Goal: Task Accomplishment & Management: Manage account settings

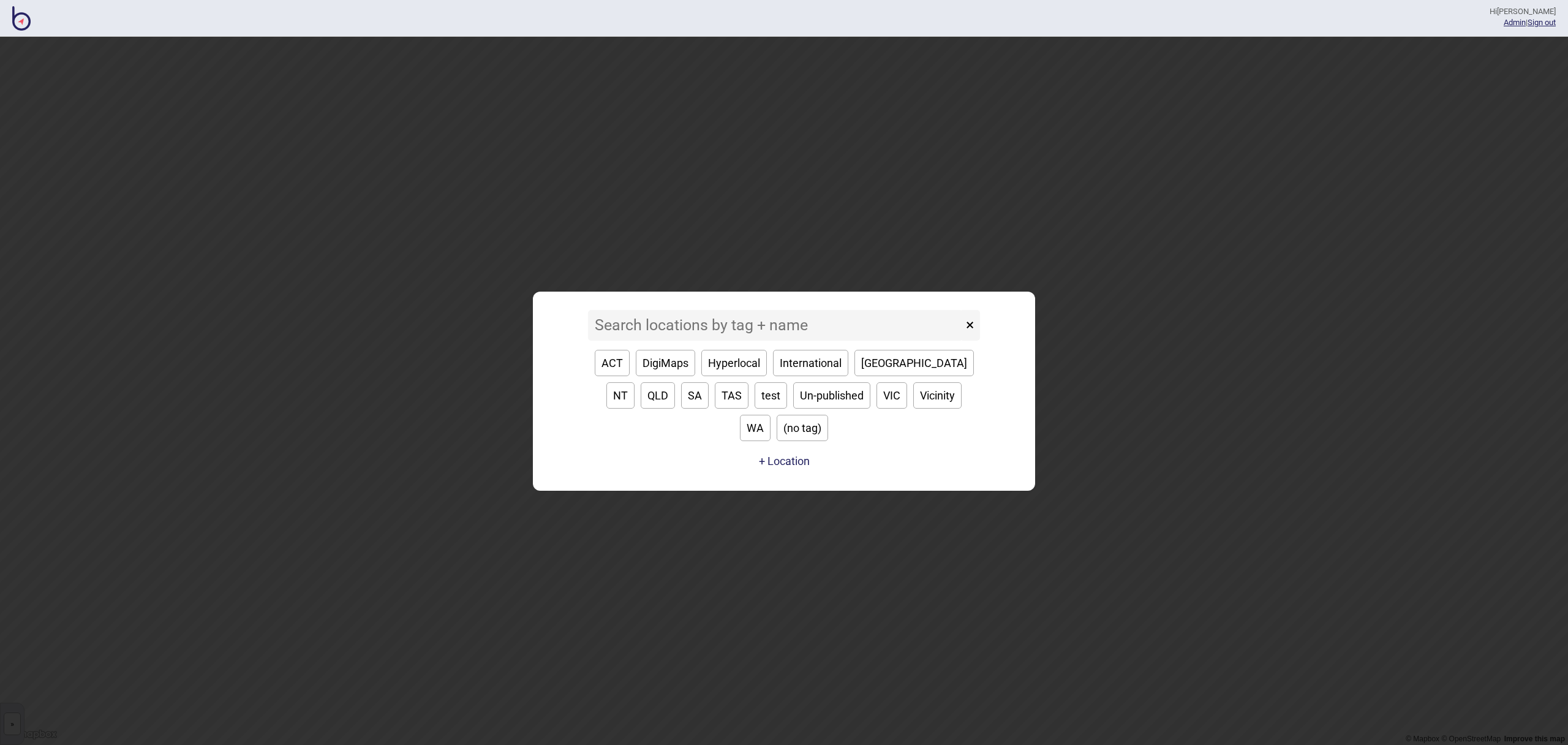
click at [877, 408] on button "VIC" at bounding box center [892, 395] width 30 height 26
type input "VIC"
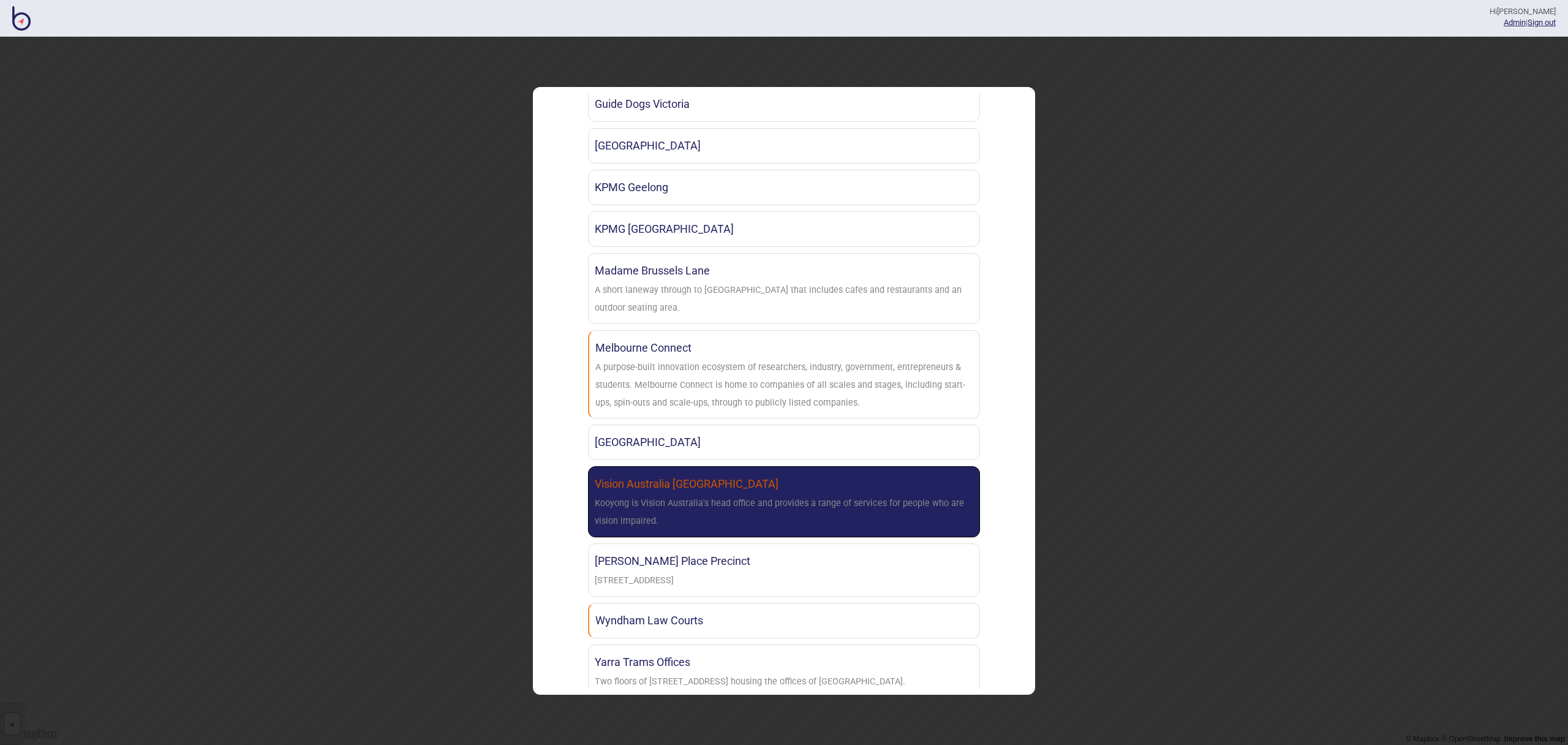
scroll to position [767, 0]
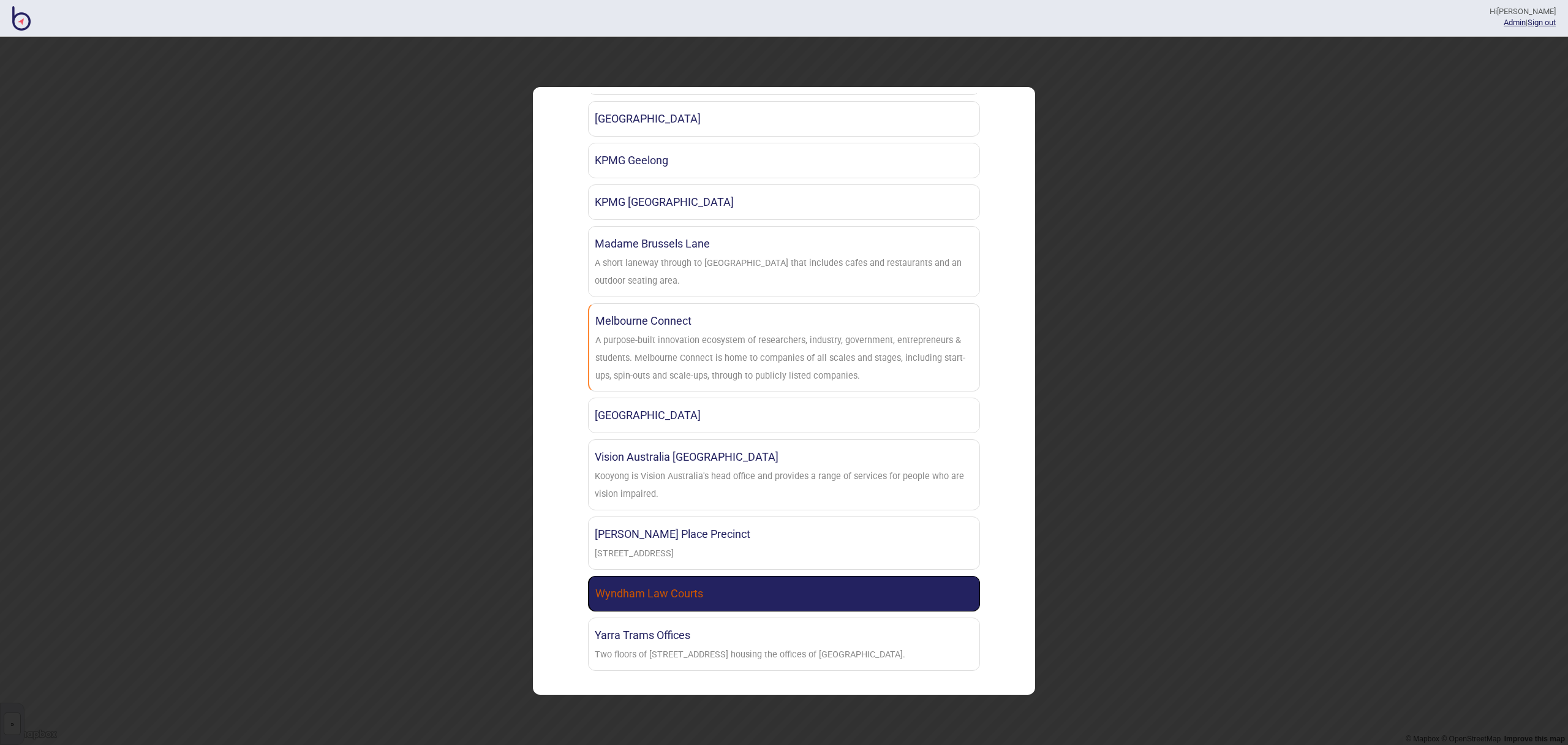
click at [746, 580] on link "Wyndham Law Courts" at bounding box center [784, 594] width 392 height 35
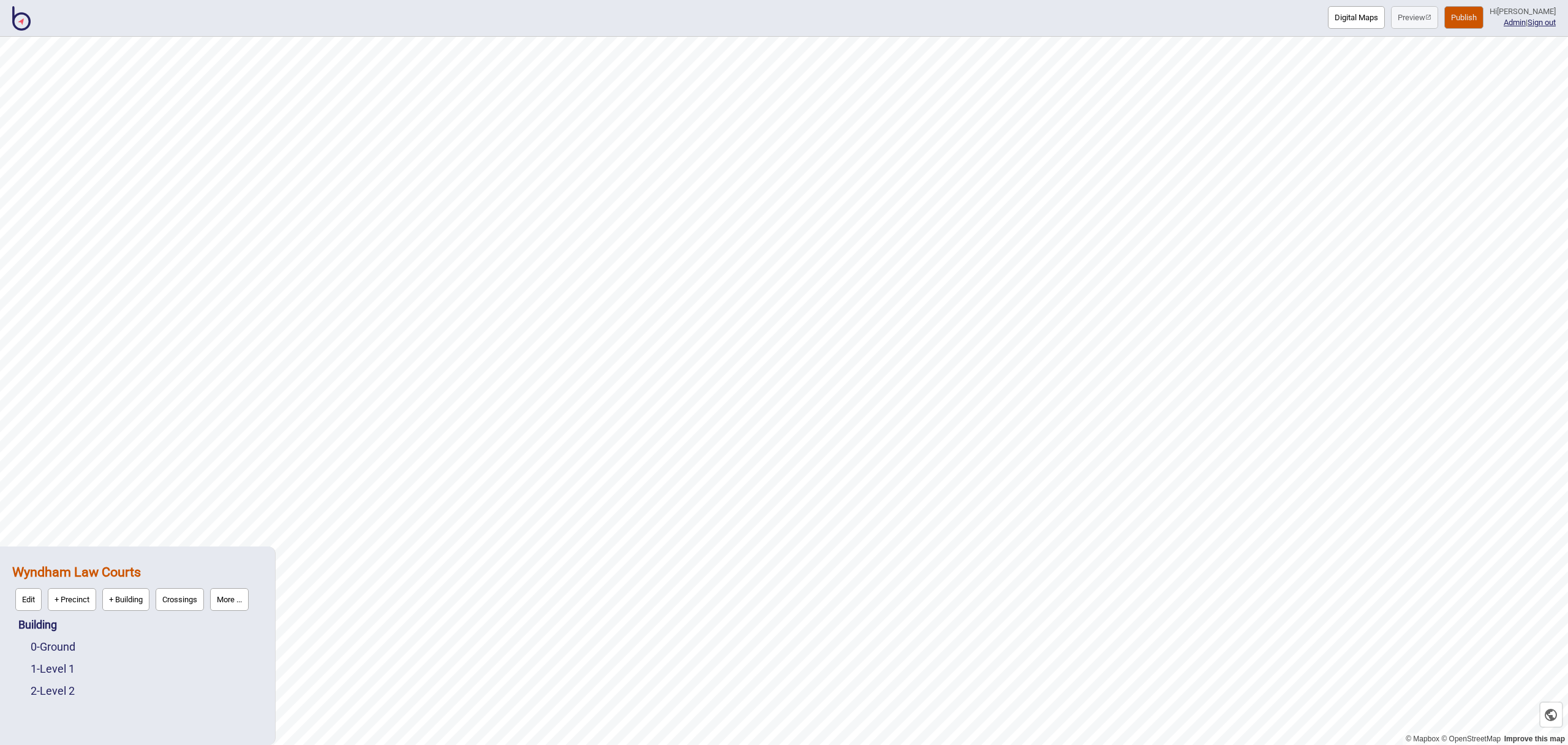
click at [1359, 26] on button "Digital Maps" at bounding box center [1357, 17] width 57 height 22
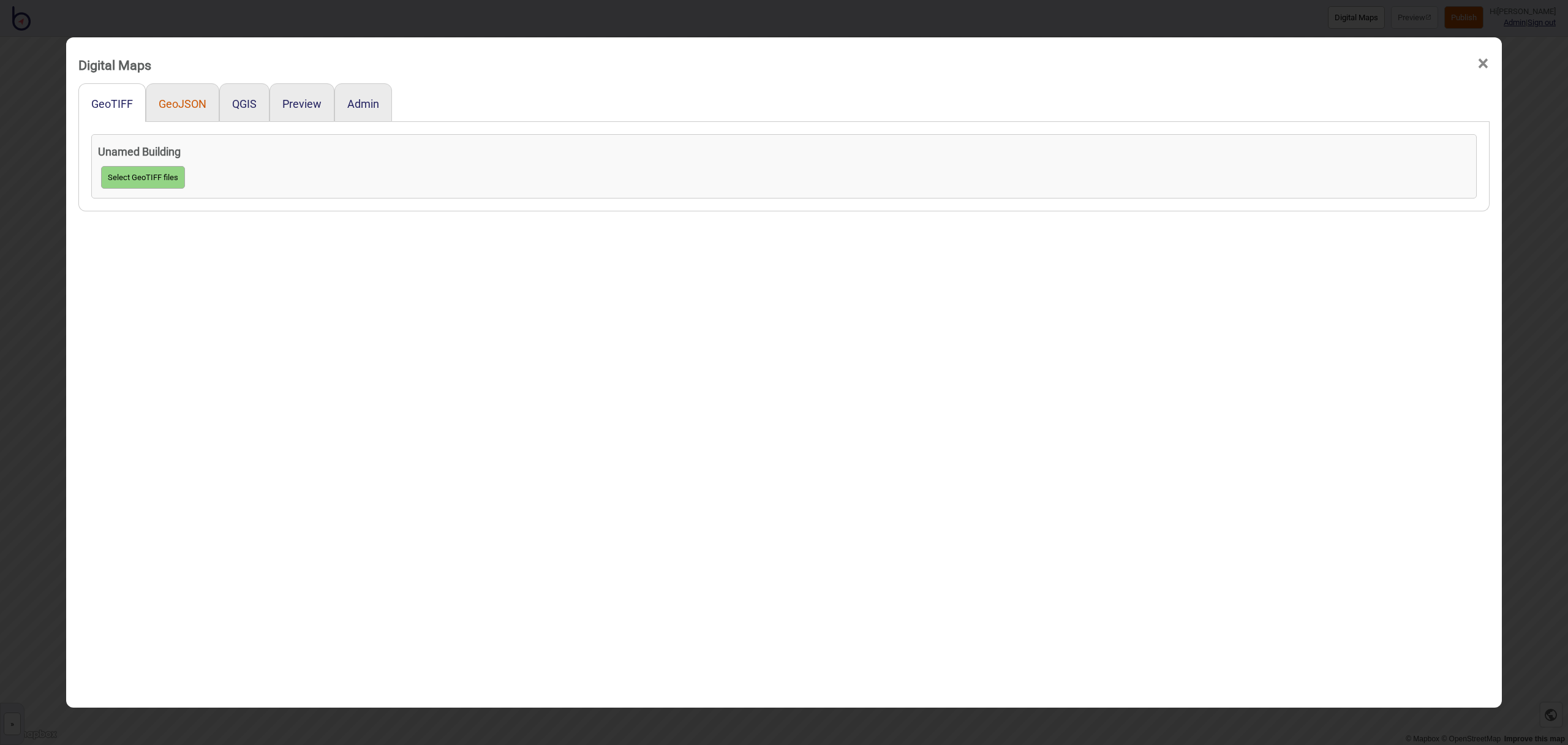
click at [184, 108] on button "GeoJSON" at bounding box center [182, 104] width 48 height 13
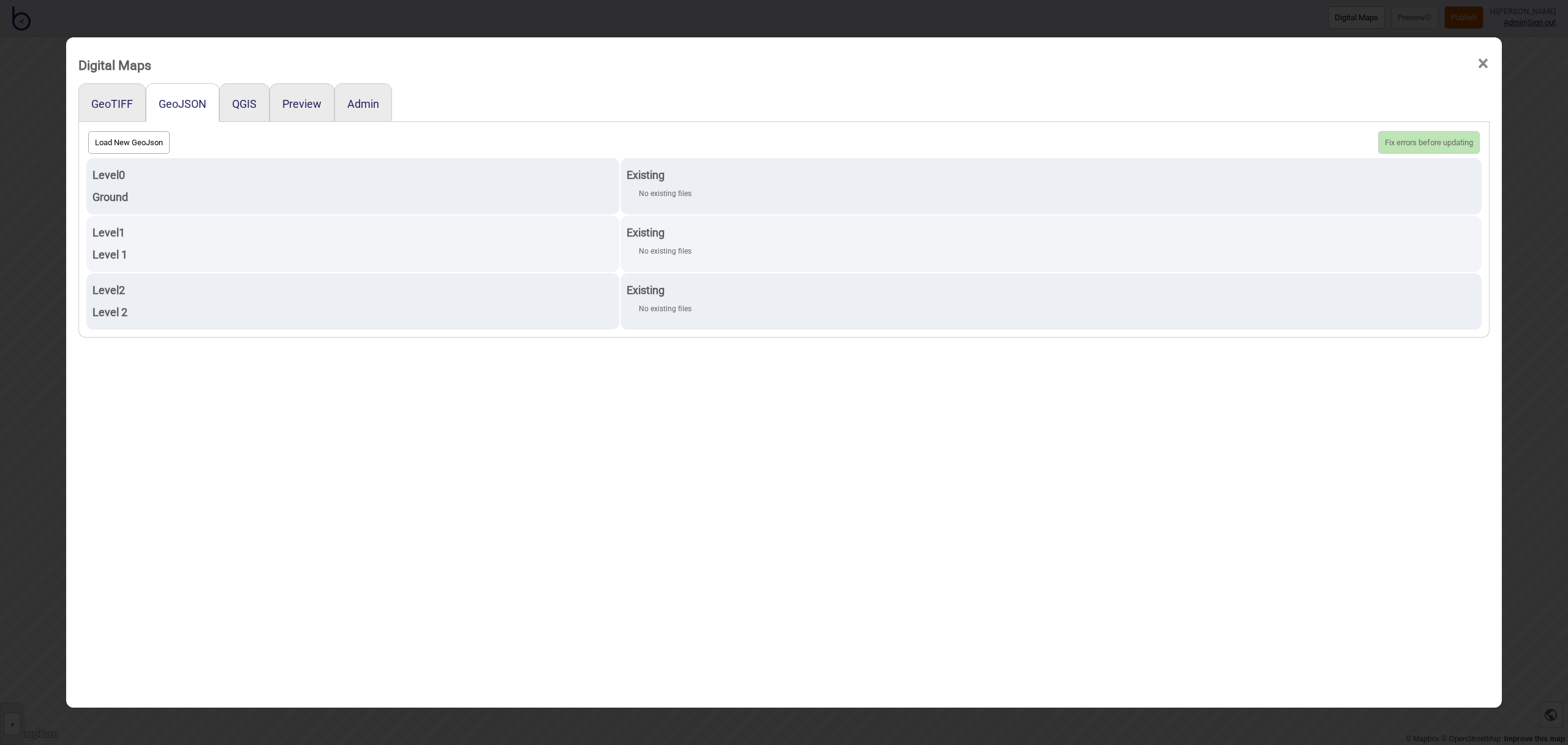
click at [124, 142] on button "Load New GeoJson" at bounding box center [129, 143] width 81 height 22
click input "file" at bounding box center [0, 0] width 0 height 0
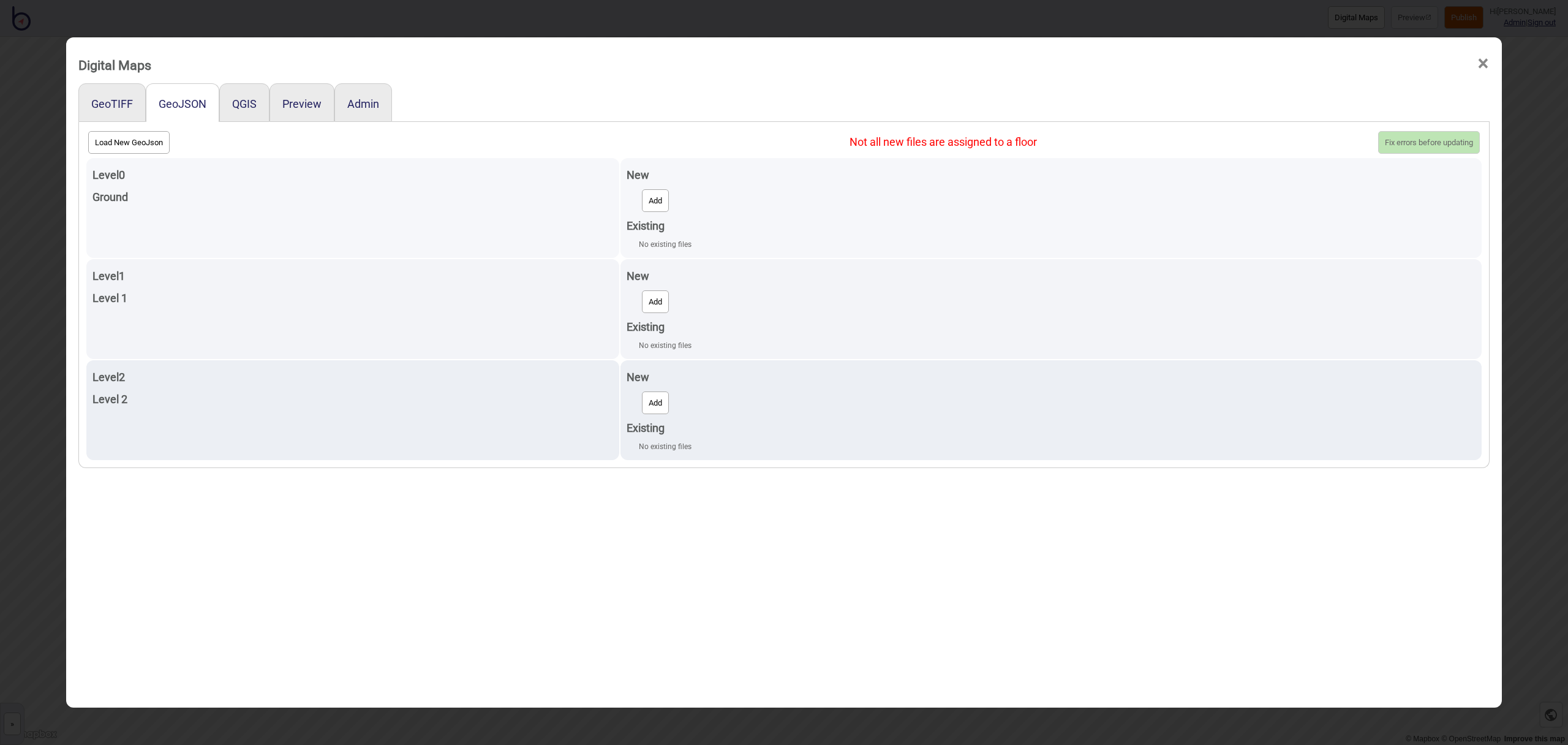
click at [661, 205] on button "Add" at bounding box center [655, 201] width 27 height 22
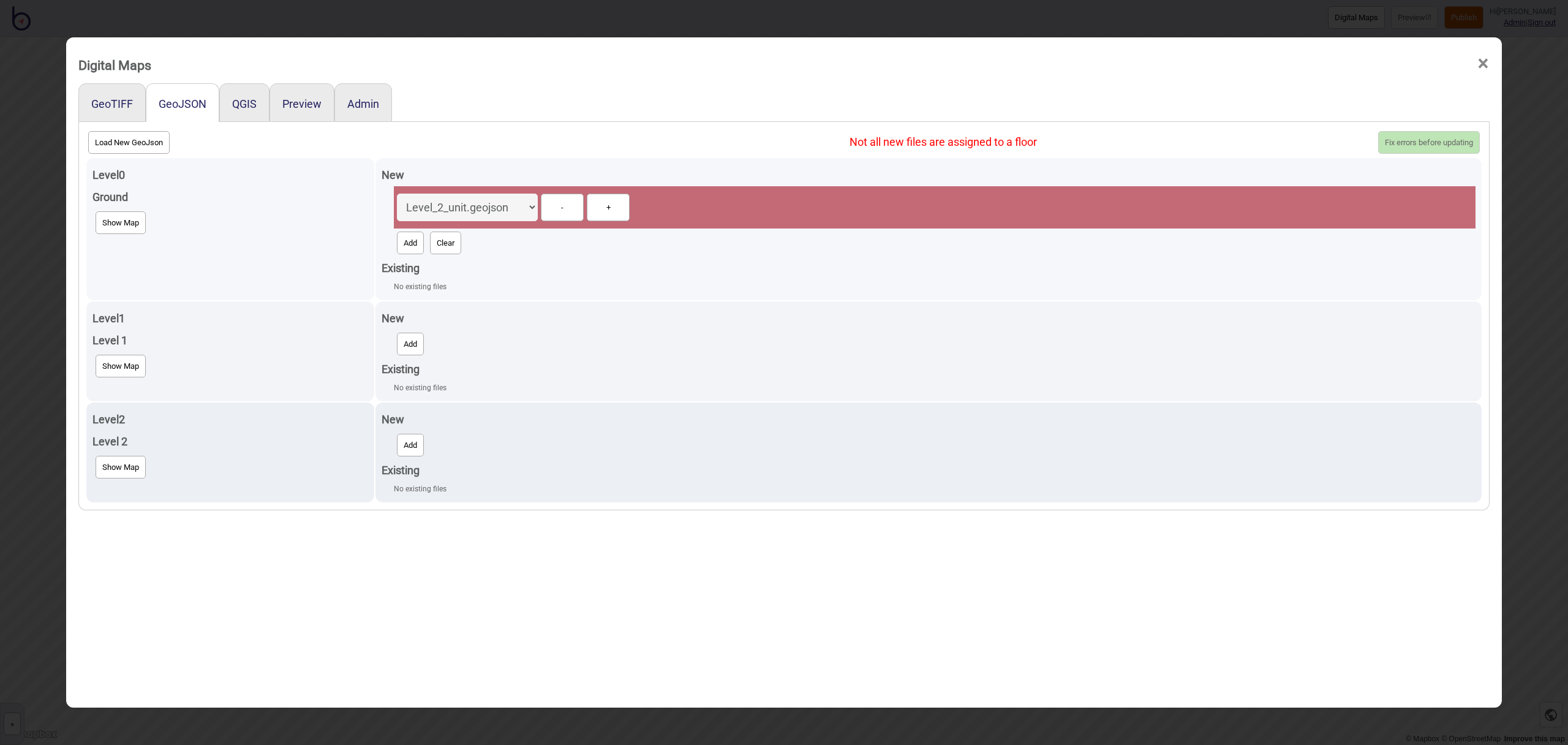
click at [417, 255] on div "Level_2_unit.geojson Level_2_level.geojson Level_2_fixture.geojson Level_1_unit…" at bounding box center [934, 222] width 1082 height 71
click at [418, 248] on button "Add" at bounding box center [410, 243] width 27 height 22
select select "Level_2_level.geojson"
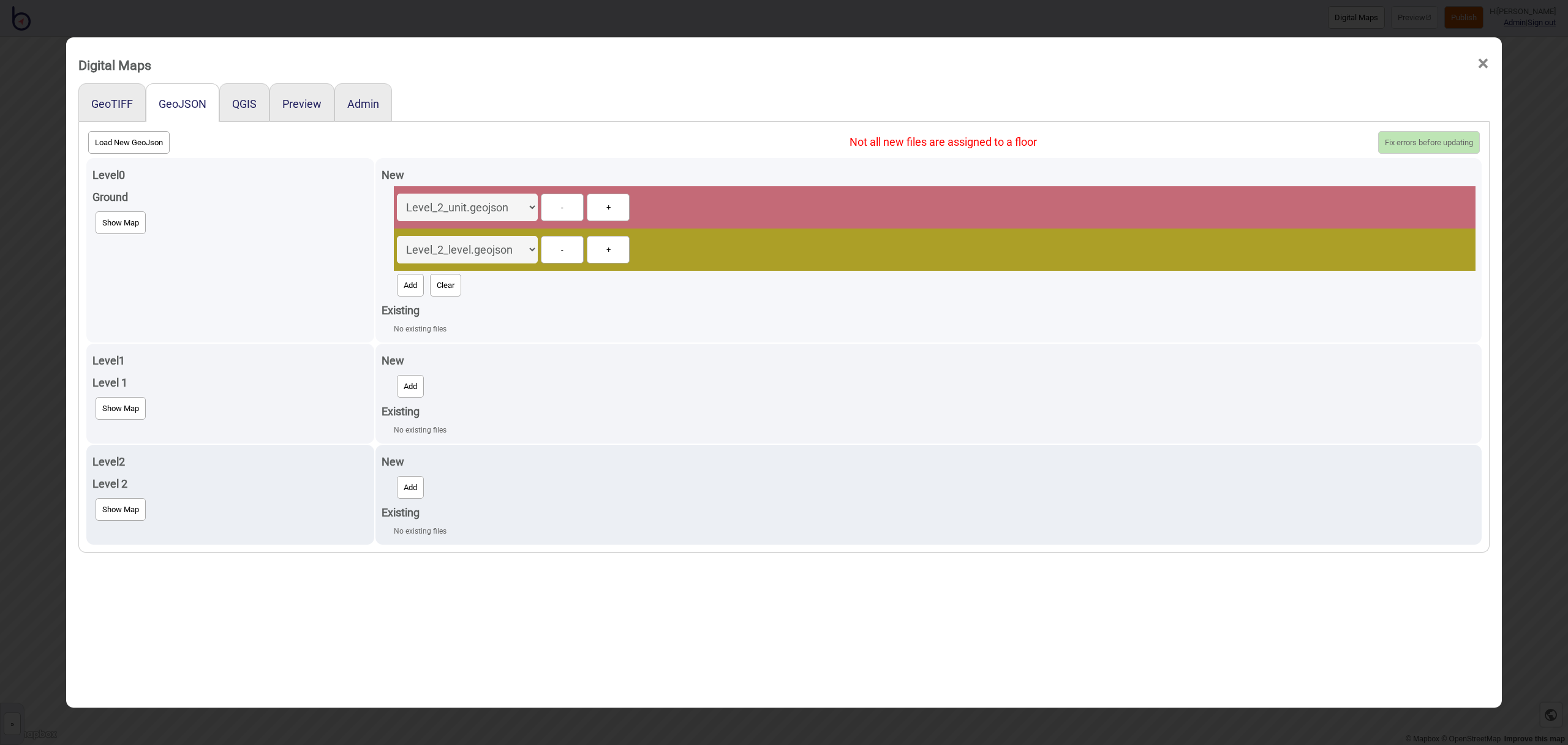
click at [418, 280] on button "Add" at bounding box center [410, 286] width 27 height 22
select select "Level_2_fixture.geojson"
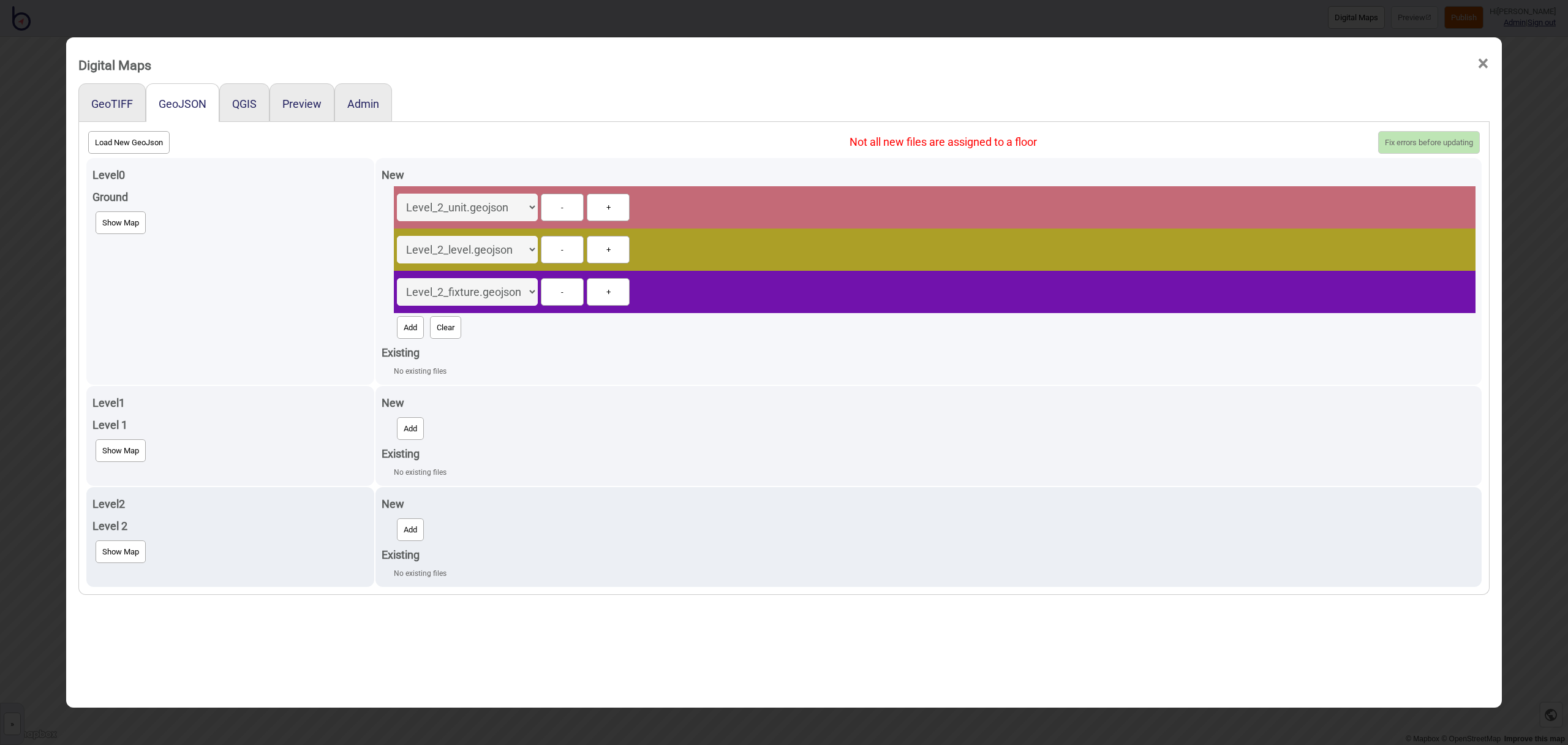
click at [538, 209] on select "Level_2_unit.geojson Level_2_level.geojson Level_2_fixture.geojson Level_1_unit…" at bounding box center [467, 208] width 141 height 28
select select "Ground_unit.geojson"
click at [400, 194] on select "Level_2_unit.geojson Level_2_level.geojson Level_2_fixture.geojson Level_1_unit…" at bounding box center [467, 208] width 141 height 28
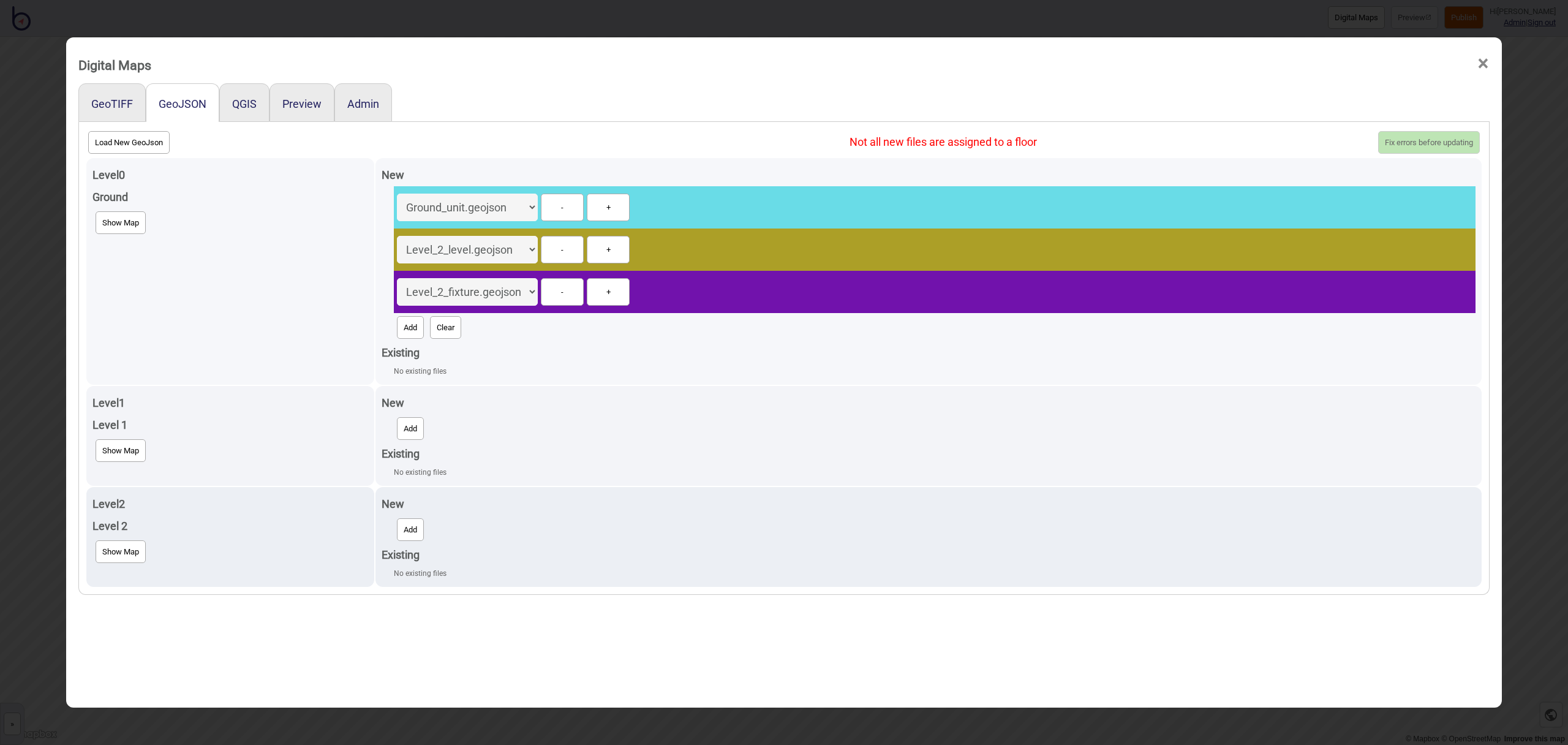
click at [534, 249] on select "Level_2_unit.geojson Level_2_level.geojson Level_2_fixture.geojson Level_1_unit…" at bounding box center [467, 250] width 141 height 28
select select "Ground_level.geojson"
click at [400, 236] on select "Level_2_unit.geojson Level_2_level.geojson Level_2_fixture.geojson Level_1_unit…" at bounding box center [467, 250] width 141 height 28
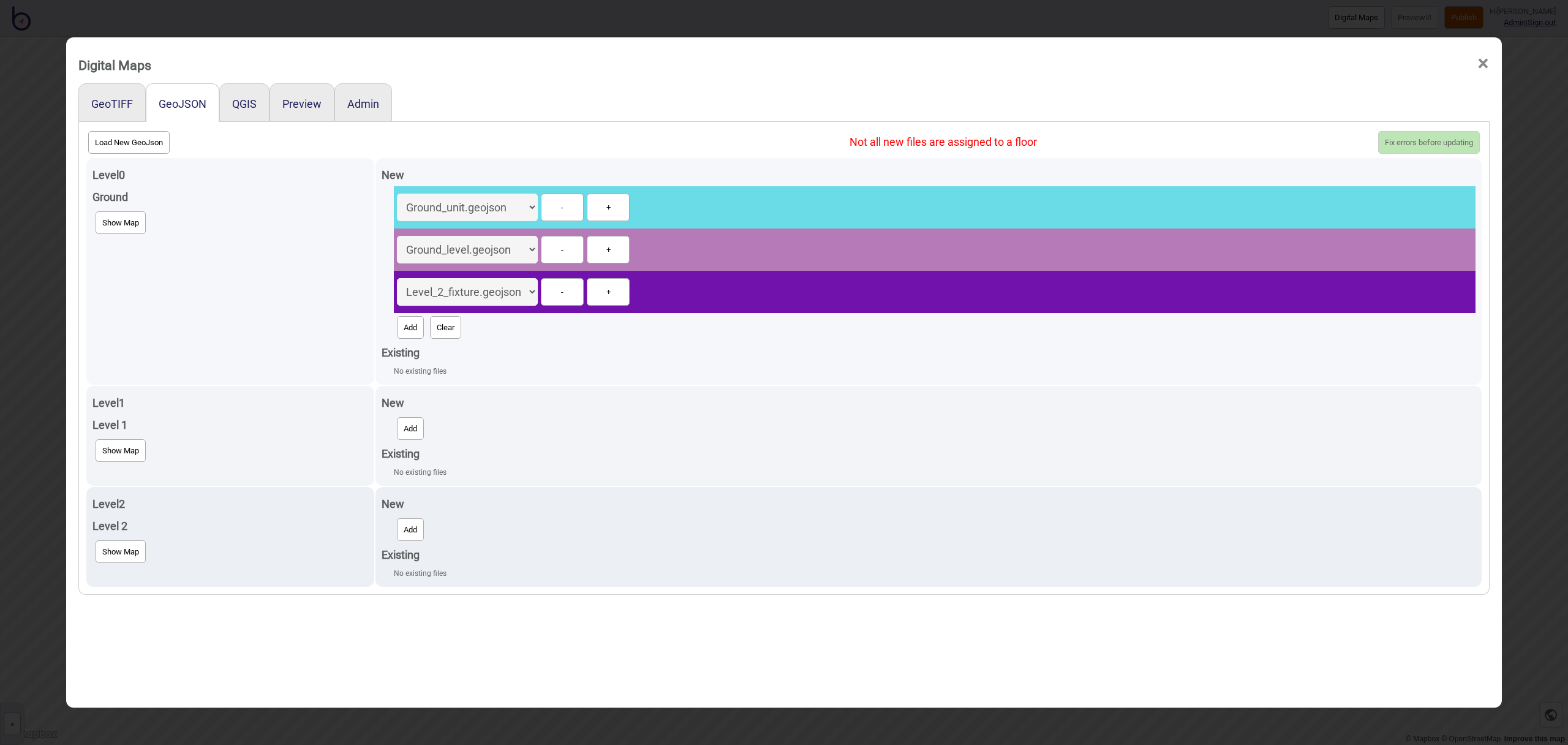
click at [534, 294] on select "Level_2_unit.geojson Level_2_level.geojson Level_2_fixture.geojson Level_1_unit…" at bounding box center [467, 292] width 141 height 28
select select "Ground_fixture.geojson"
click at [400, 279] on select "Level_2_unit.geojson Level_2_level.geojson Level_2_fixture.geojson Level_1_unit…" at bounding box center [467, 292] width 141 height 28
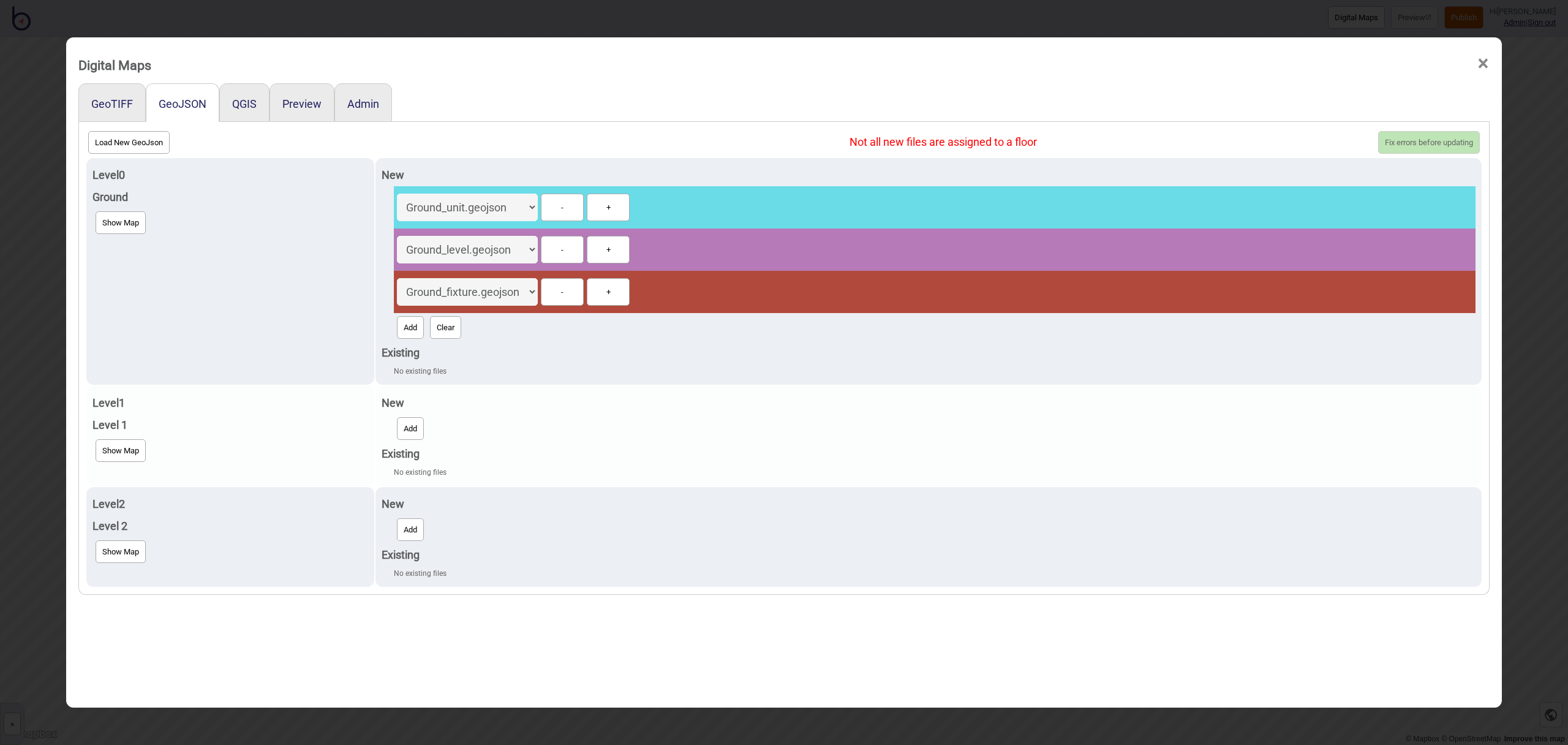
click at [406, 427] on button "Add" at bounding box center [410, 428] width 27 height 22
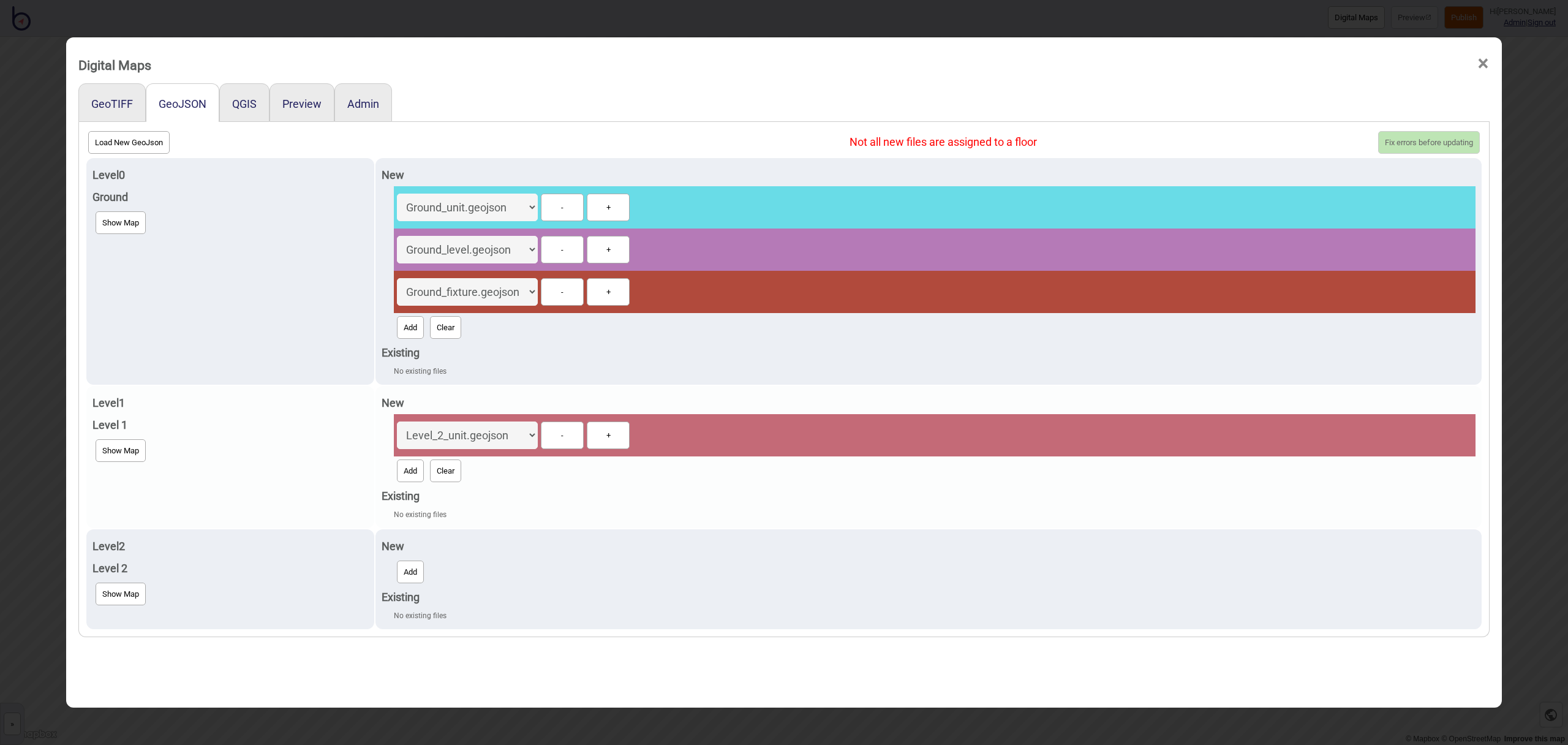
click at [413, 472] on button "Add" at bounding box center [410, 471] width 27 height 22
select select "Level_2_level.geojson"
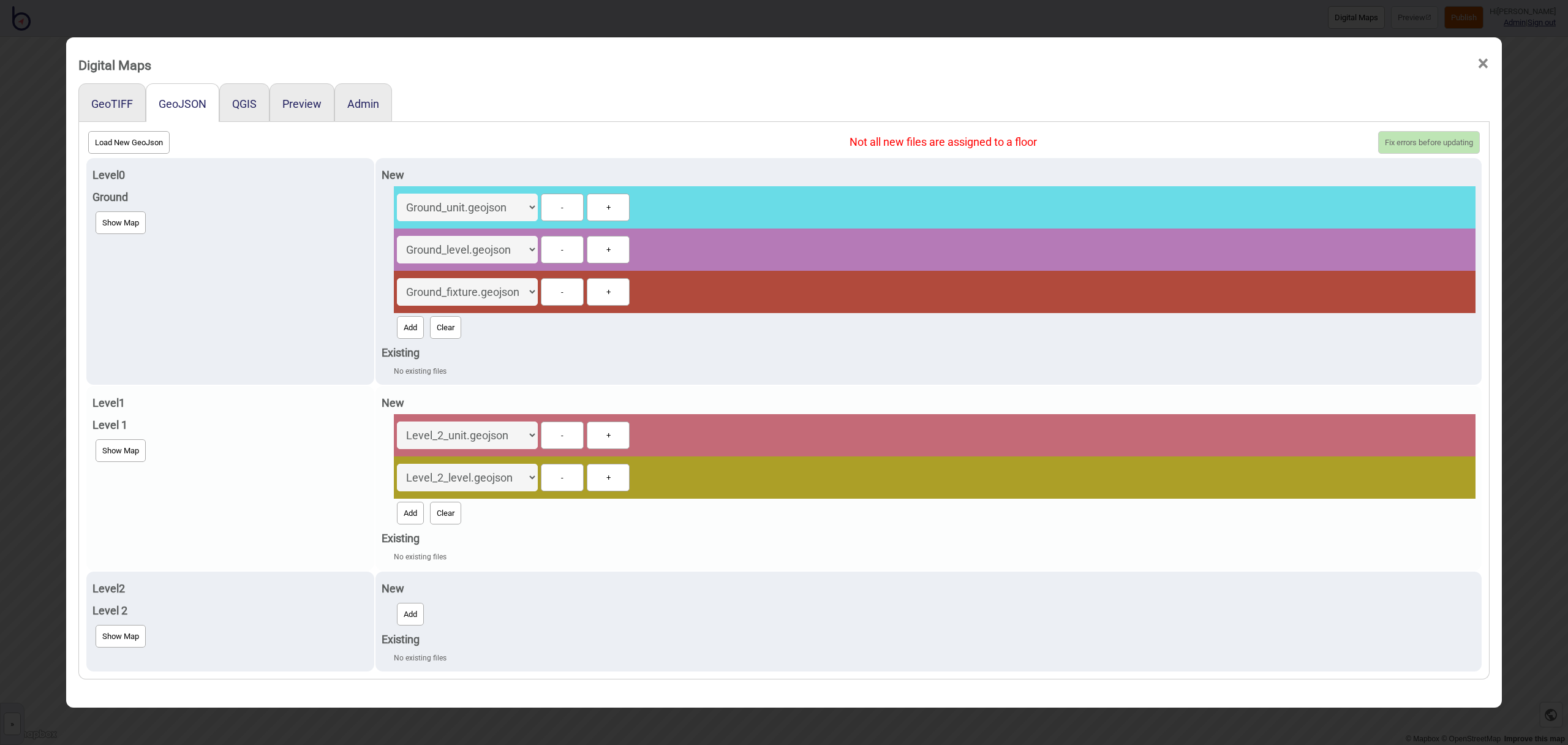
click at [419, 514] on button "Add" at bounding box center [410, 513] width 27 height 22
select select "Level_2_fixture.geojson"
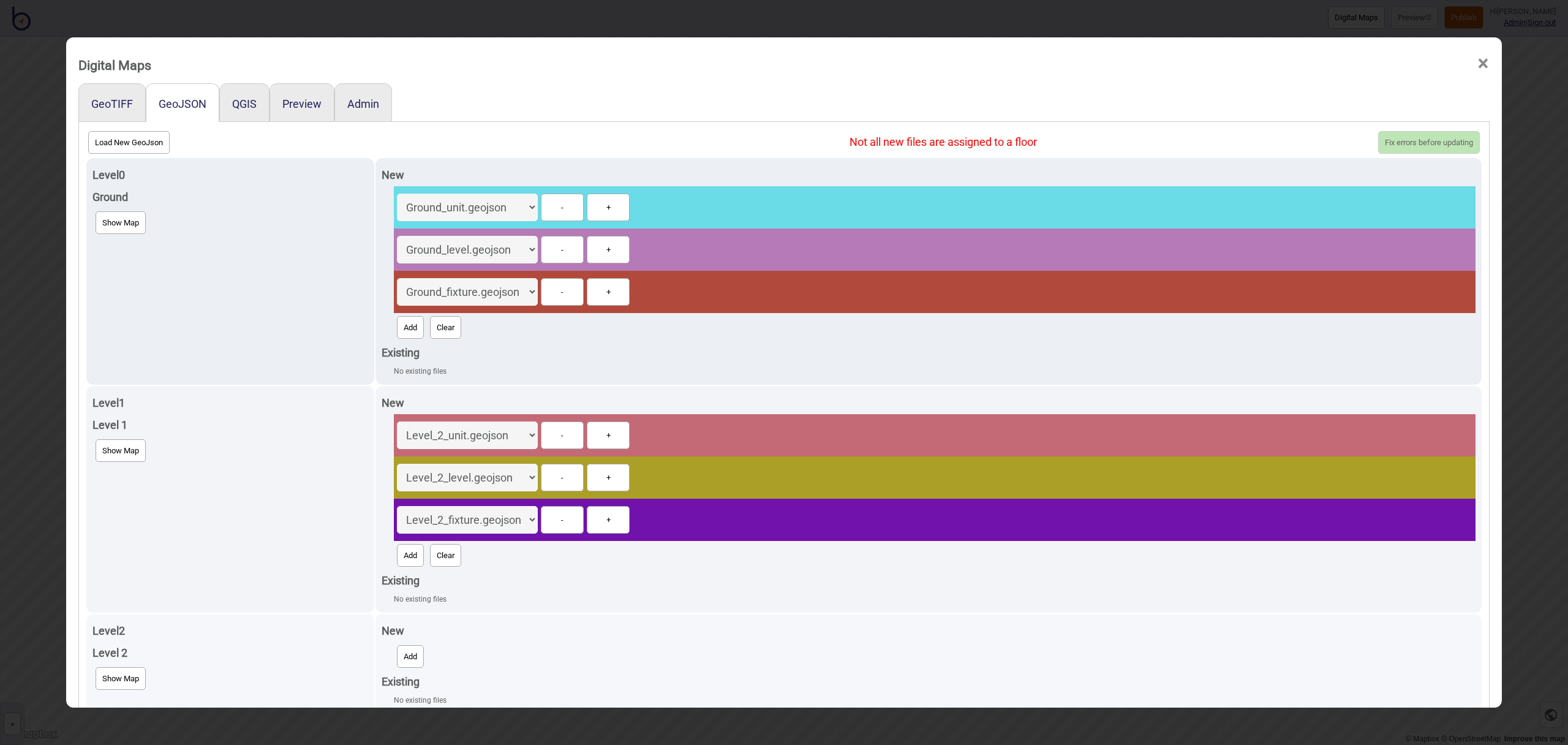
scroll to position [64, 0]
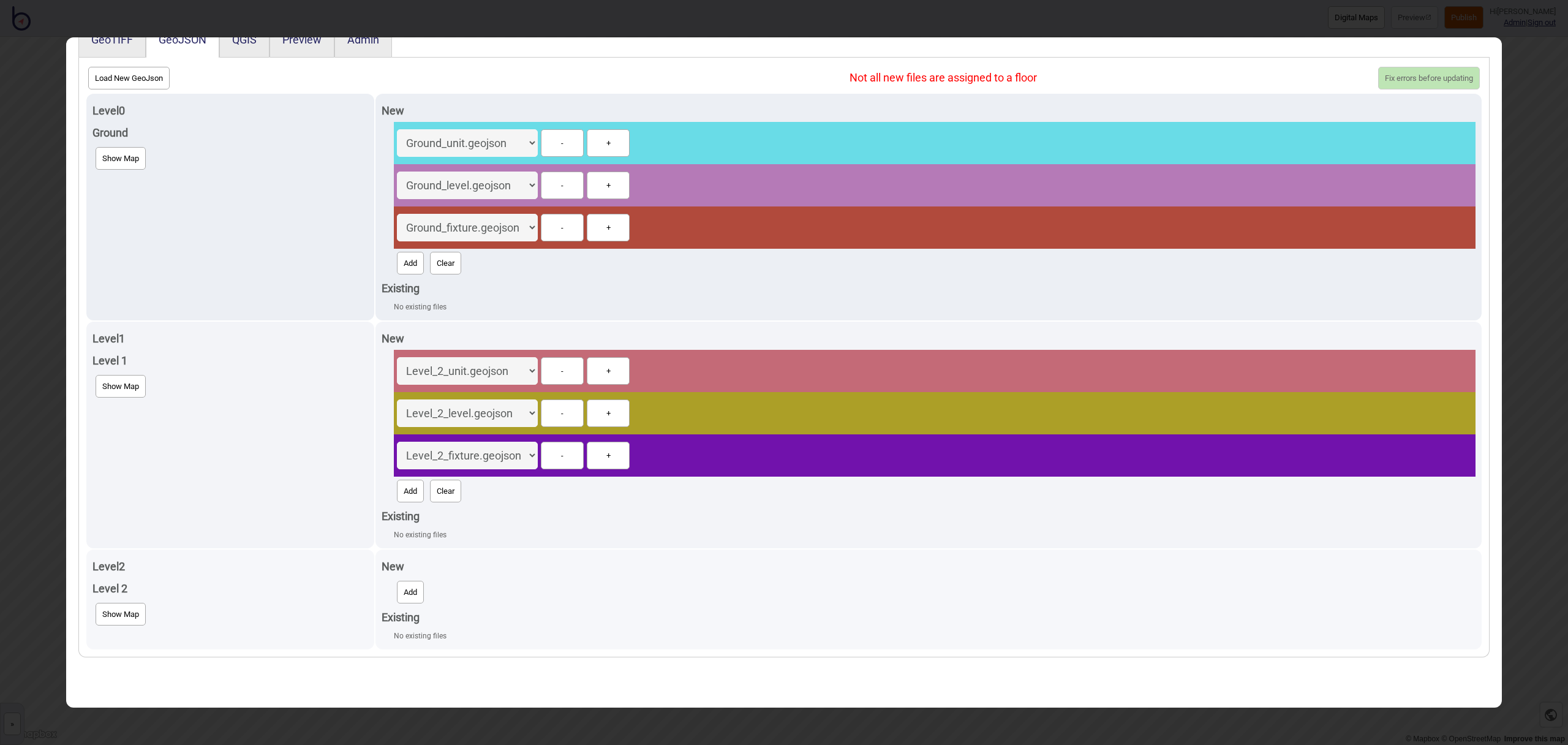
click at [419, 591] on button "Add" at bounding box center [410, 592] width 27 height 22
select select "Level_1_unit.geojson"
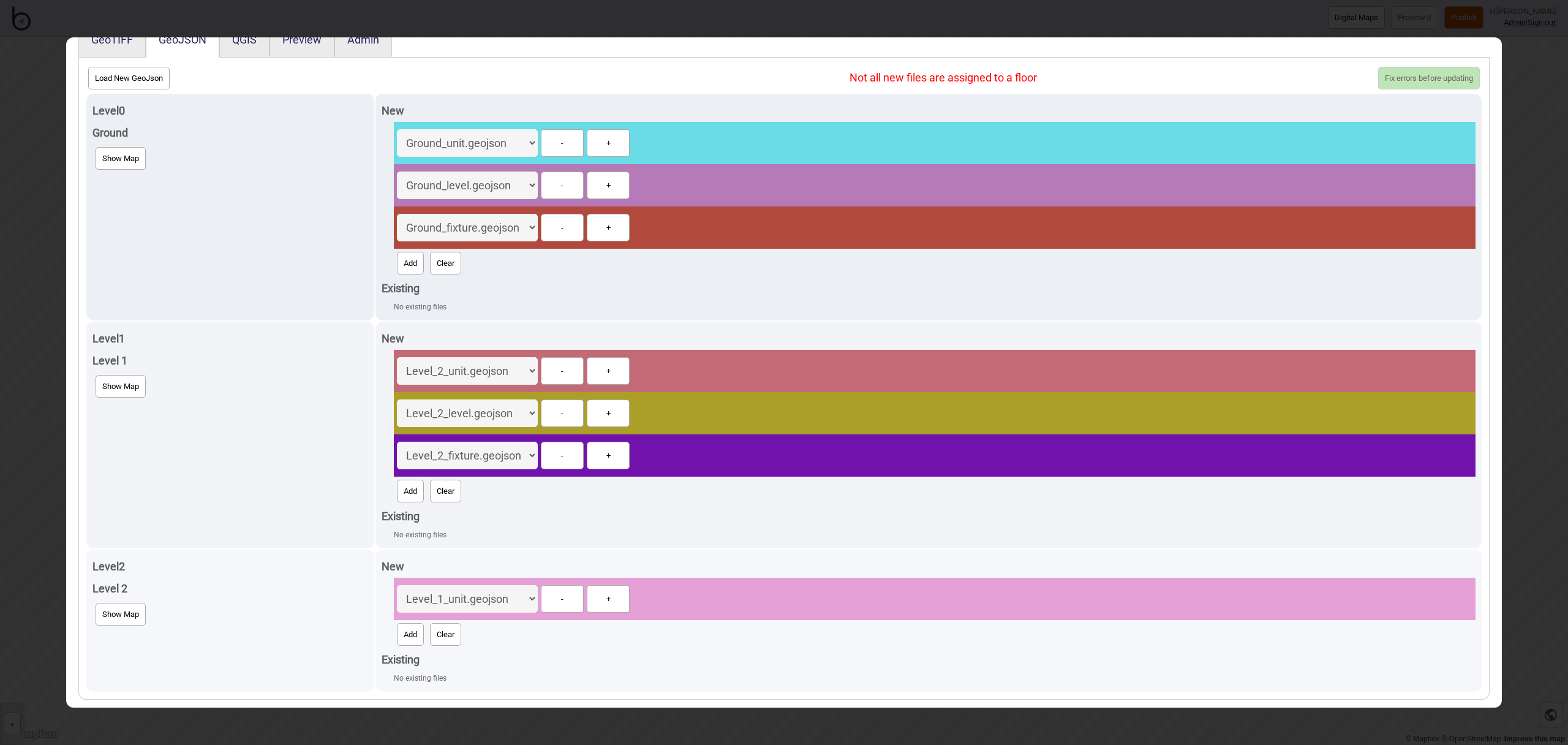
click at [421, 640] on button "Add" at bounding box center [410, 634] width 27 height 22
select select "Level_1_level.geojson"
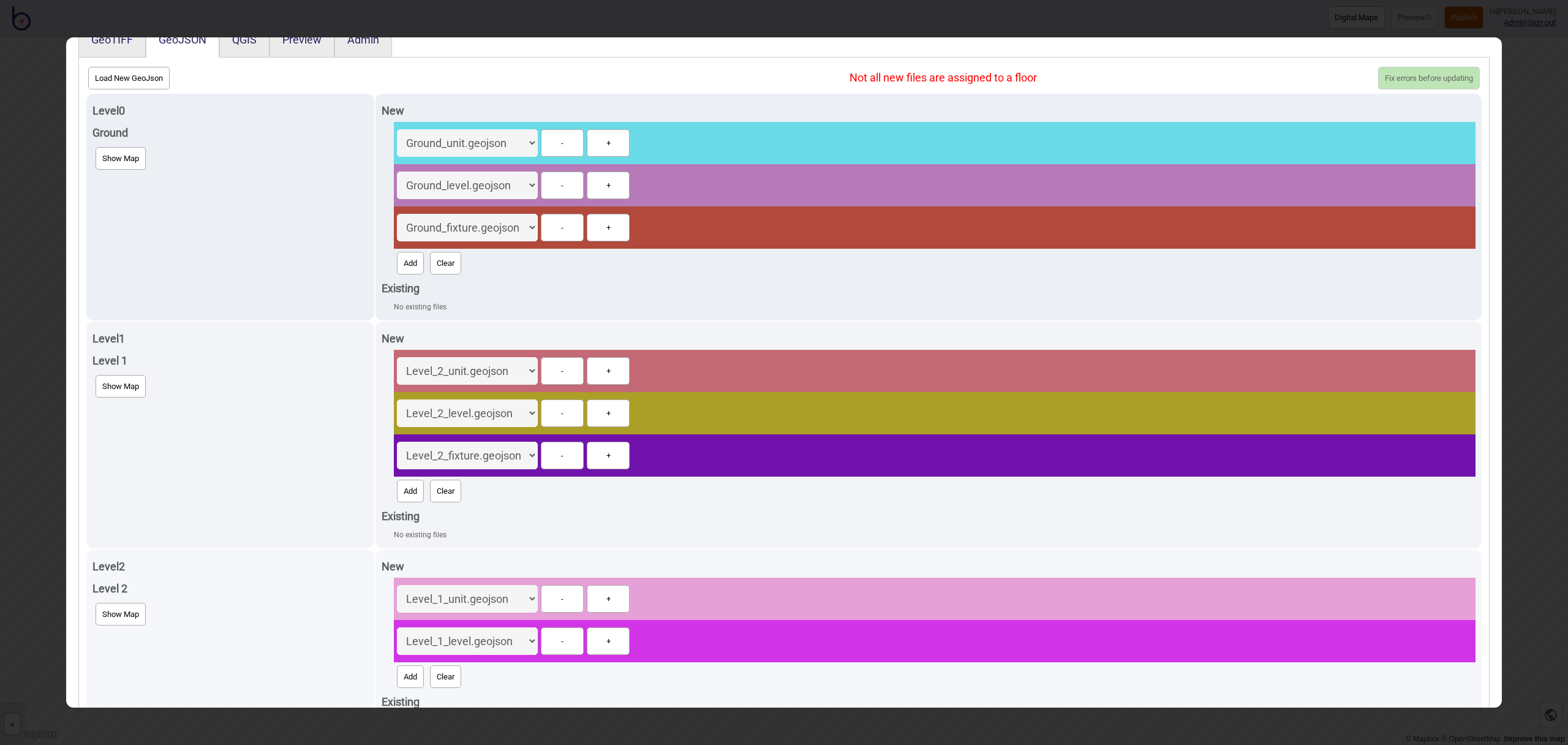
click at [419, 670] on button "Add" at bounding box center [410, 677] width 27 height 22
select select "Level_1_fixture.geojson"
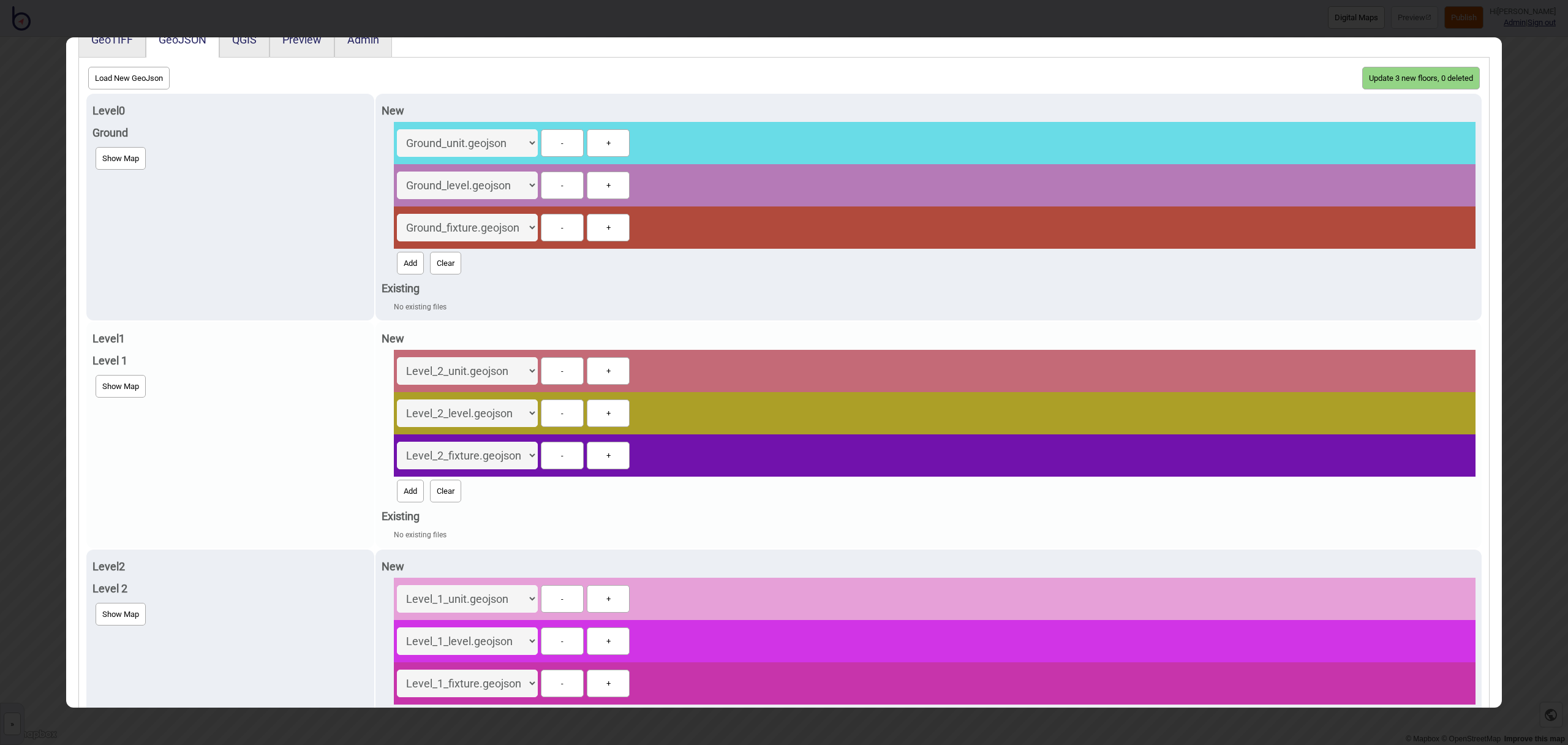
click at [534, 369] on select "Level_2_unit.geojson Level_2_level.geojson Level_2_fixture.geojson Level_1_unit…" at bounding box center [467, 371] width 141 height 28
select select "Level_1_unit.geojson"
click at [397, 357] on select "Level_2_unit.geojson Level_2_level.geojson Level_2_fixture.geojson Level_1_unit…" at bounding box center [467, 371] width 141 height 28
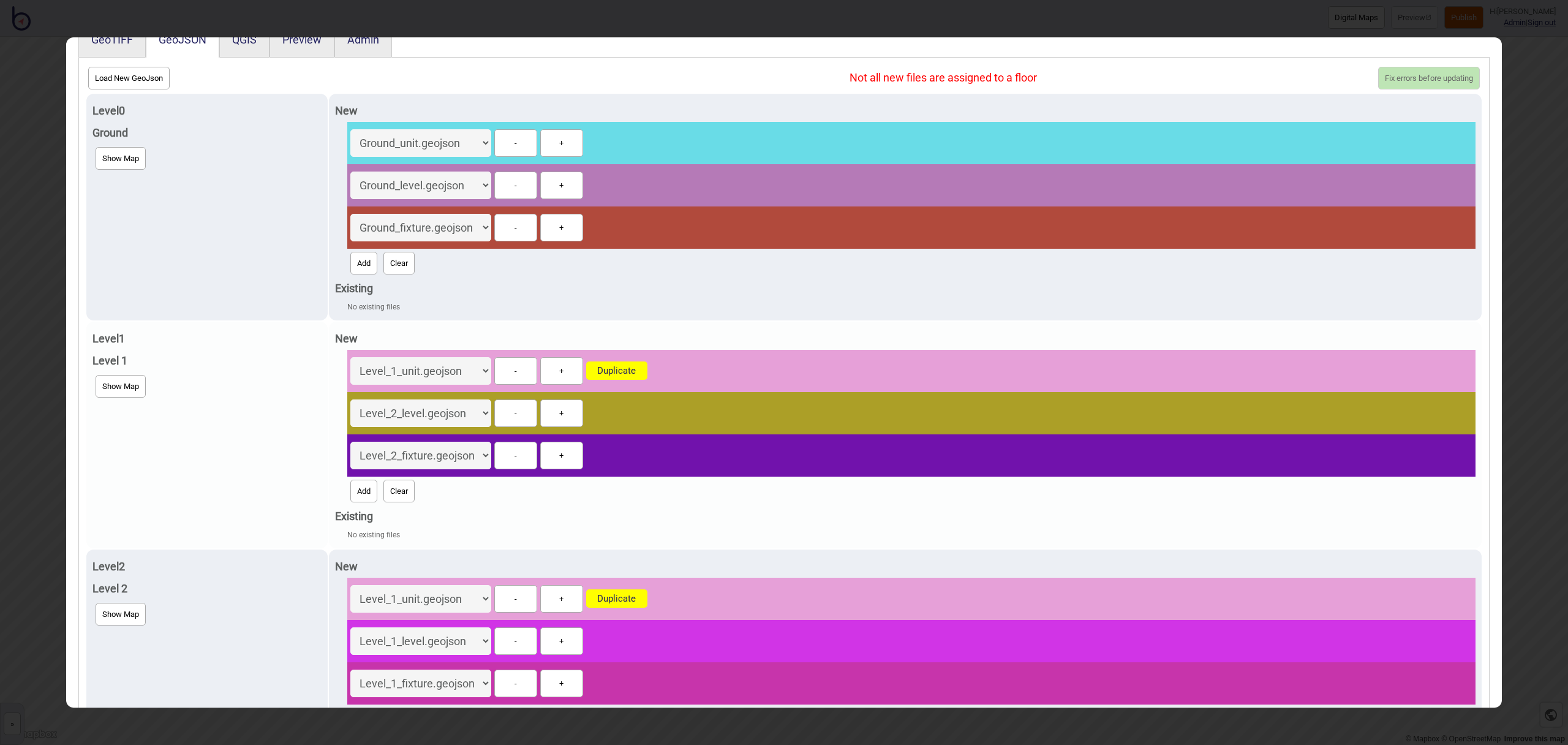
click at [487, 412] on select "Level_2_unit.geojson Level_2_level.geojson Level_2_fixture.geojson Level_1_unit…" at bounding box center [420, 414] width 141 height 28
select select "Level_1_level.geojson"
click at [352, 400] on select "Level_2_unit.geojson Level_2_level.geojson Level_2_fixture.geojson Level_1_unit…" at bounding box center [420, 414] width 141 height 28
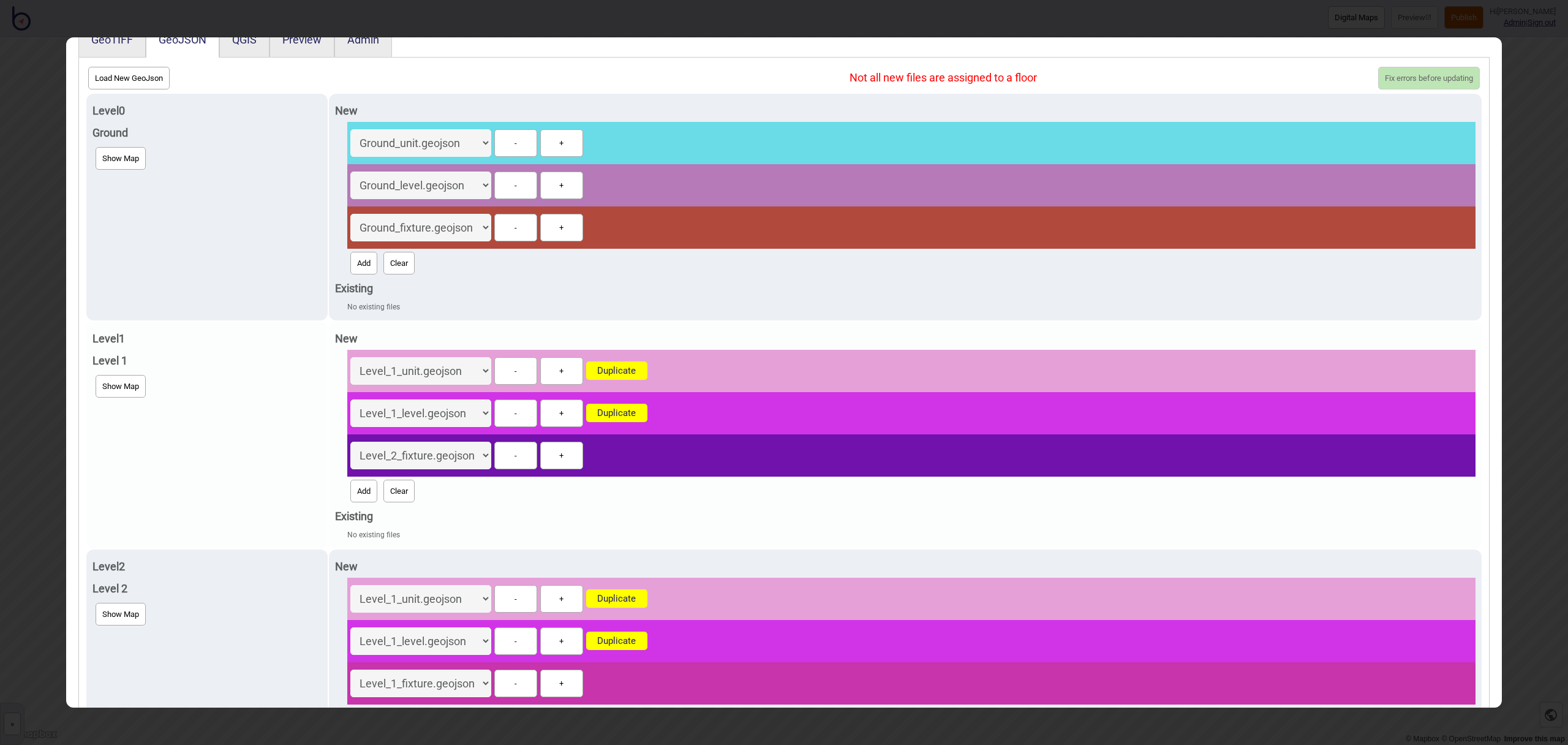
click at [490, 456] on select "Level_2_unit.geojson Level_2_level.geojson Level_2_fixture.geojson Level_1_unit…" at bounding box center [420, 456] width 141 height 28
select select "Level_1_fixture.geojson"
click at [352, 442] on select "Level_2_unit.geojson Level_2_level.geojson Level_2_fixture.geojson Level_1_unit…" at bounding box center [420, 456] width 141 height 28
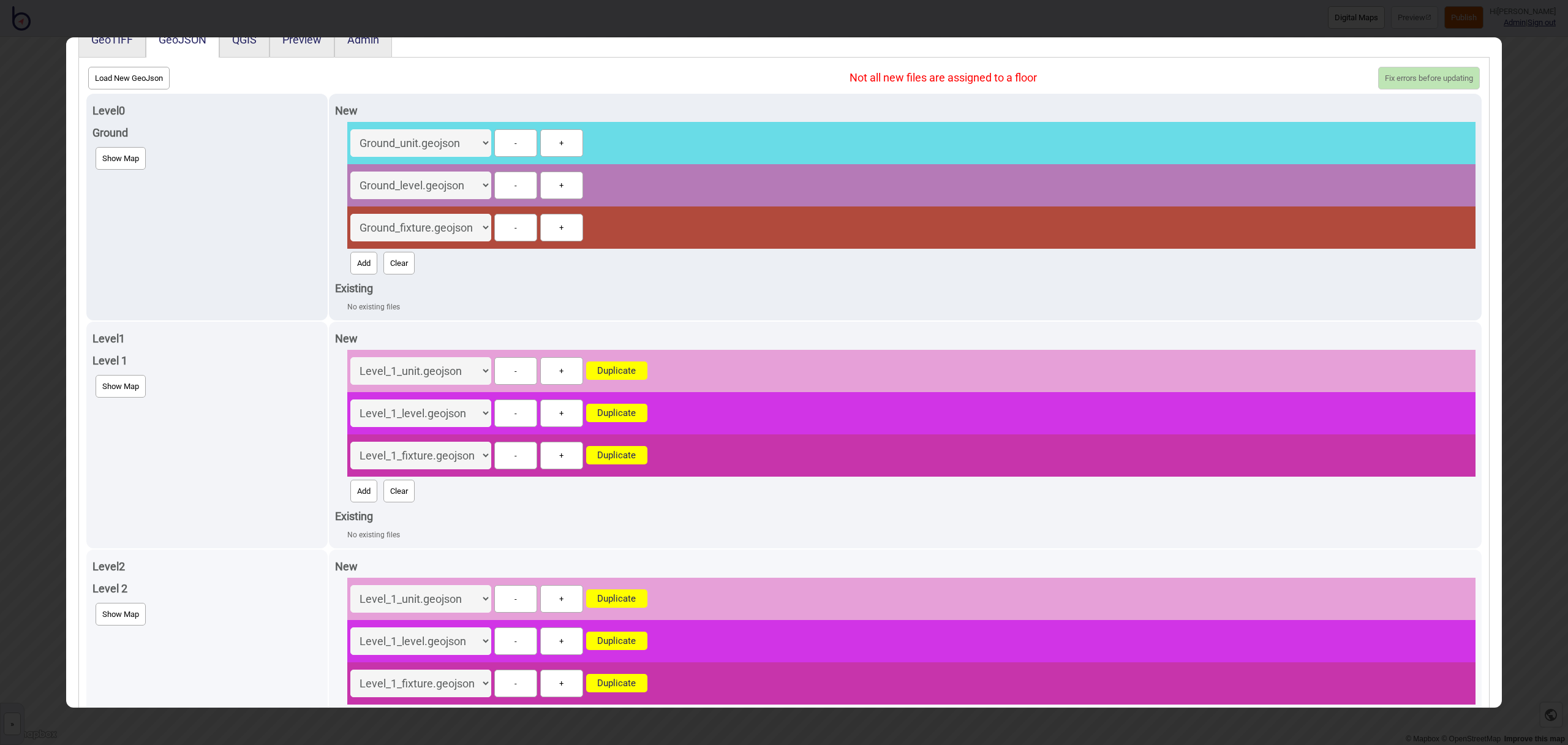
click at [473, 595] on select "Level_2_unit.geojson Level_2_level.geojson Level_2_fixture.geojson Level_1_unit…" at bounding box center [420, 599] width 141 height 28
select select "Level_2_unit.geojson"
click at [352, 585] on select "Level_2_unit.geojson Level_2_level.geojson Level_2_fixture.geojson Level_1_unit…" at bounding box center [420, 599] width 141 height 28
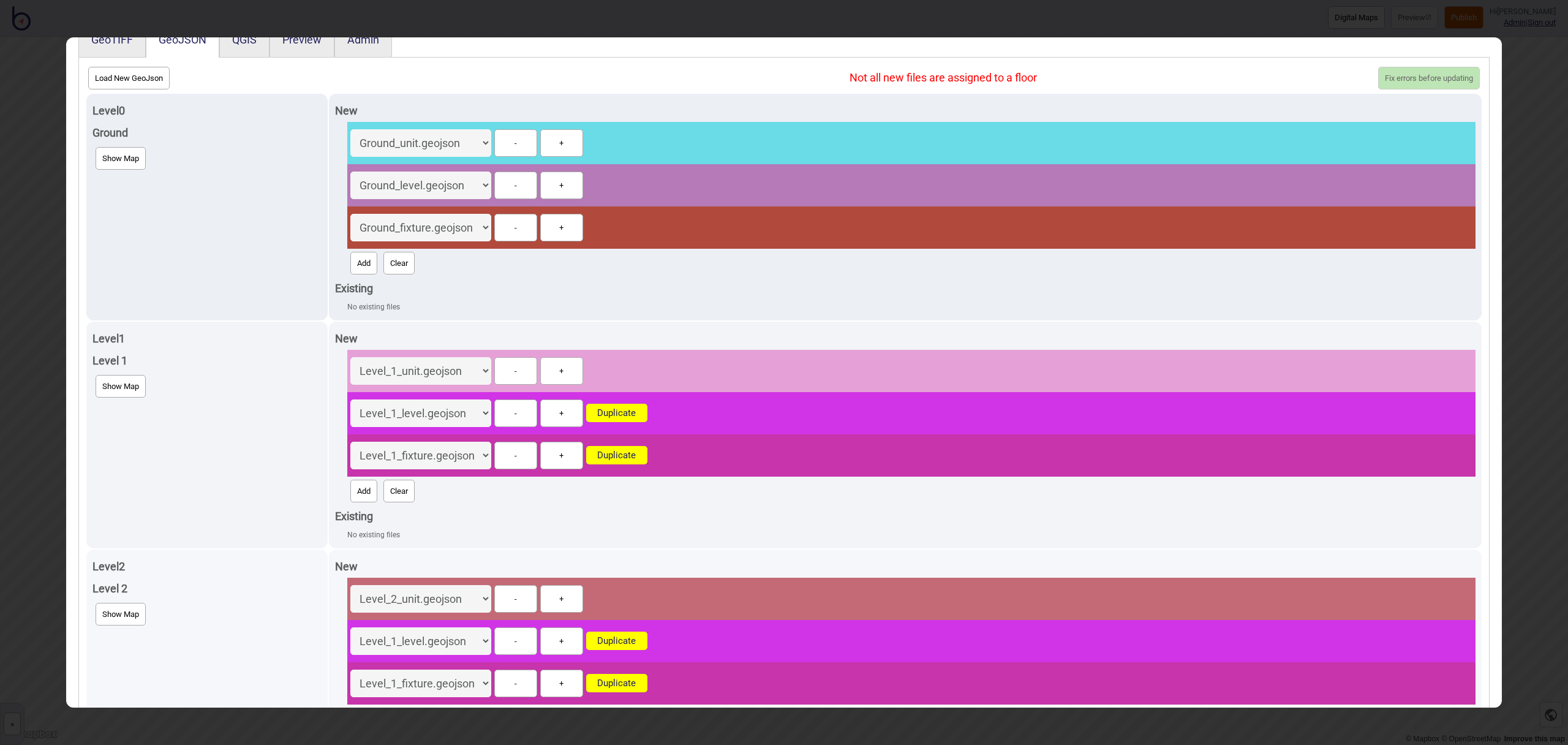
click at [484, 639] on select "Level_2_unit.geojson Level_2_level.geojson Level_2_fixture.geojson Level_1_unit…" at bounding box center [420, 641] width 141 height 28
select select "Level_2_level.geojson"
click at [352, 627] on select "Level_2_unit.geojson Level_2_level.geojson Level_2_fixture.geojson Level_1_unit…" at bounding box center [420, 641] width 141 height 28
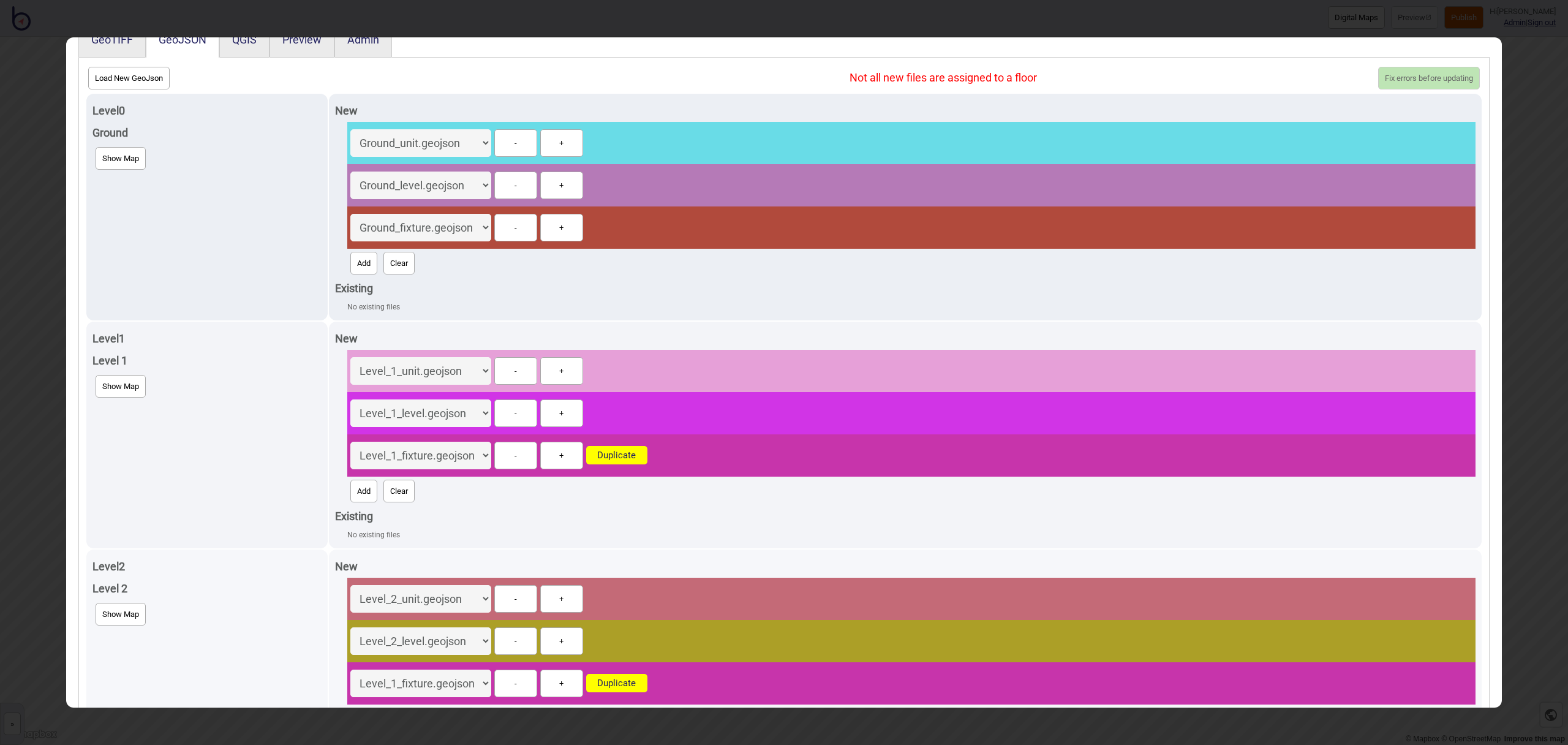
click at [483, 682] on select "Level_2_unit.geojson Level_2_level.geojson Level_2_fixture.geojson Level_1_unit…" at bounding box center [420, 684] width 141 height 28
select select "Level_2_fixture.geojson"
click at [400, 670] on select "Level_2_unit.geojson Level_2_level.geojson Level_2_fixture.geojson Level_1_unit…" at bounding box center [420, 684] width 141 height 28
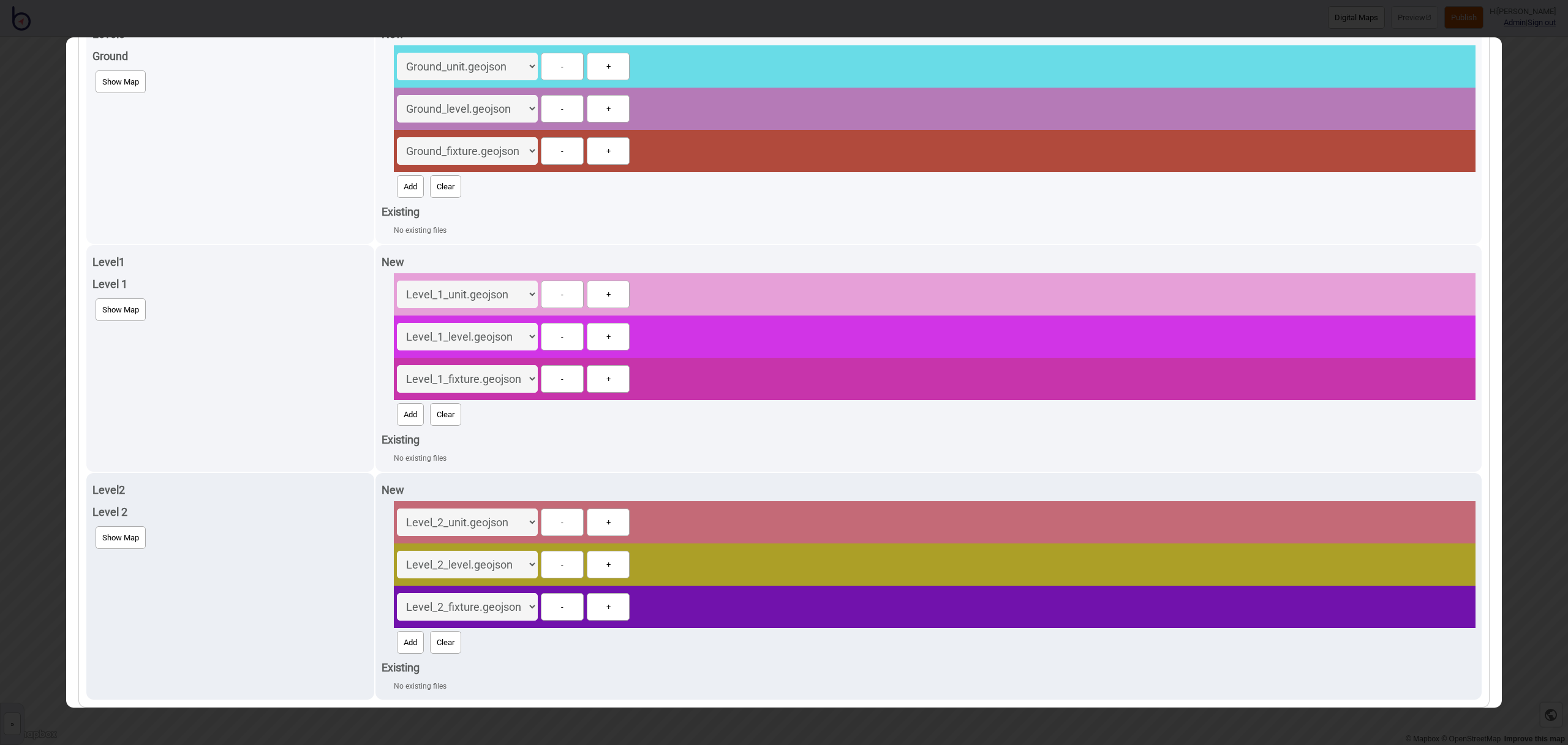
scroll to position [0, 0]
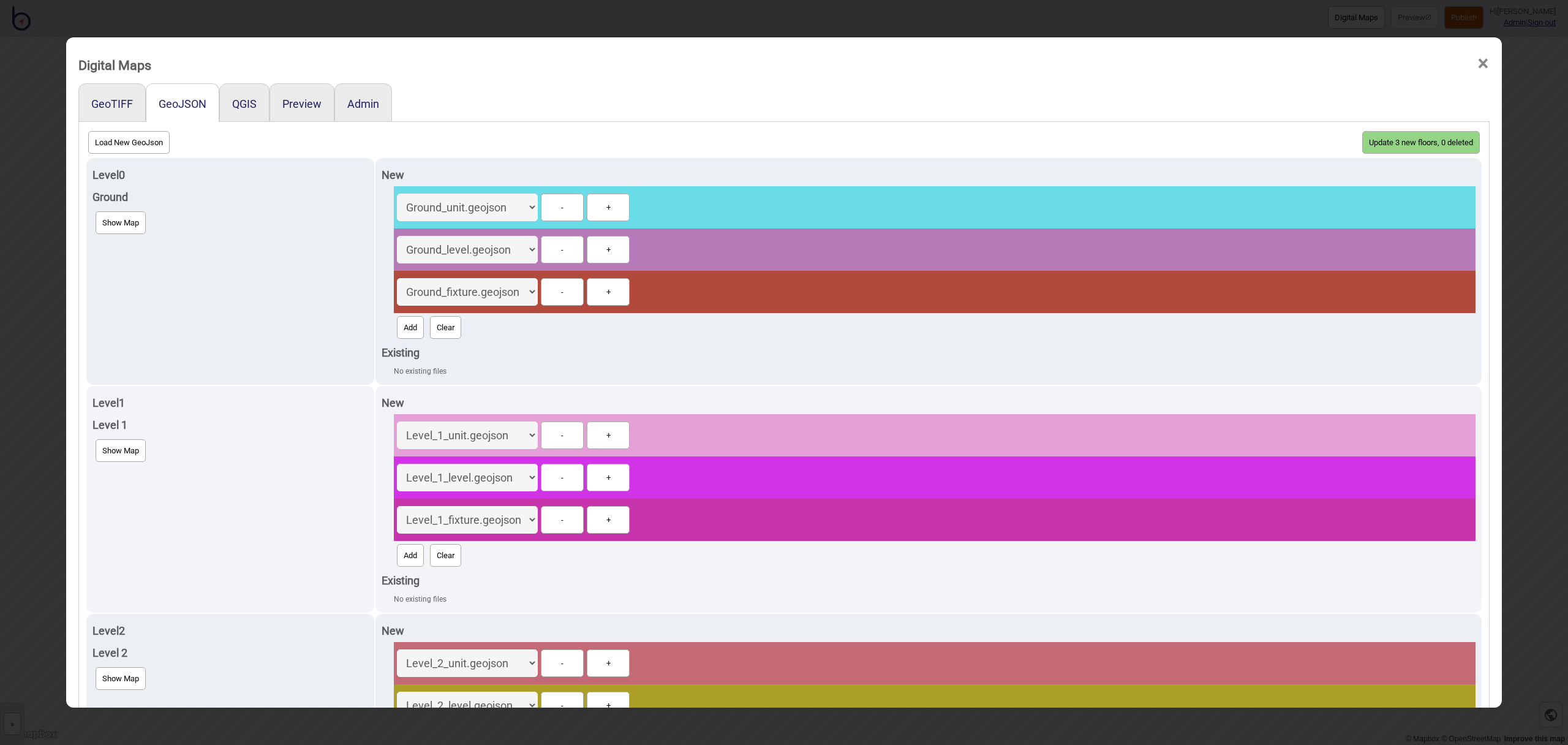
click at [1416, 135] on button "Update 3 new floors, 0 deleted" at bounding box center [1421, 143] width 118 height 22
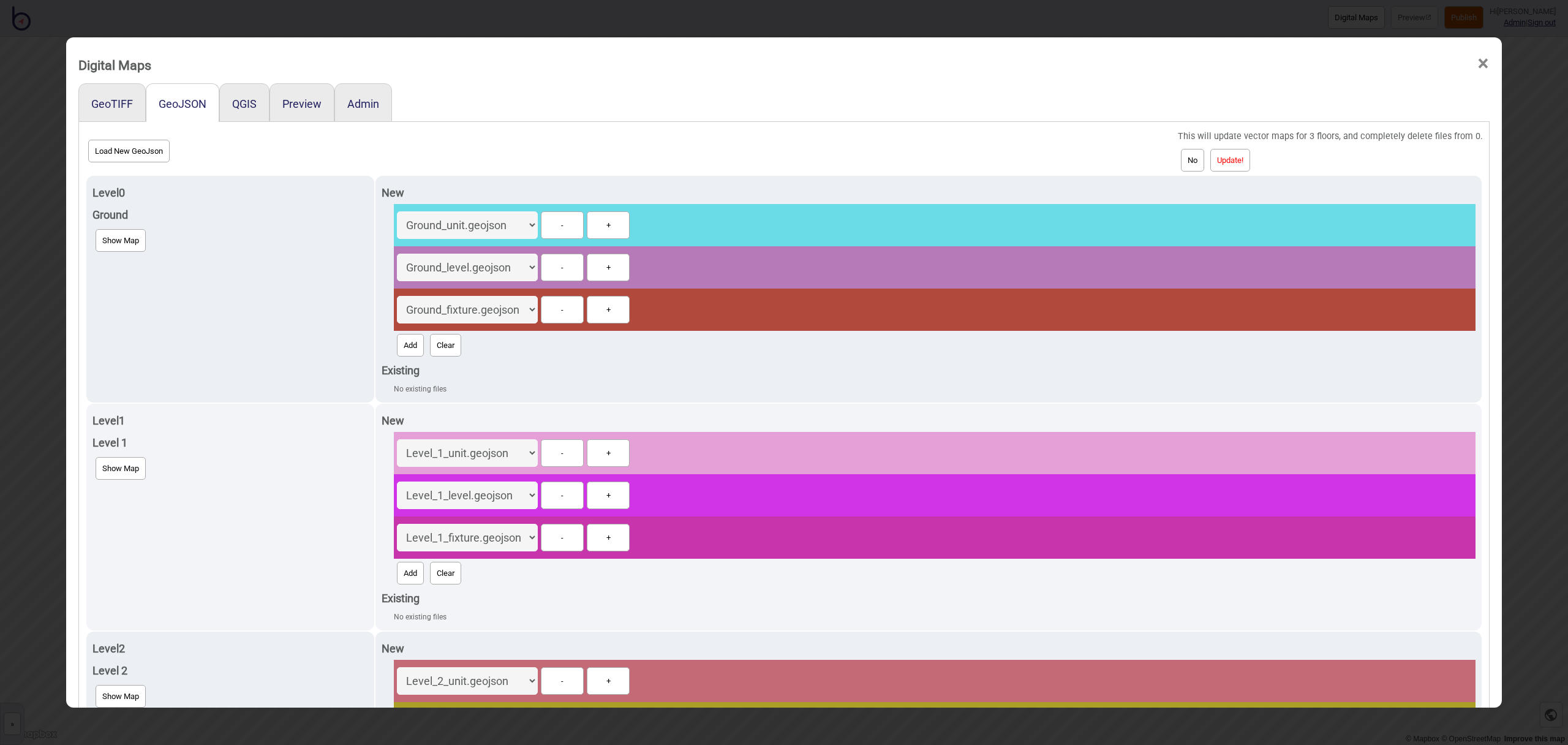
click at [1238, 161] on button "Update!" at bounding box center [1231, 160] width 40 height 22
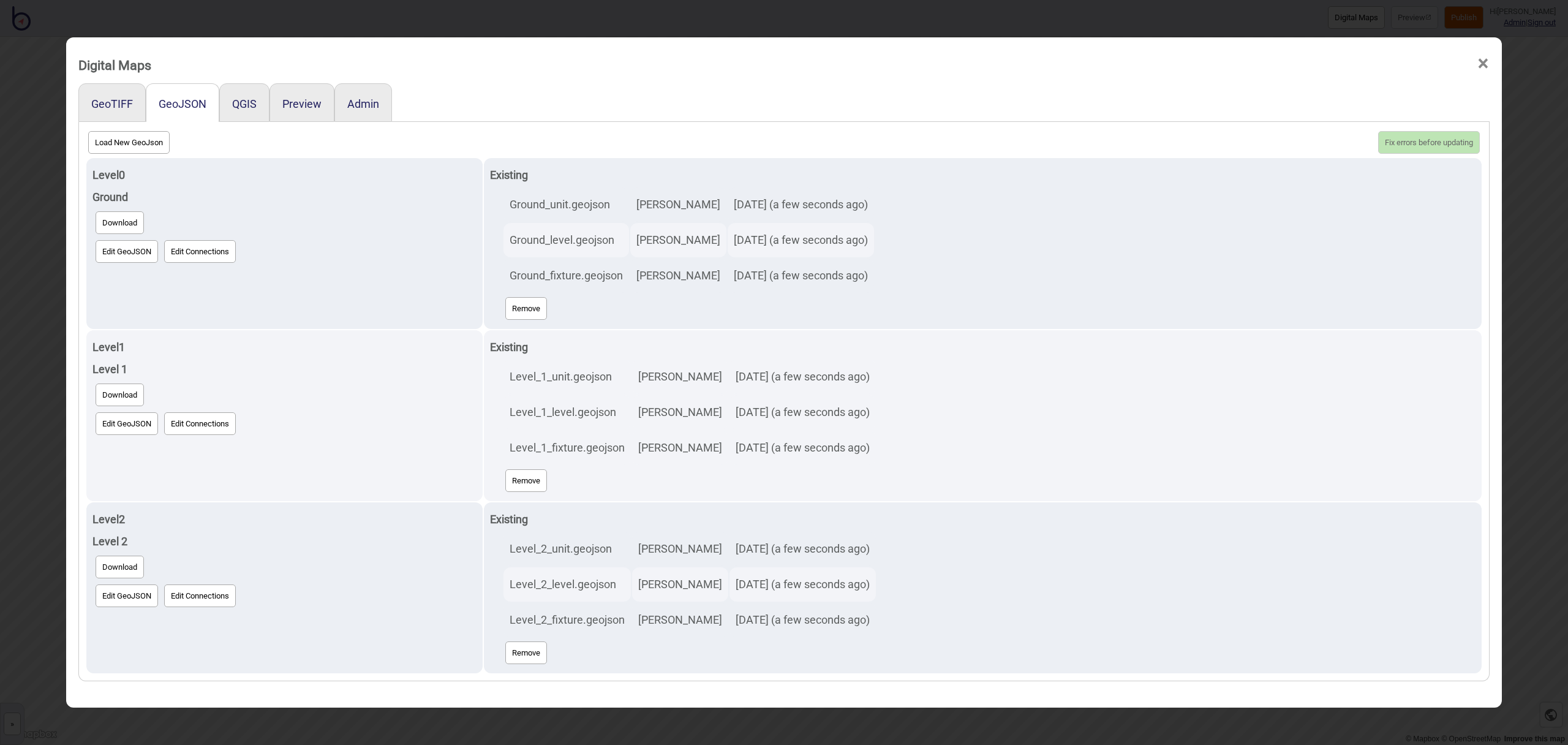
click at [1488, 63] on span "×" at bounding box center [1483, 63] width 13 height 41
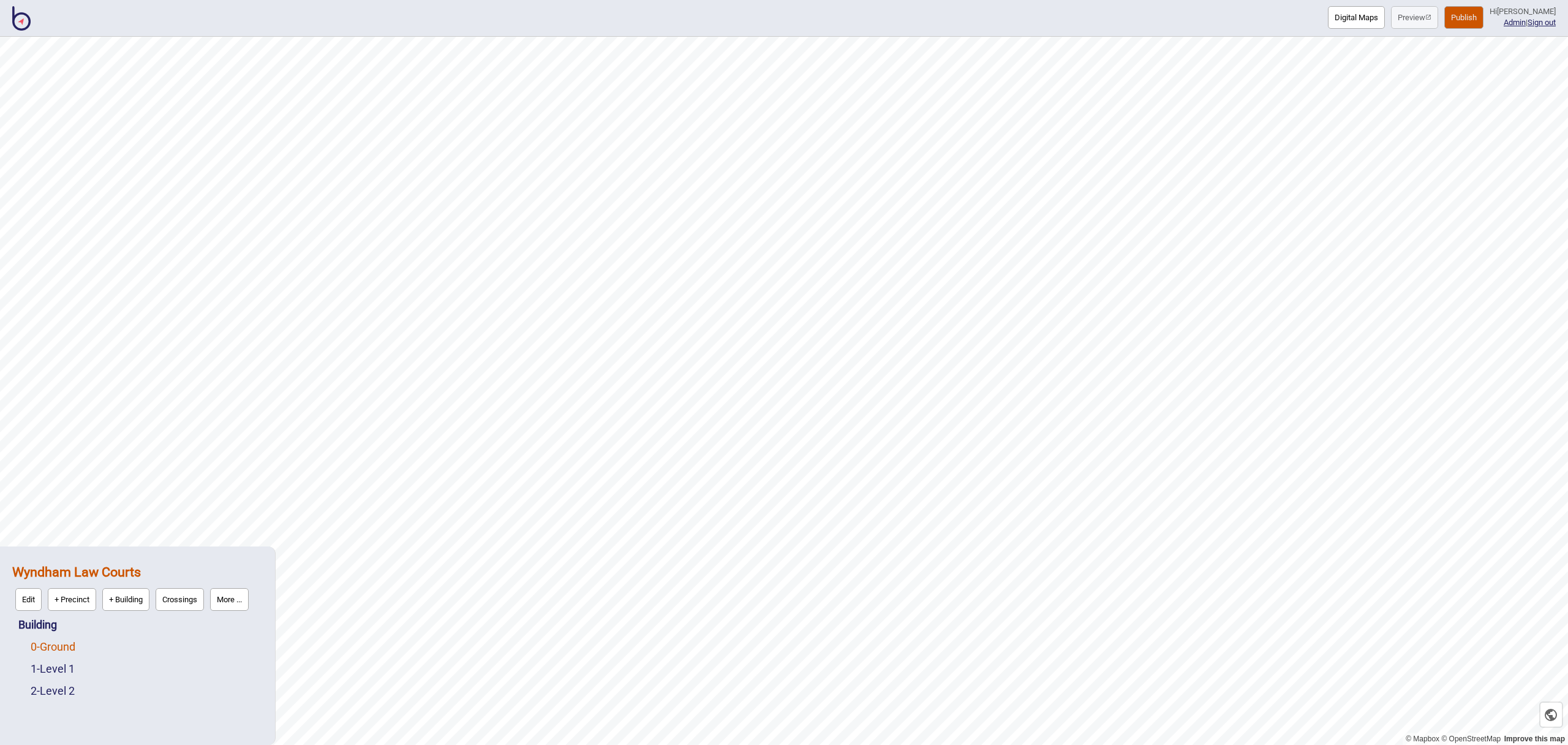
click at [74, 642] on link "0 - Ground" at bounding box center [53, 646] width 45 height 13
click at [49, 643] on button "Edit" at bounding box center [47, 644] width 26 height 22
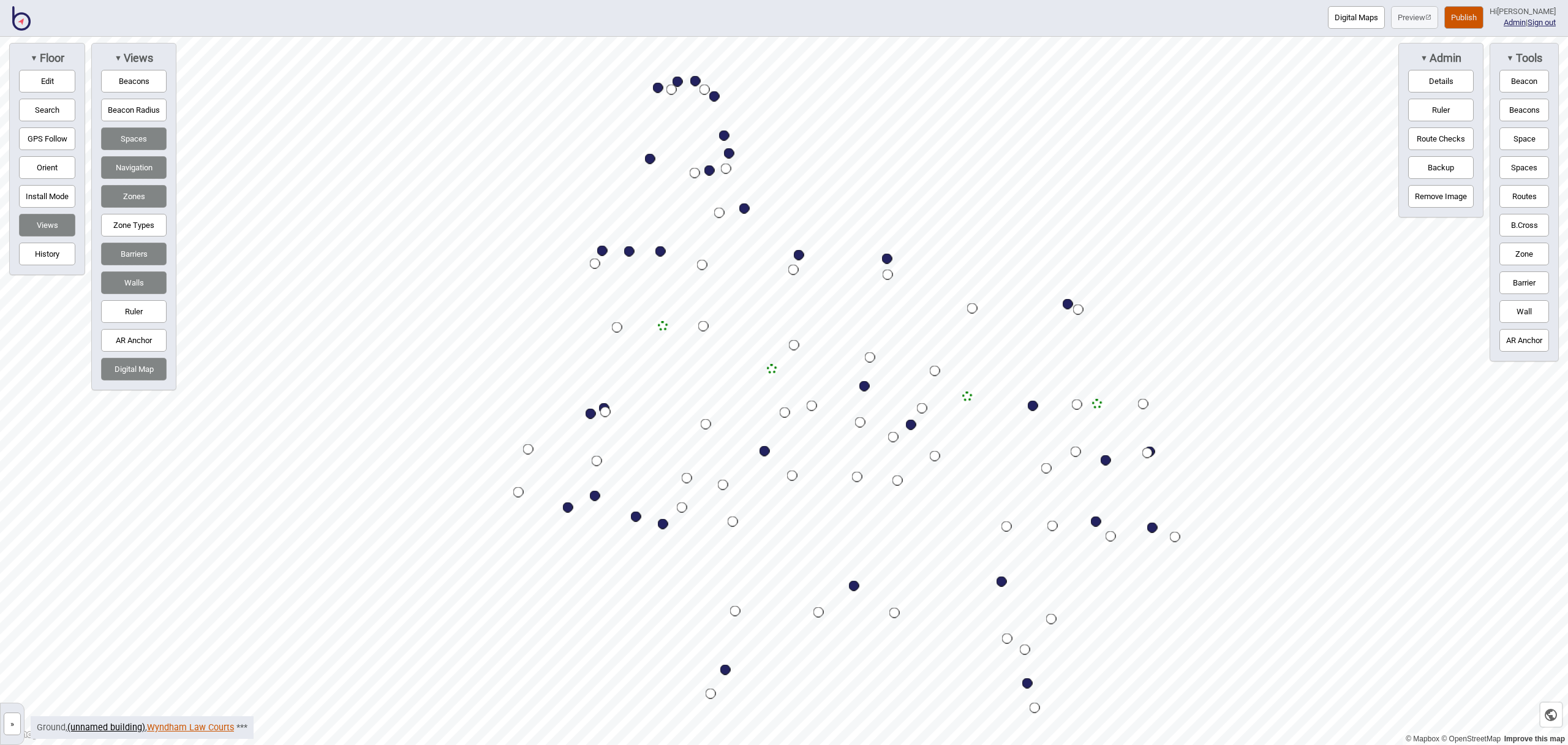
click at [163, 725] on link "Wyndham Law Courts" at bounding box center [190, 728] width 87 height 10
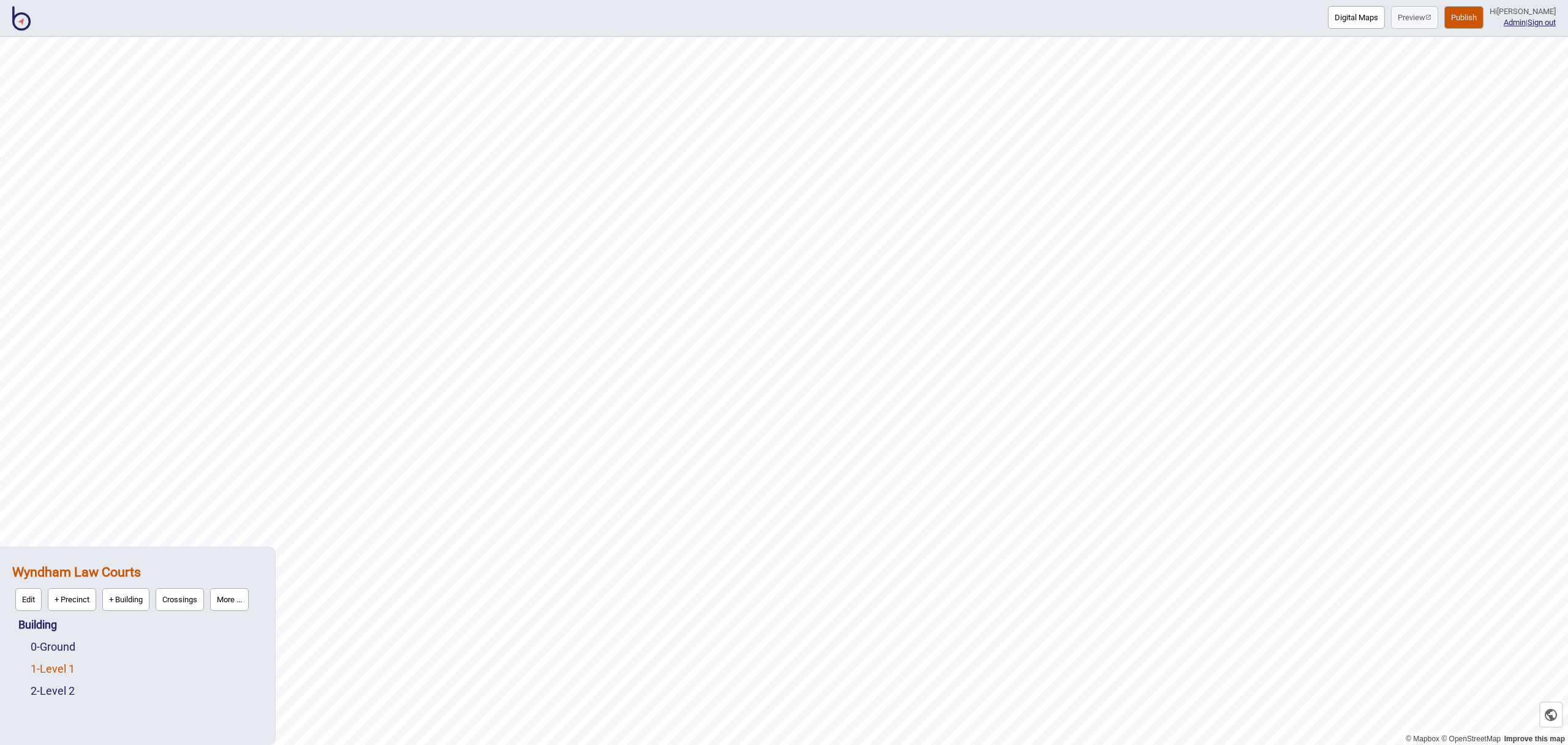
click at [74, 670] on link "1 - Level 1" at bounding box center [52, 669] width 44 height 13
click at [39, 660] on button "Edit" at bounding box center [47, 665] width 26 height 22
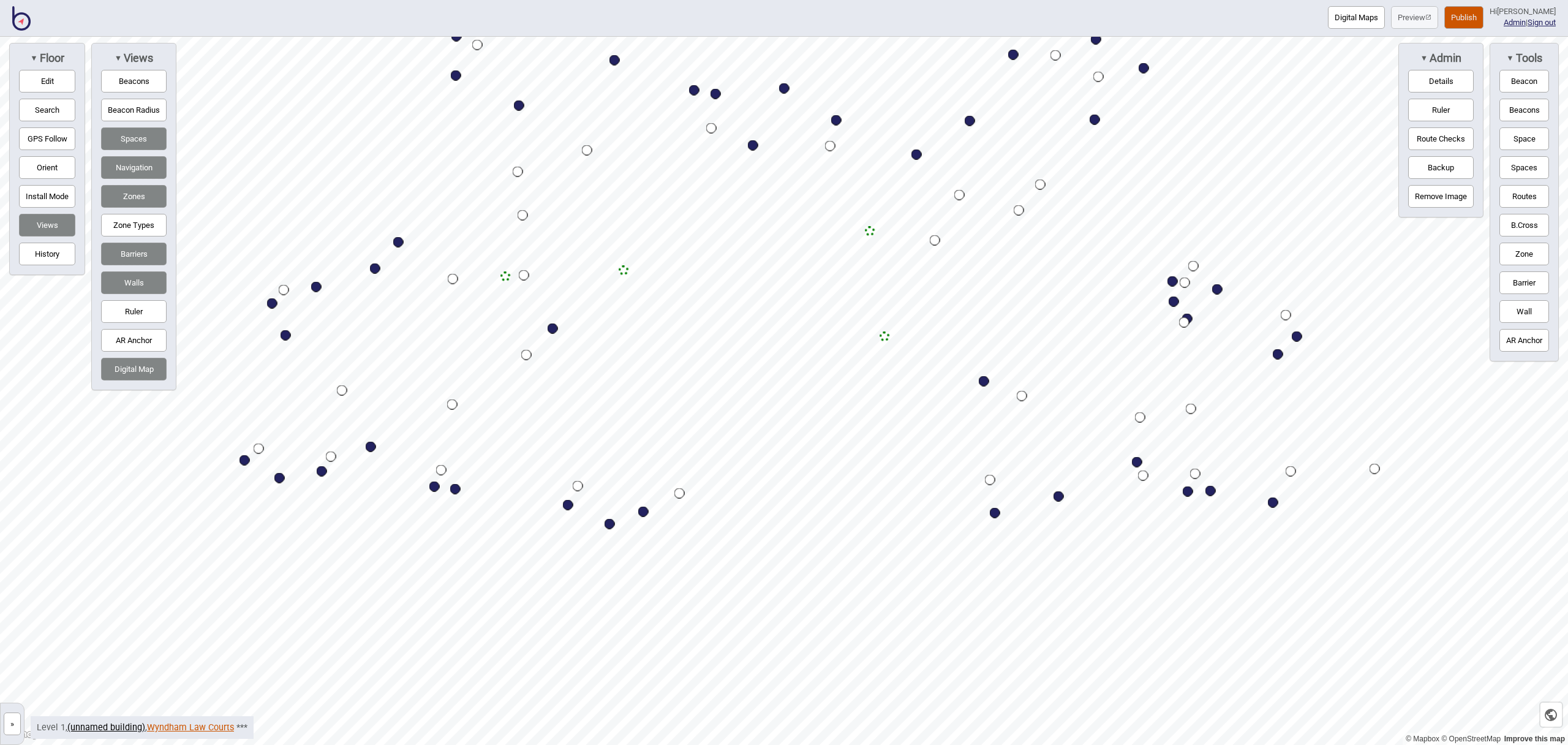
click at [176, 727] on link "Wyndham Law Courts" at bounding box center [190, 728] width 87 height 10
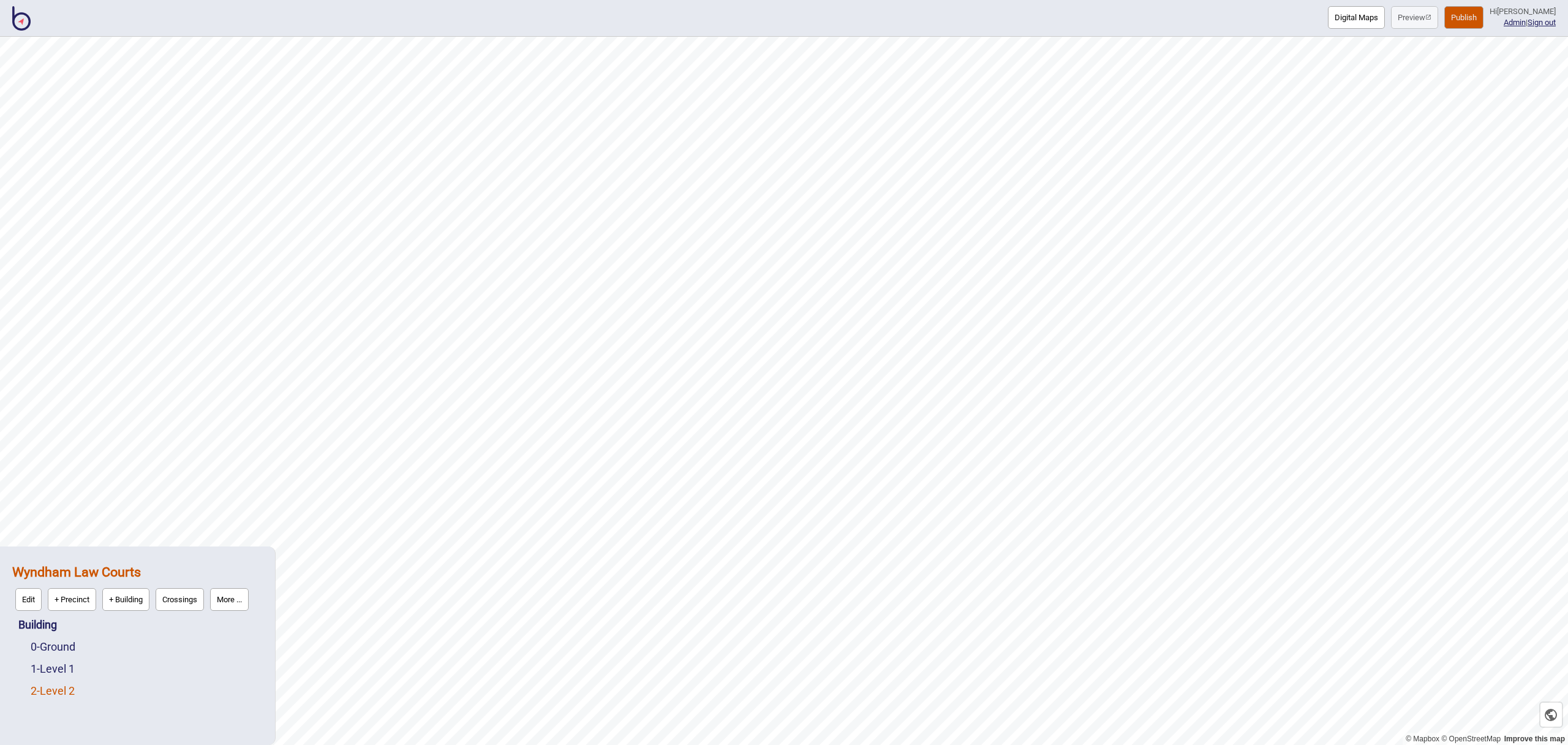
click at [56, 694] on link "2 - Level 2" at bounding box center [52, 690] width 44 height 13
click at [46, 690] on button "Edit" at bounding box center [47, 688] width 26 height 22
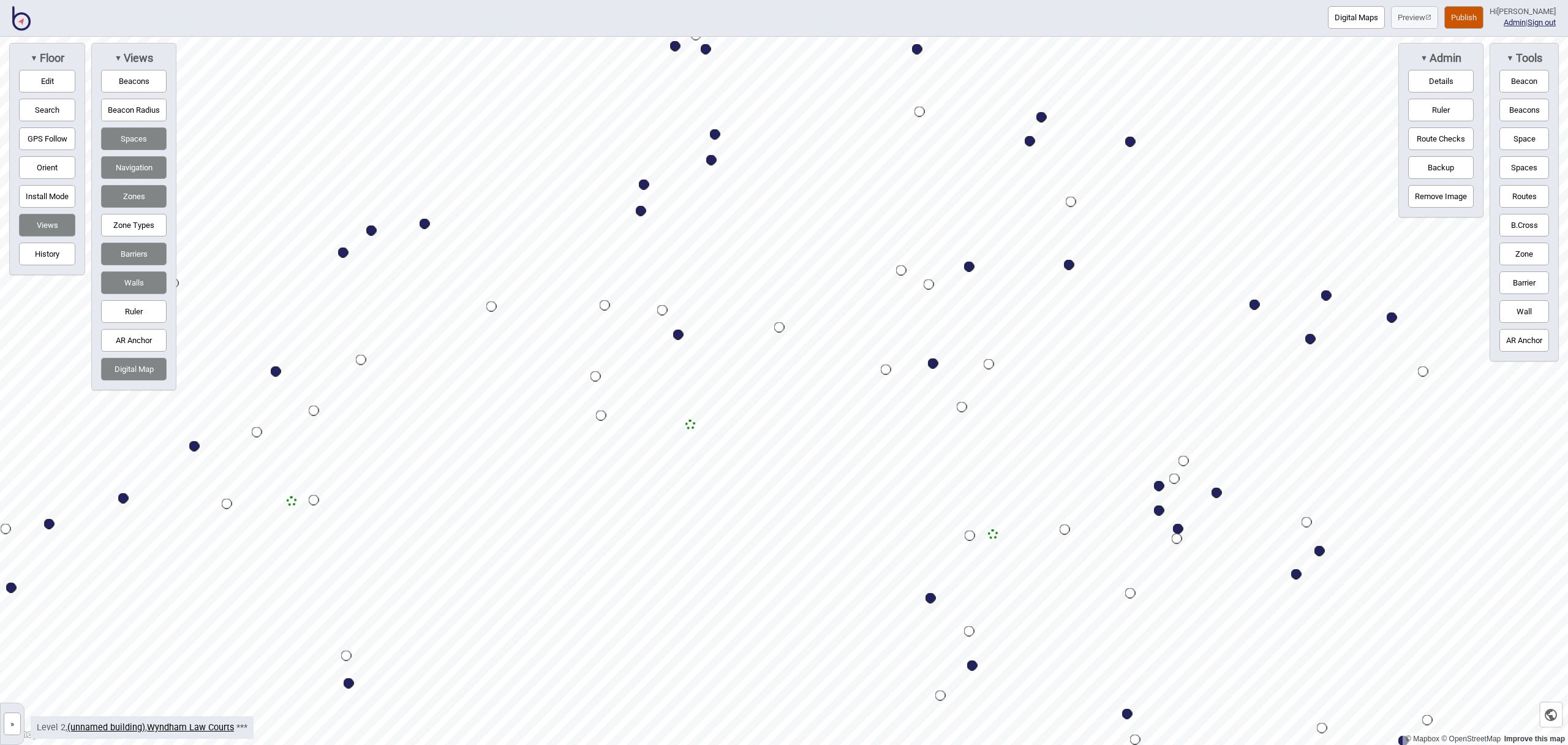
click at [1468, 17] on button "Publish" at bounding box center [1463, 17] width 39 height 22
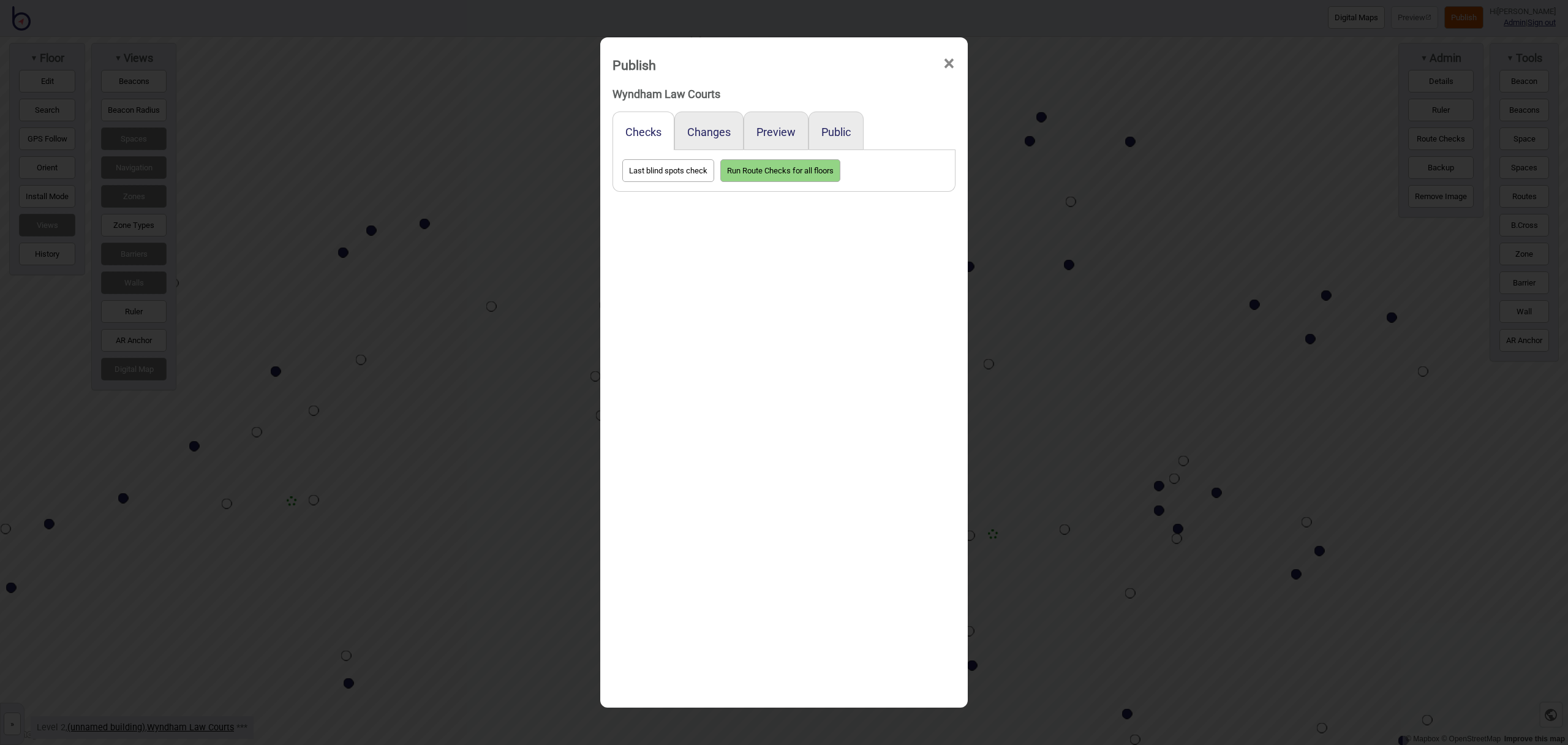
click at [771, 124] on div "Preview" at bounding box center [776, 131] width 65 height 39
click at [770, 129] on button "Preview" at bounding box center [776, 132] width 39 height 13
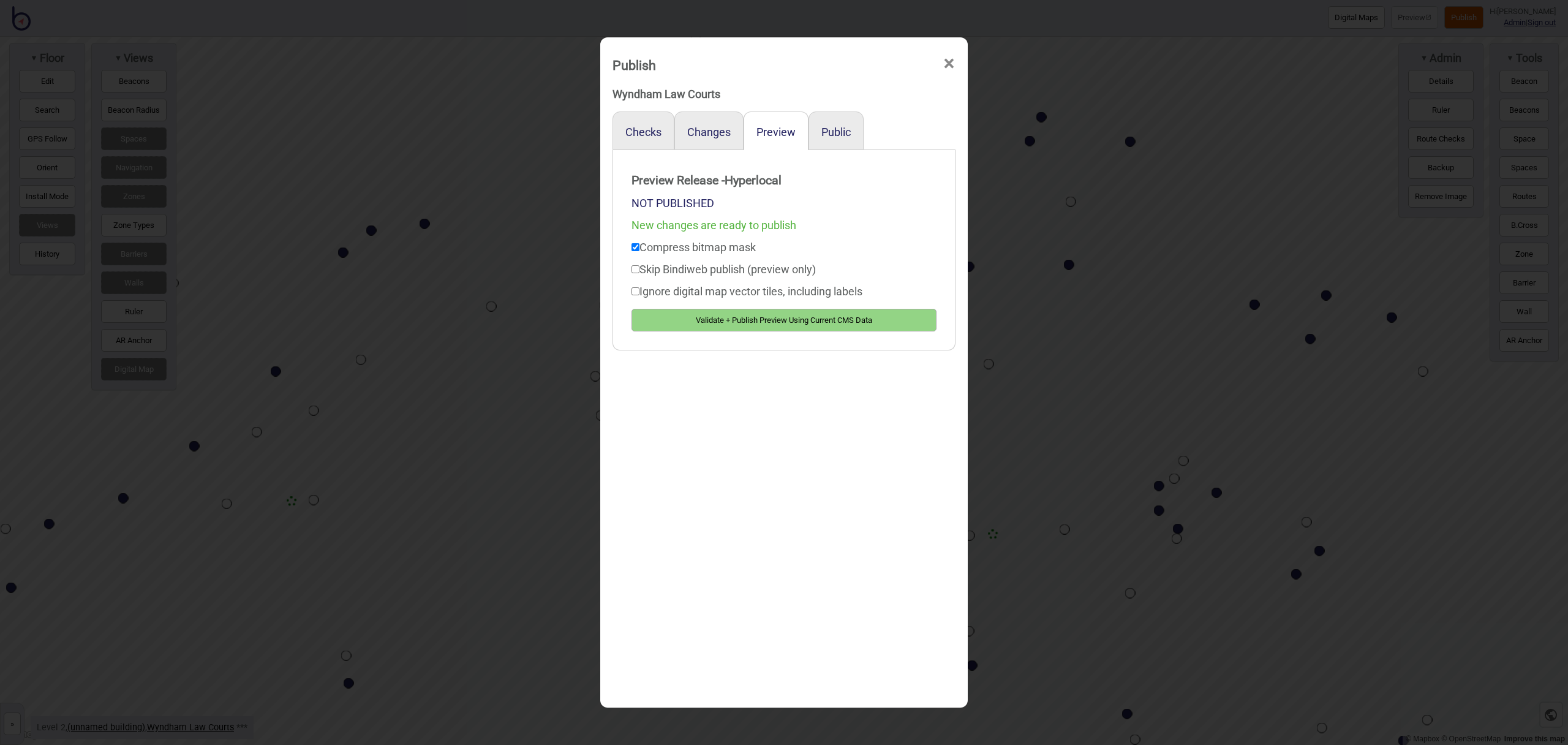
click at [818, 320] on button "Validate + Publish Preview Using Current CMS Data" at bounding box center [784, 320] width 305 height 22
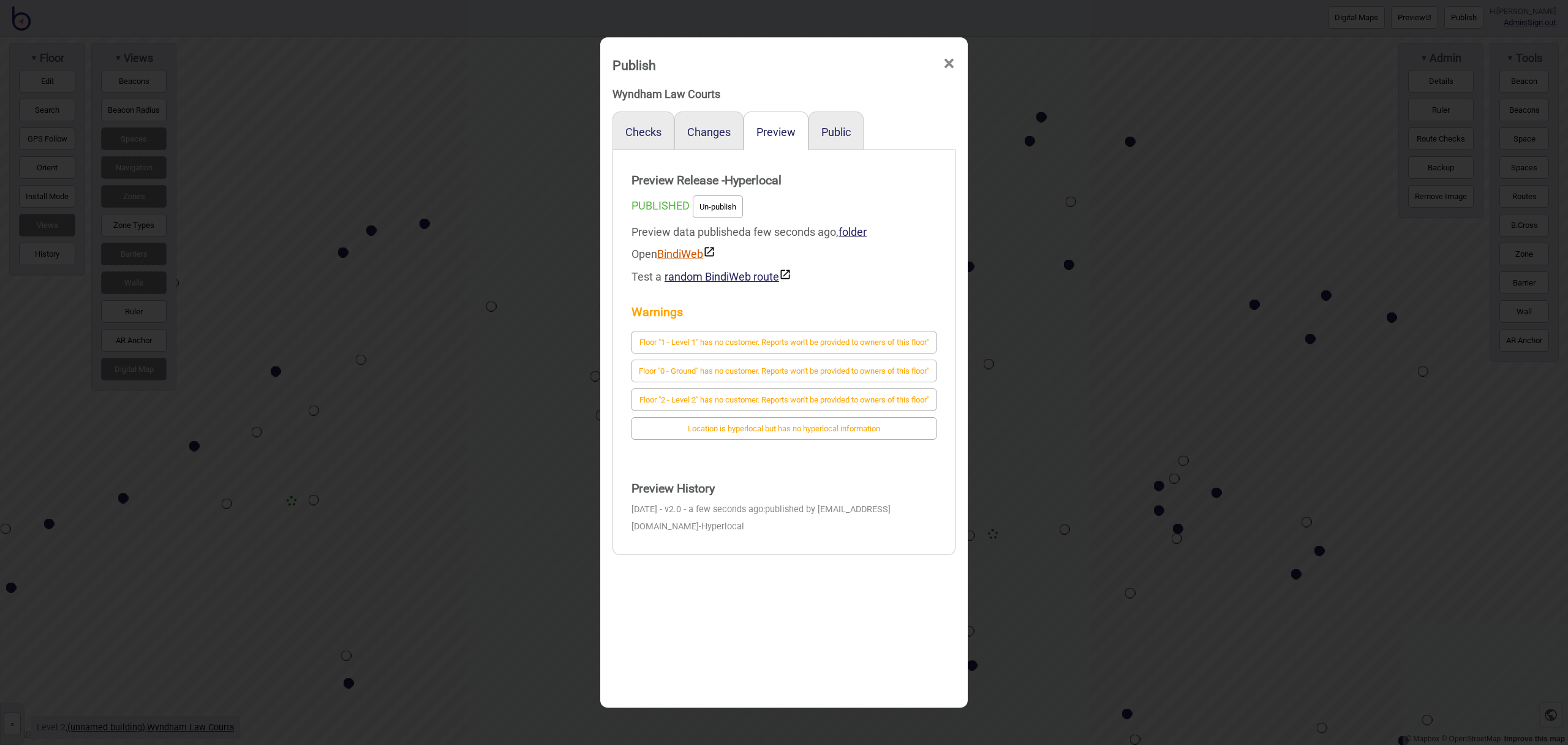
click at [682, 254] on link "BindiWeb" at bounding box center [686, 254] width 58 height 13
click at [946, 61] on span "×" at bounding box center [949, 63] width 13 height 41
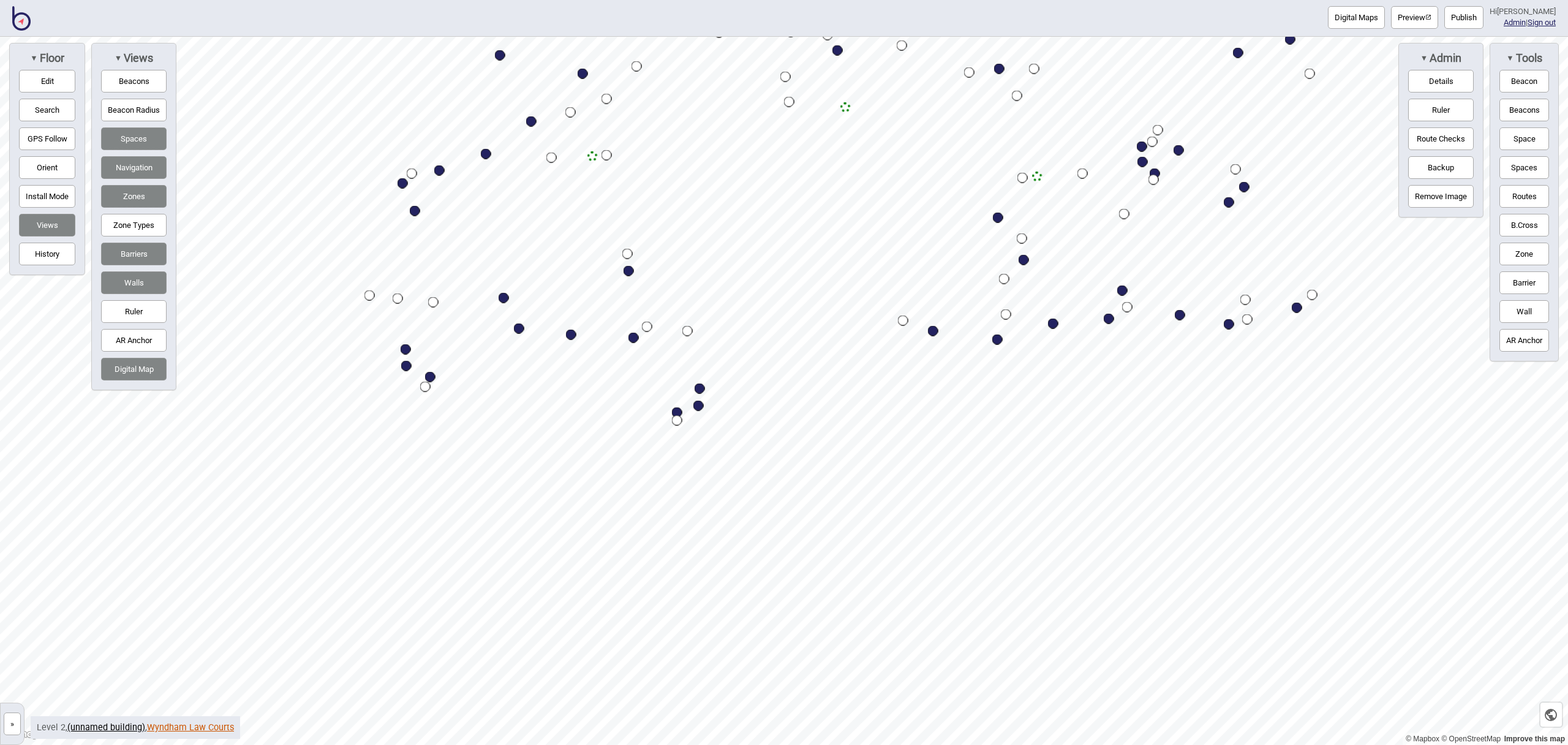
click at [179, 729] on link "Wyndham Law Courts" at bounding box center [190, 728] width 87 height 10
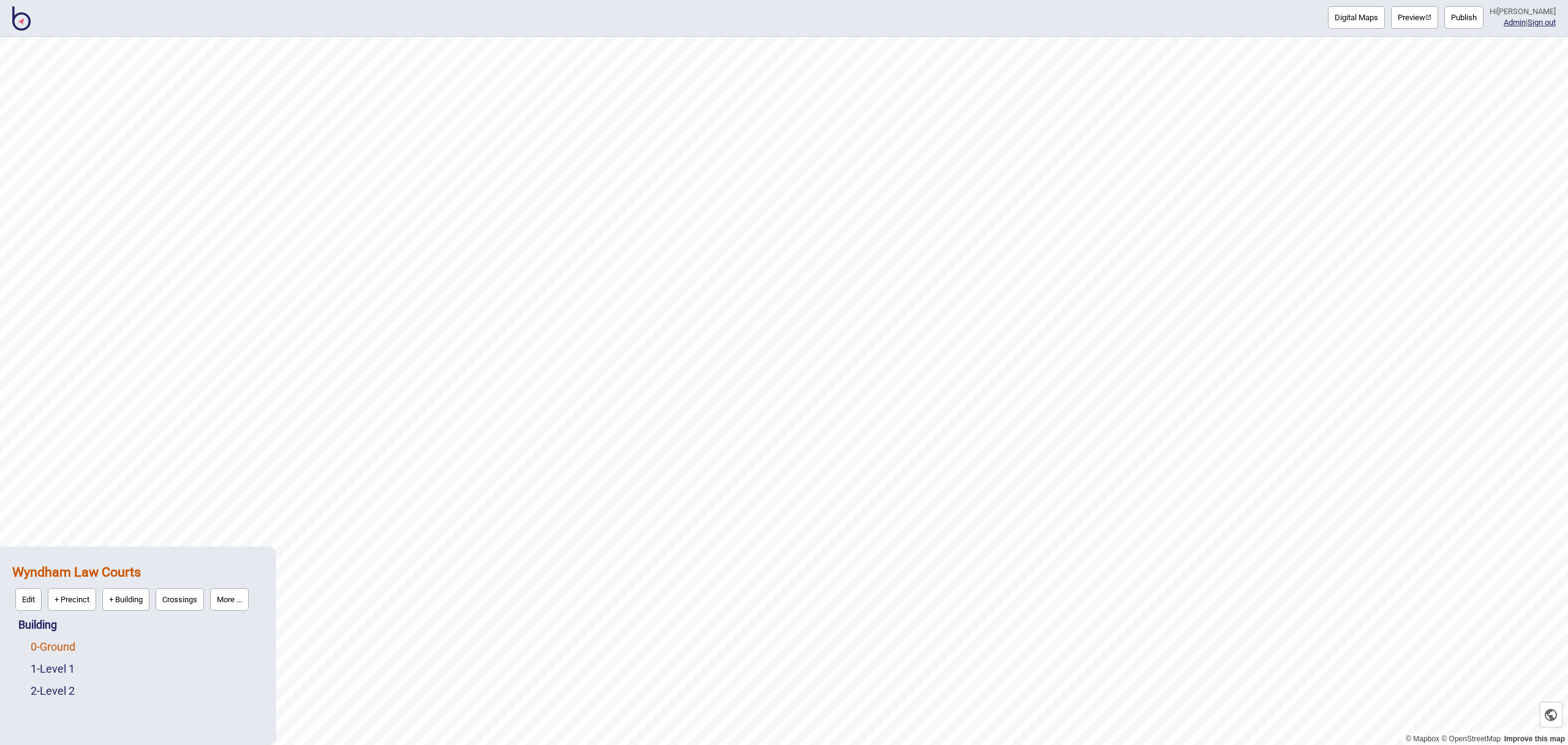
click at [74, 648] on link "0 - Ground" at bounding box center [53, 646] width 45 height 13
click at [45, 645] on button "Edit" at bounding box center [47, 644] width 26 height 22
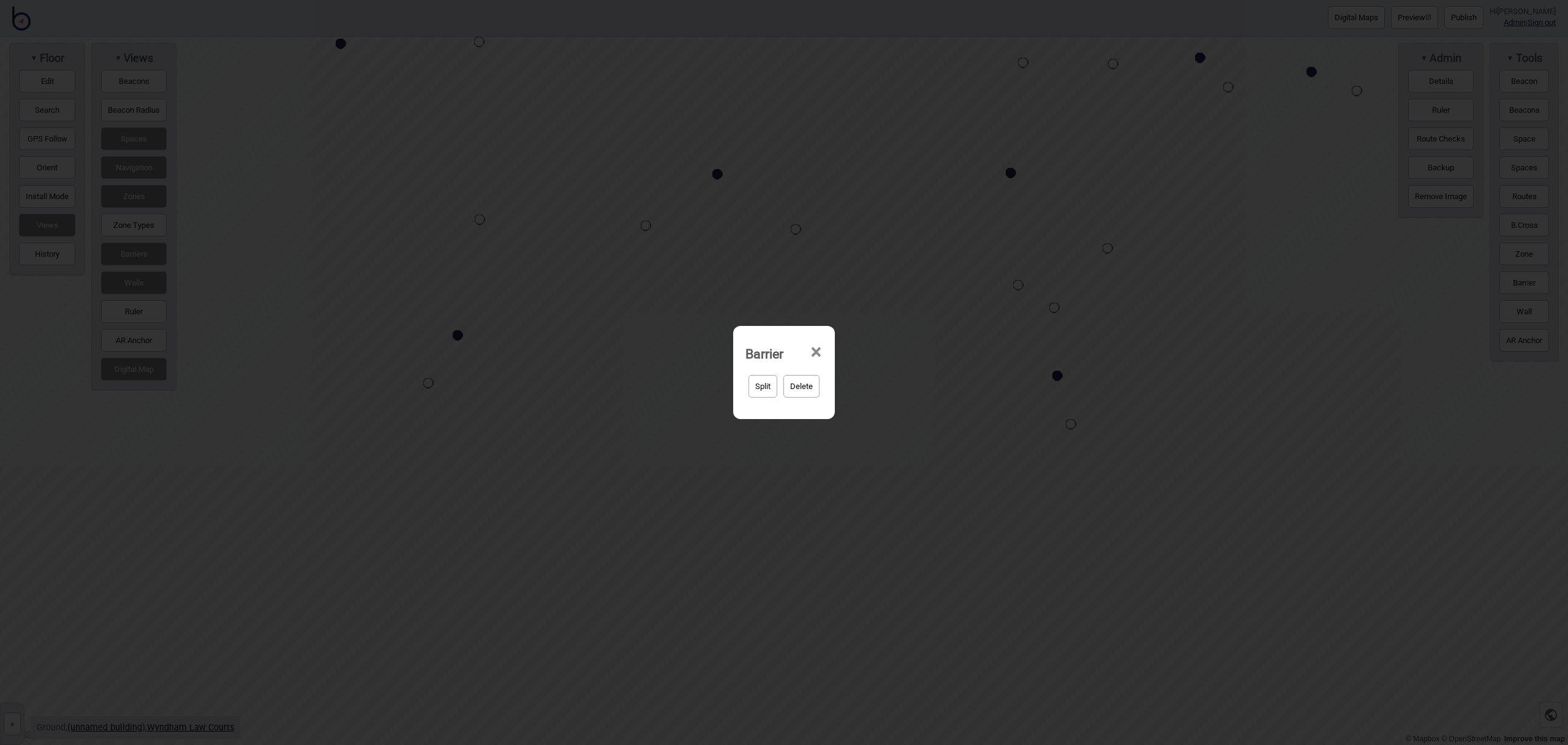
click at [746, 390] on div "Split Delete" at bounding box center [784, 390] width 89 height 44
click at [757, 387] on button "Split" at bounding box center [762, 386] width 29 height 22
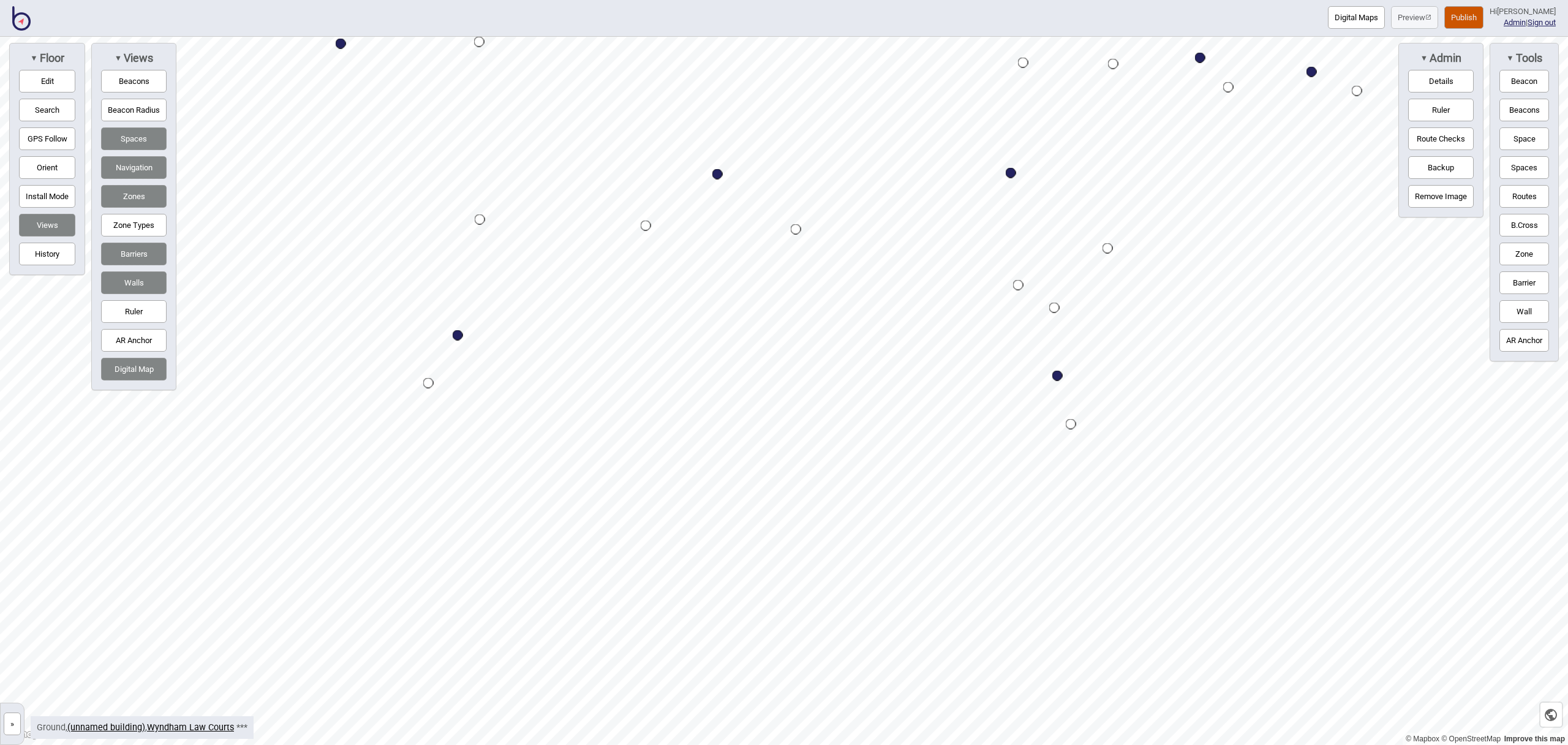
drag, startPoint x: 30, startPoint y: 76, endPoint x: 45, endPoint y: 95, distance: 24.2
click at [30, 76] on button "Edit" at bounding box center [47, 81] width 56 height 22
click at [454, 359] on div "Map marker" at bounding box center [458, 360] width 18 height 18
click at [1392, 421] on div "Map marker" at bounding box center [1389, 417] width 18 height 18
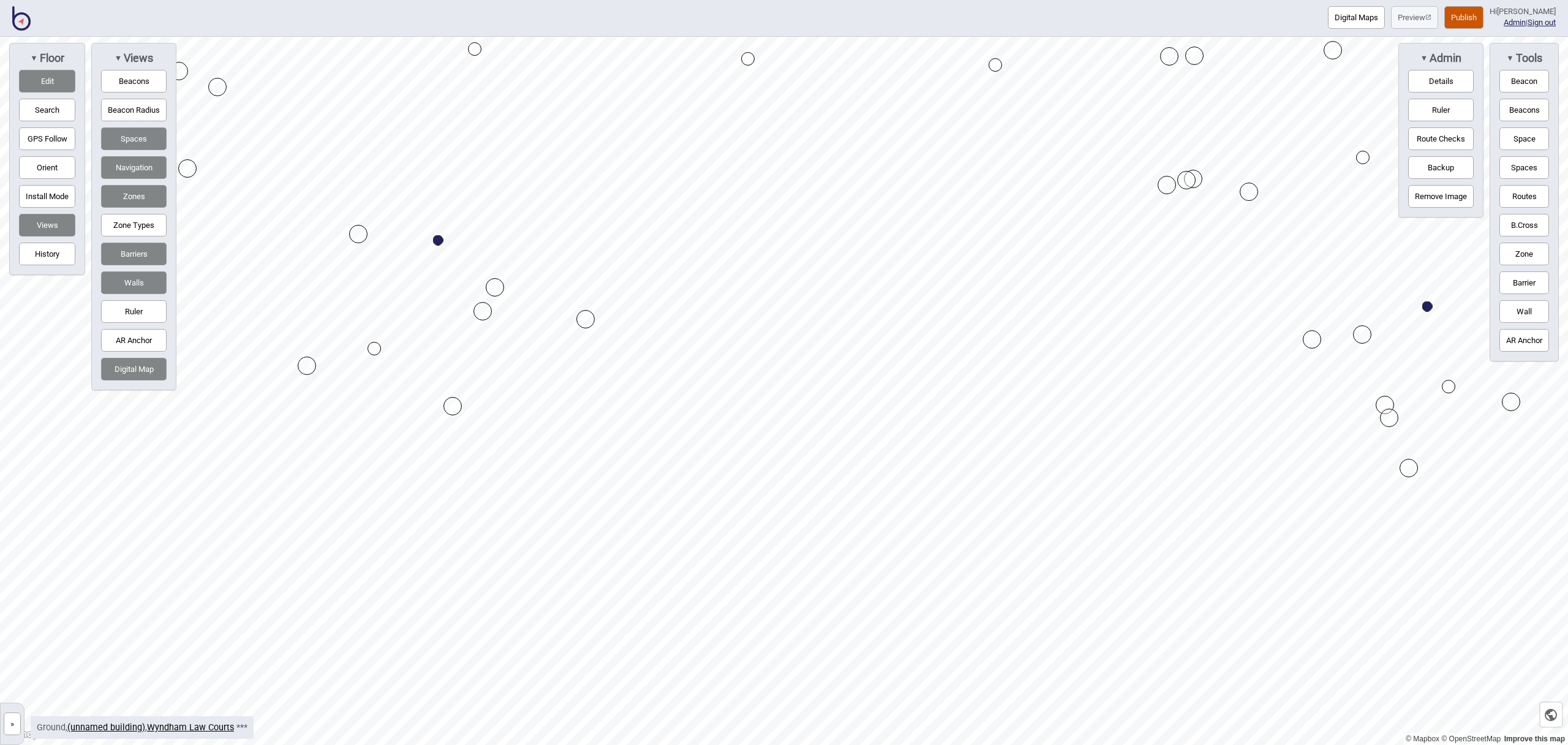
click at [1392, 421] on div "Map marker" at bounding box center [1389, 417] width 18 height 18
click at [1523, 200] on button "Routes" at bounding box center [1524, 196] width 49 height 22
click at [1379, 471] on div "Map marker" at bounding box center [1378, 472] width 14 height 14
click at [314, 387] on div "Map marker" at bounding box center [313, 386] width 14 height 14
click at [1526, 198] on button "Routes" at bounding box center [1524, 196] width 49 height 22
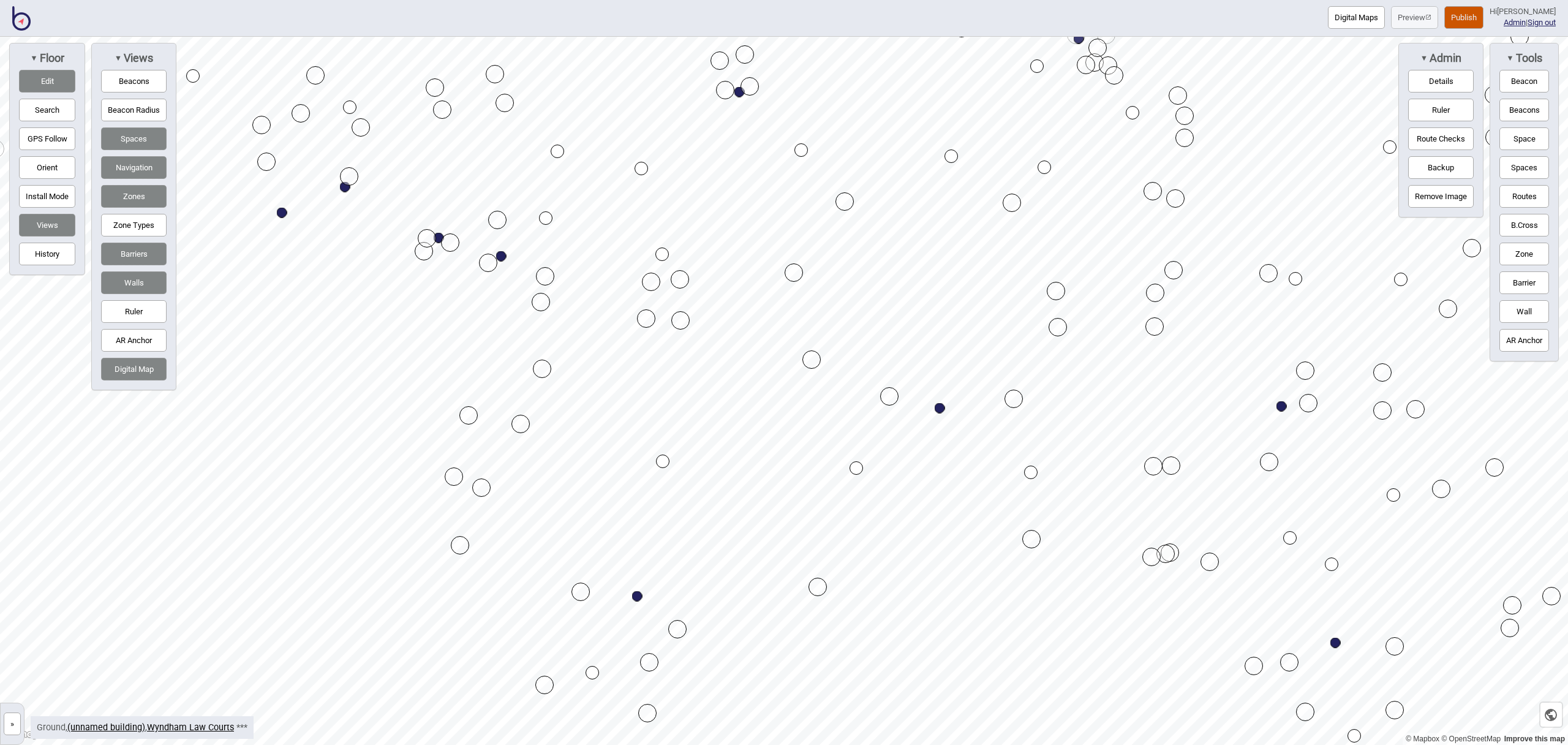
click at [1466, 14] on button "Publish" at bounding box center [1463, 17] width 39 height 22
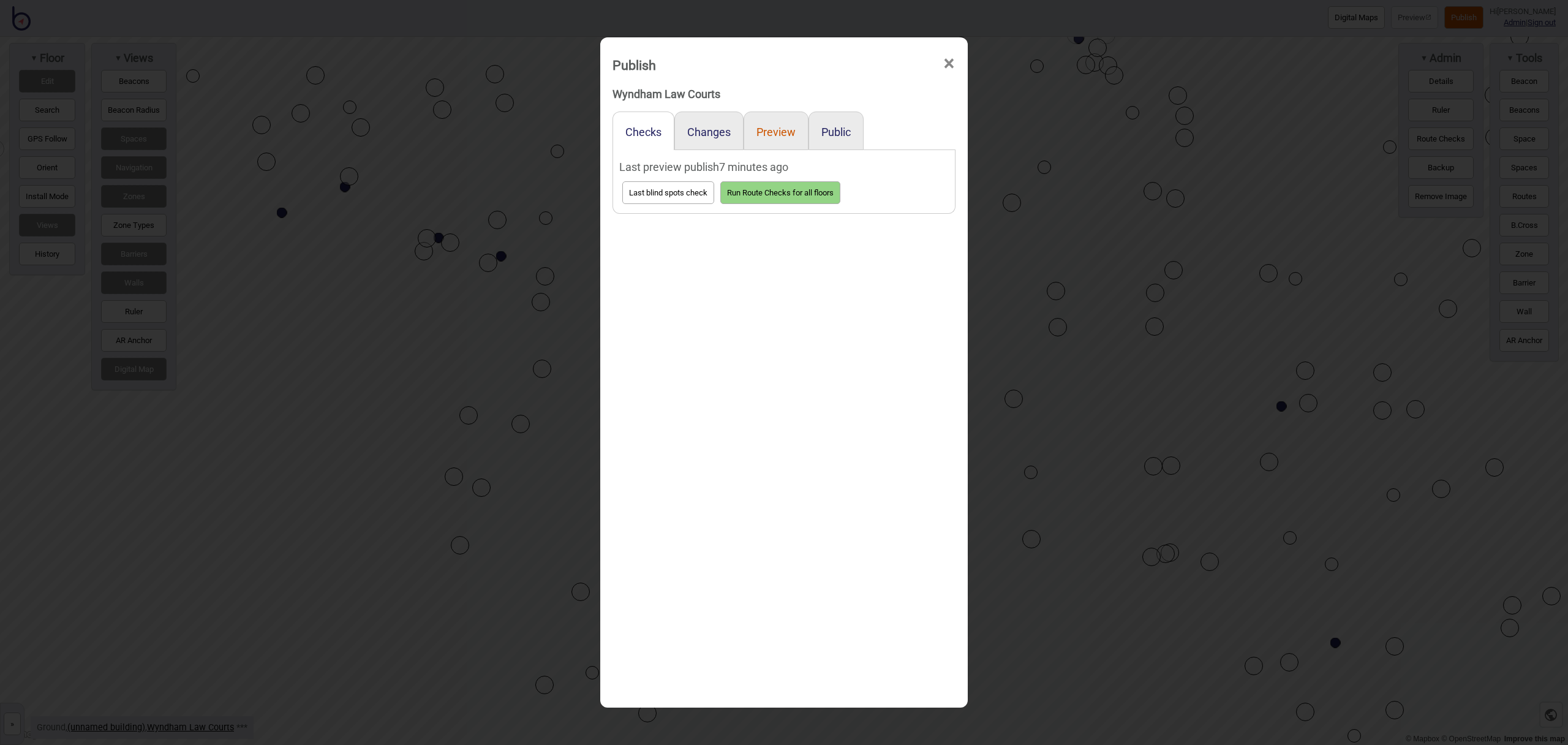
click at [772, 134] on button "Preview" at bounding box center [776, 132] width 39 height 13
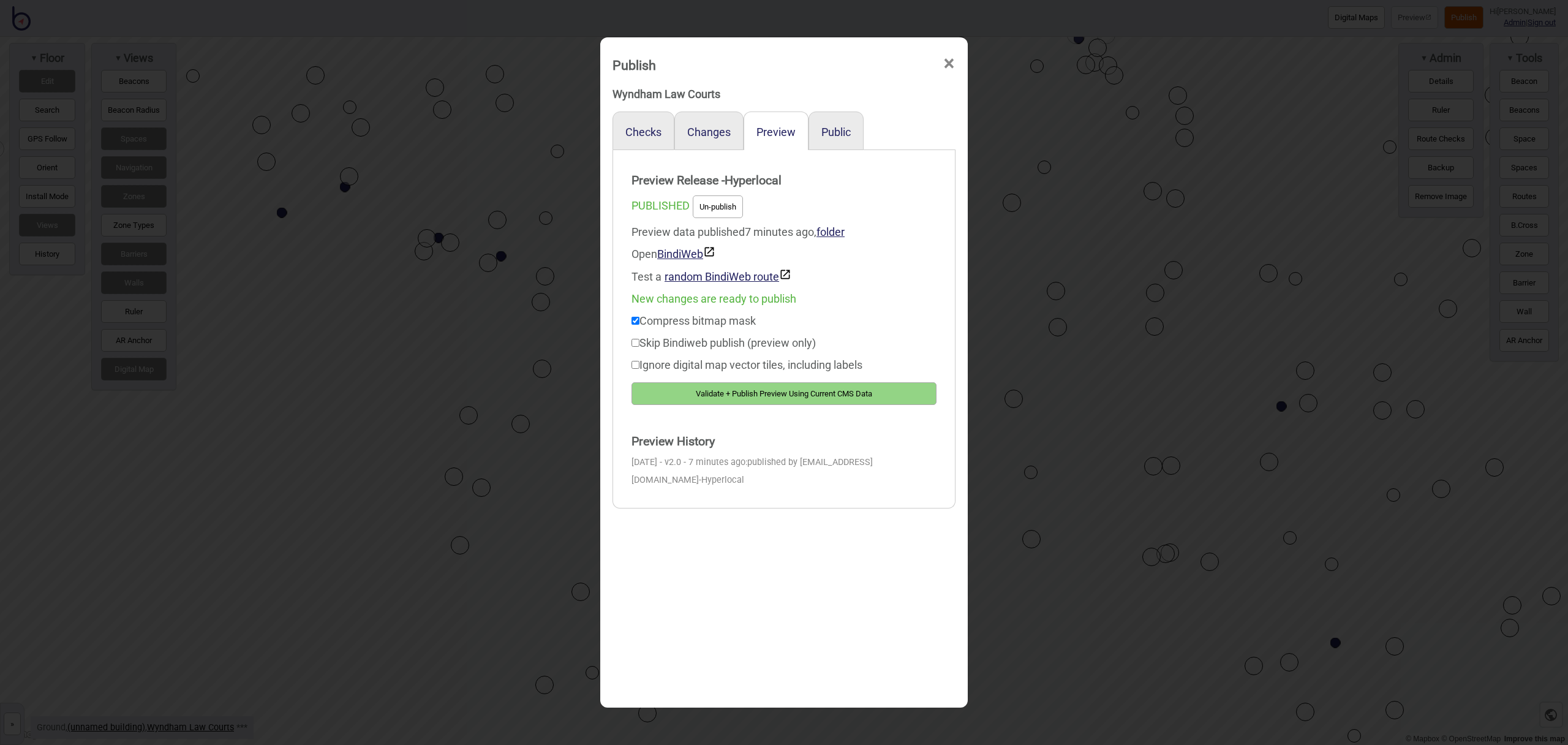
click at [842, 394] on button "Validate + Publish Preview Using Current CMS Data" at bounding box center [784, 394] width 305 height 22
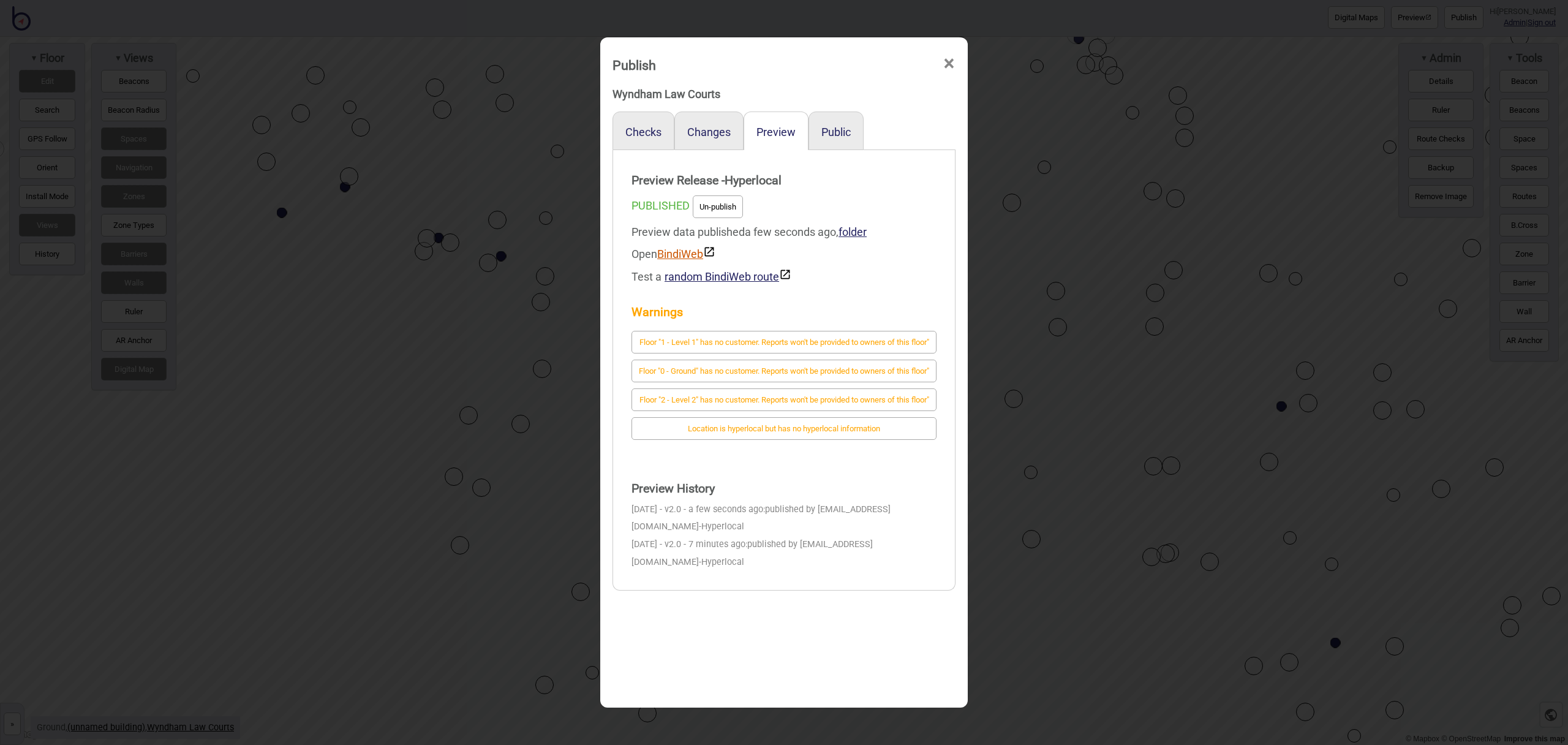
click at [682, 251] on link "BindiWeb" at bounding box center [686, 254] width 58 height 13
click at [951, 63] on span "×" at bounding box center [949, 63] width 13 height 41
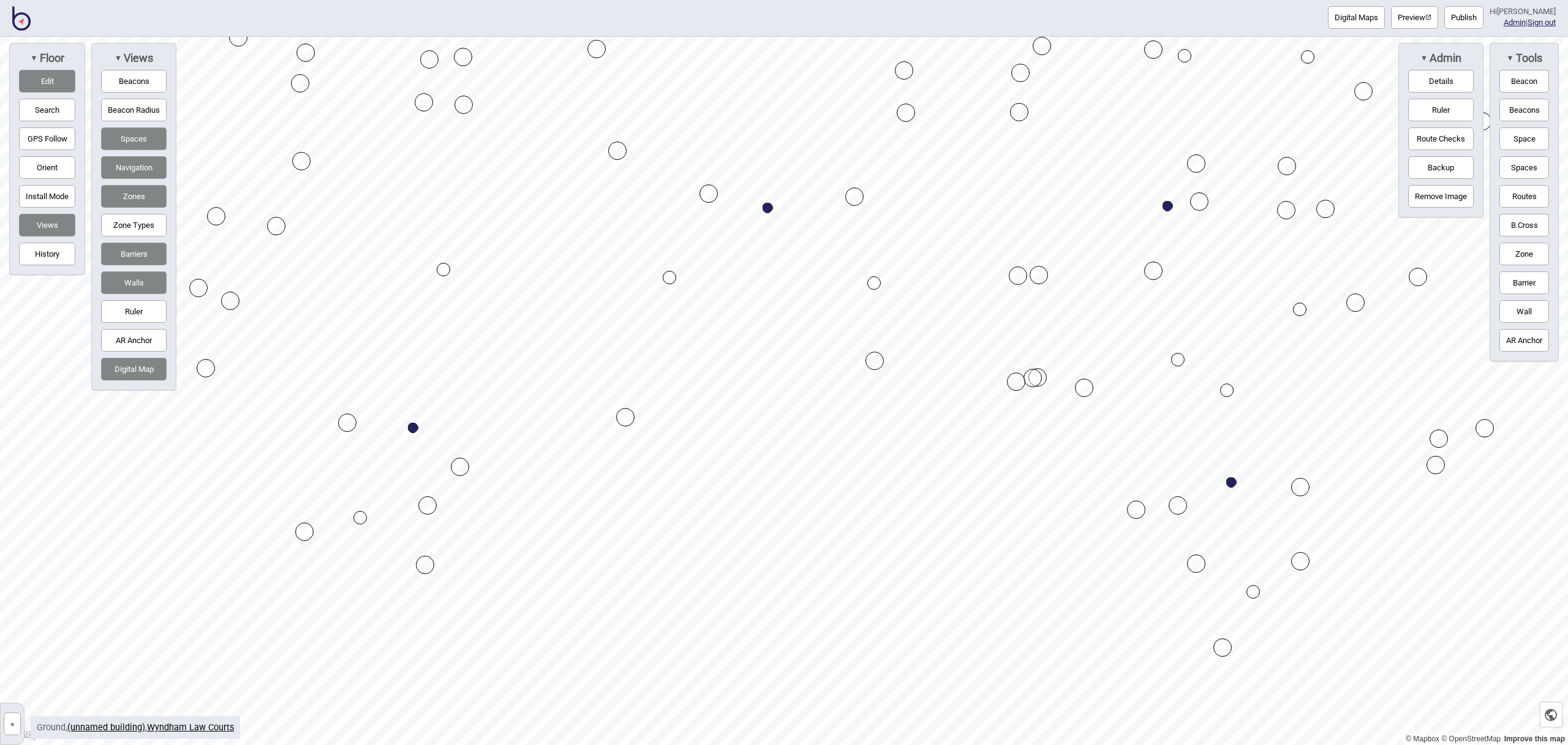
click at [1371, 17] on button "Digital Maps" at bounding box center [1357, 17] width 57 height 22
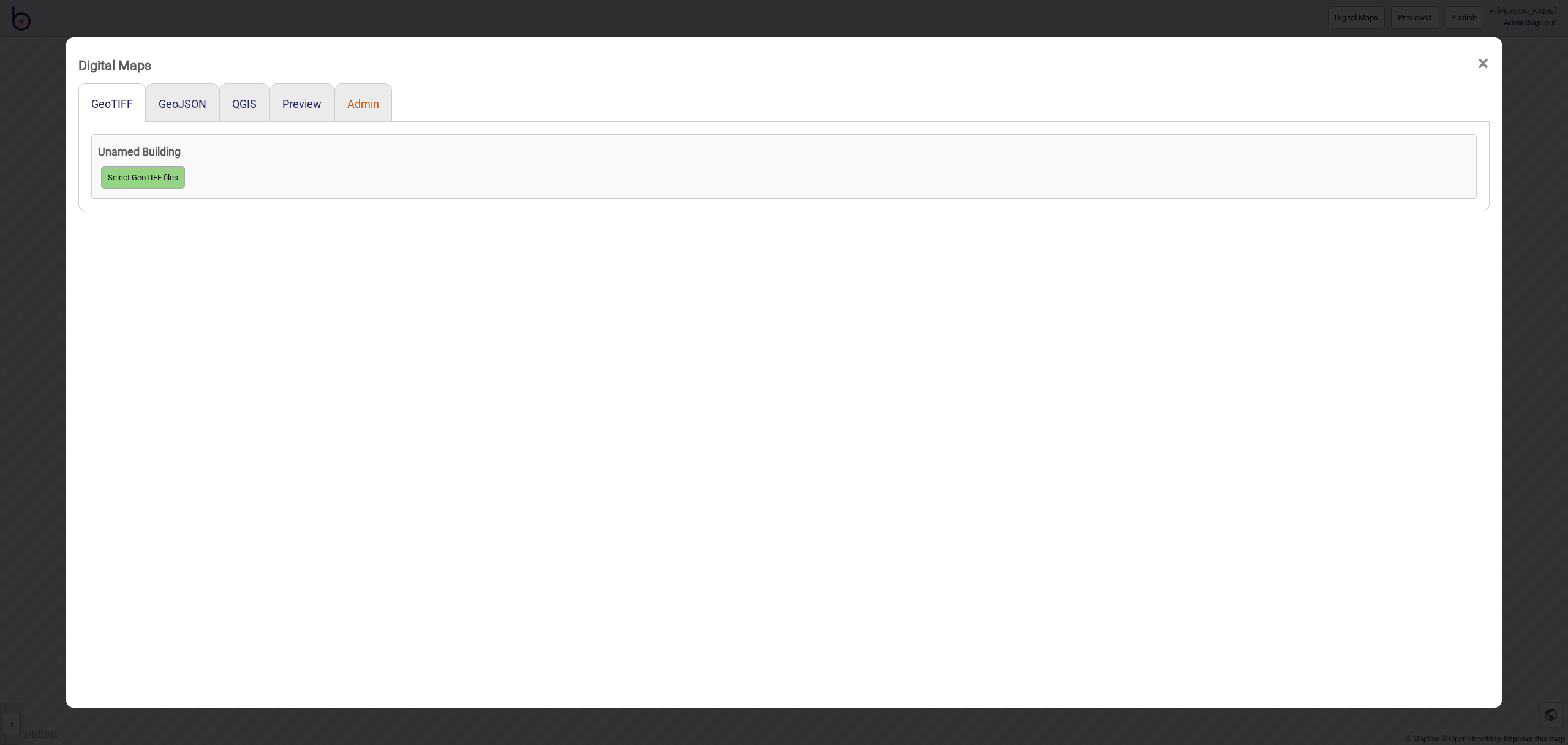
click at [352, 104] on button "Admin" at bounding box center [363, 104] width 32 height 13
click at [310, 102] on button "Preview" at bounding box center [302, 104] width 39 height 13
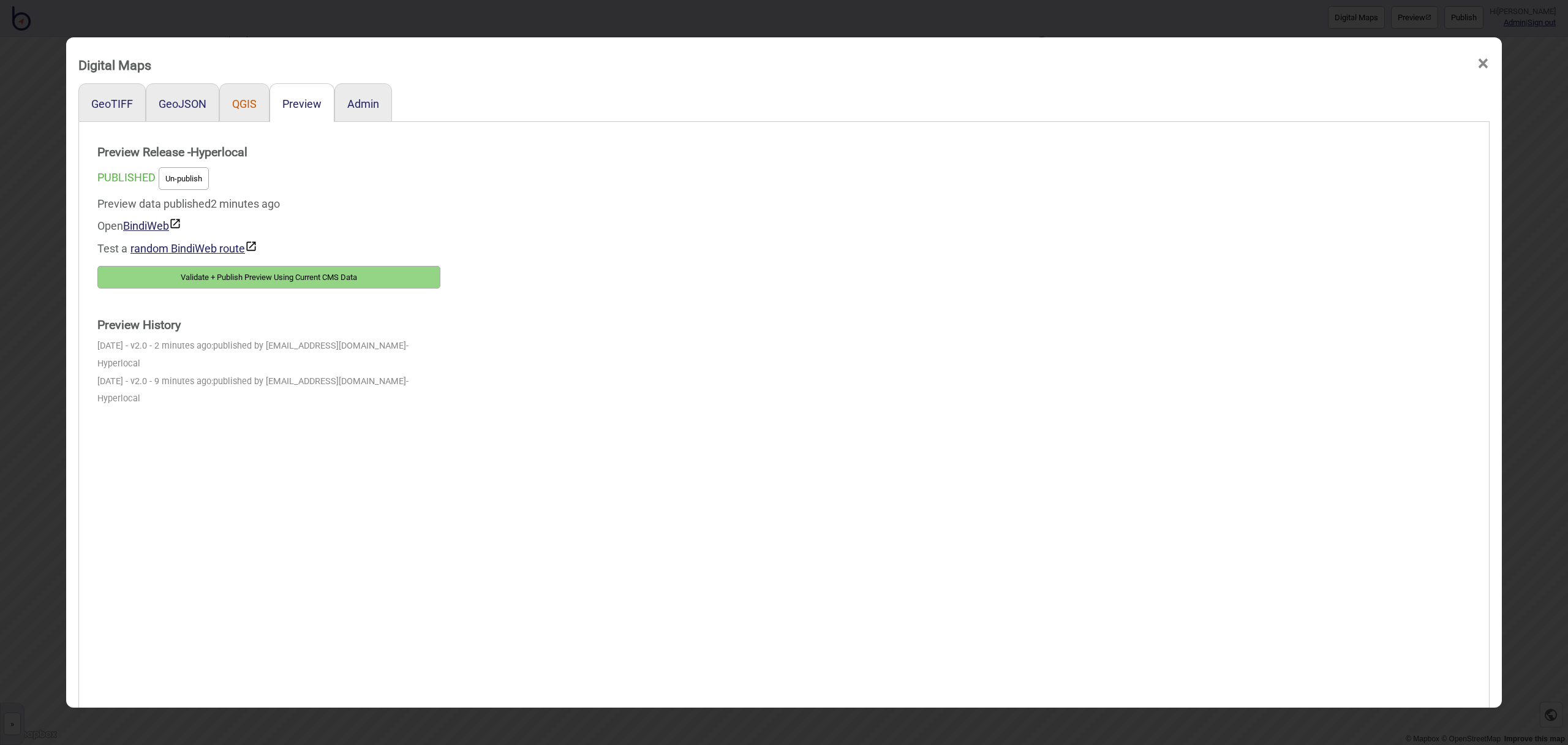
click at [240, 102] on button "QGIS" at bounding box center [244, 104] width 24 height 13
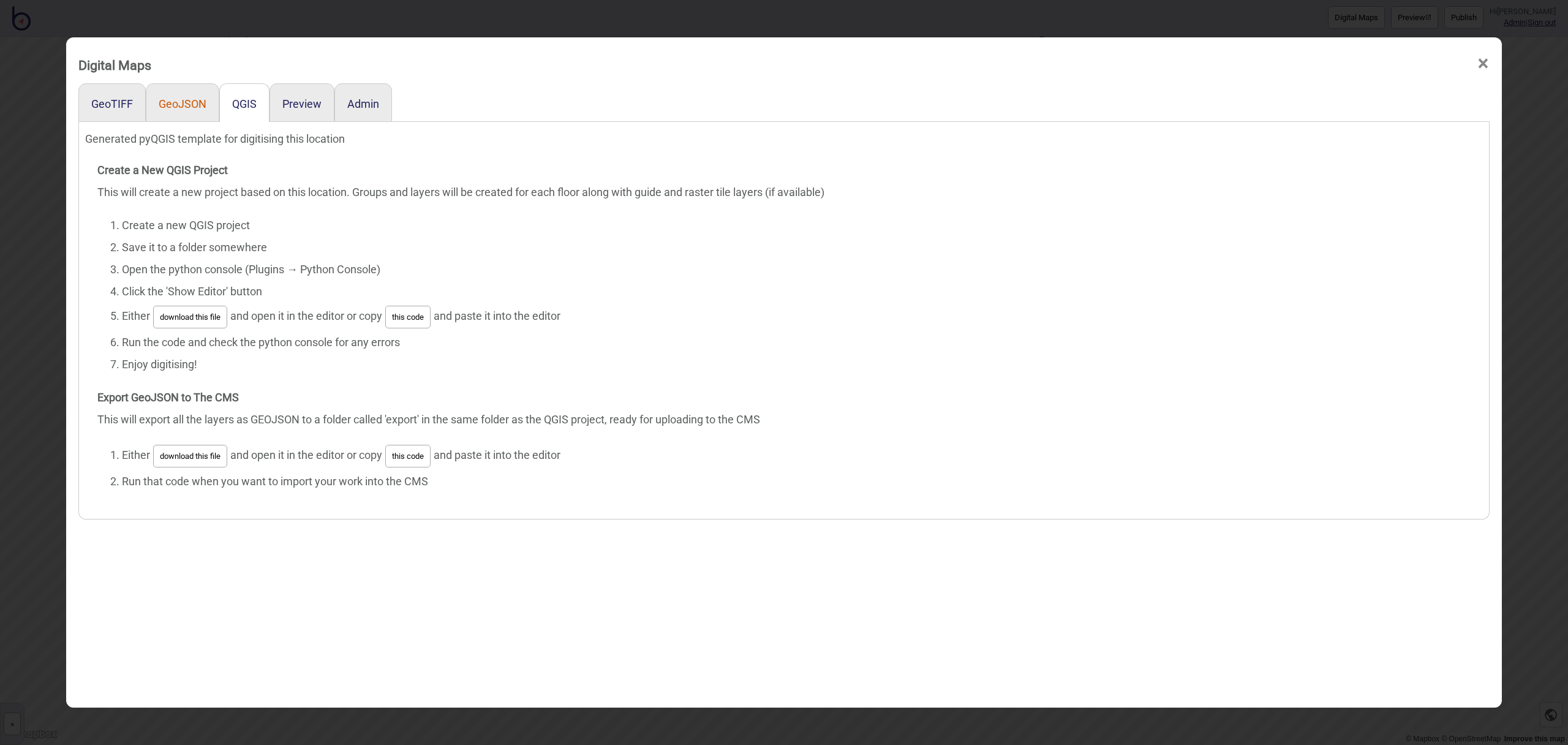
click at [182, 102] on button "GeoJSON" at bounding box center [182, 104] width 48 height 13
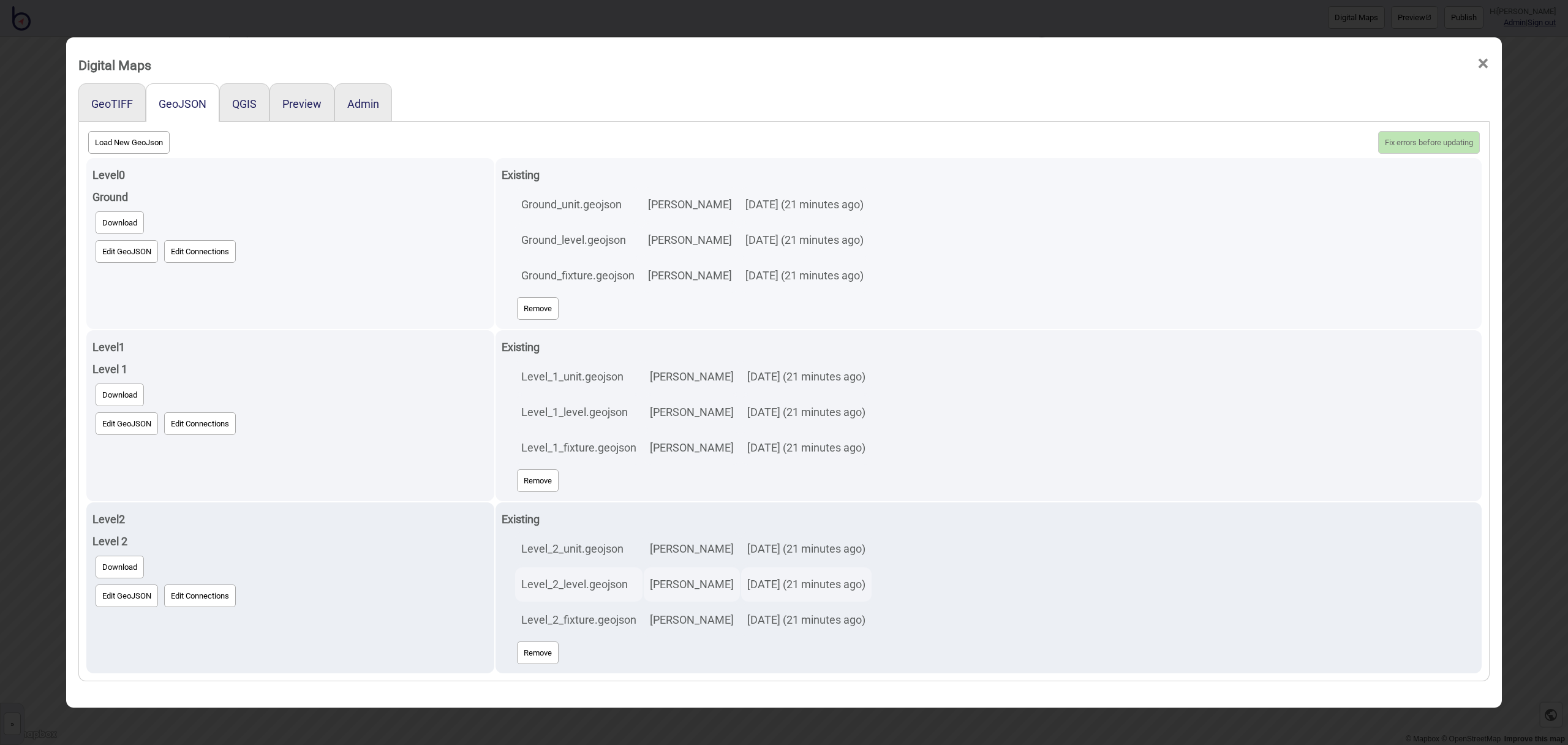
click at [125, 255] on button "Edit GeoJSON" at bounding box center [126, 252] width 62 height 22
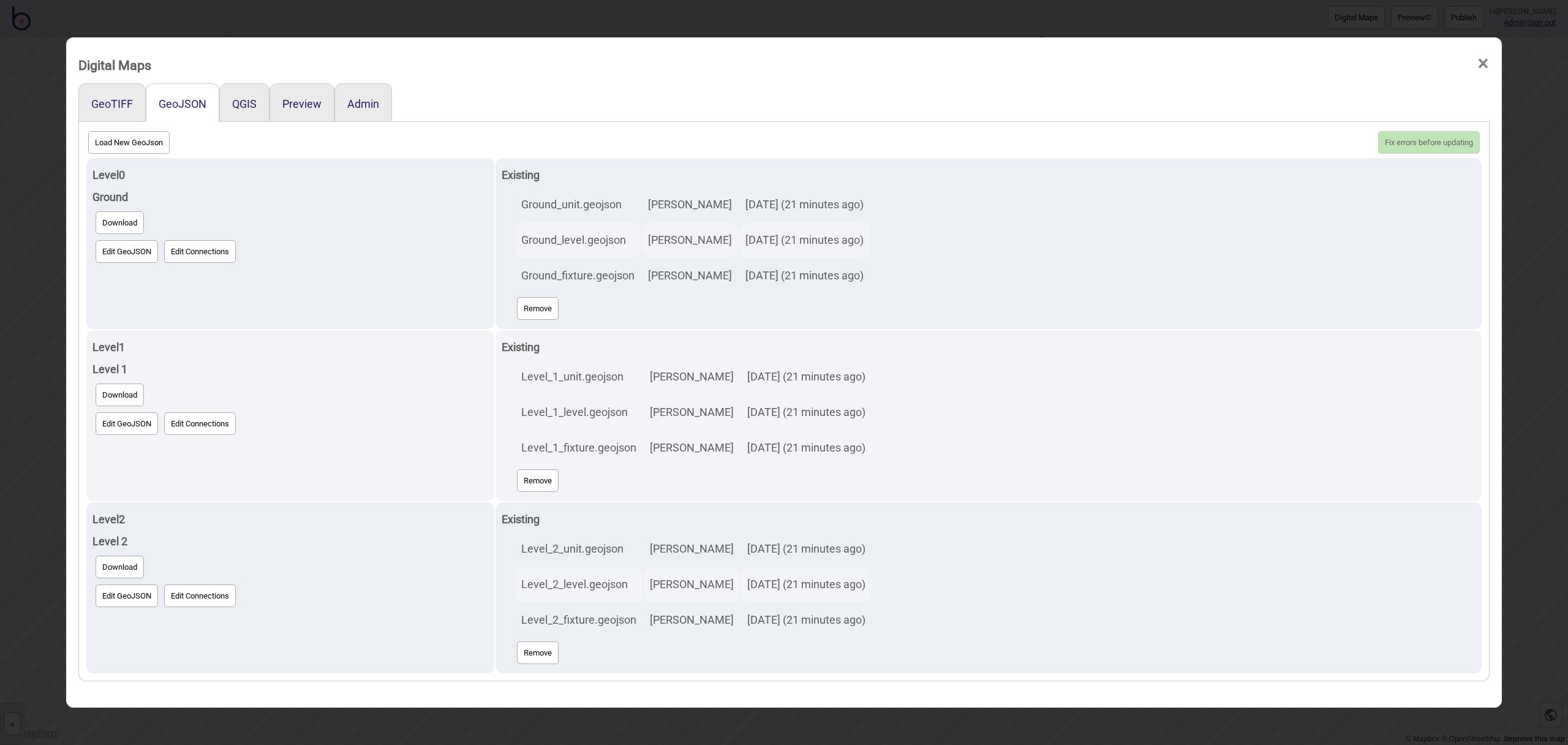
click at [1034, 103] on div at bounding box center [940, 102] width 1098 height 39
click at [1489, 64] on div "Digital Maps ×" at bounding box center [784, 61] width 1424 height 36
click at [1488, 65] on span "×" at bounding box center [1483, 63] width 13 height 41
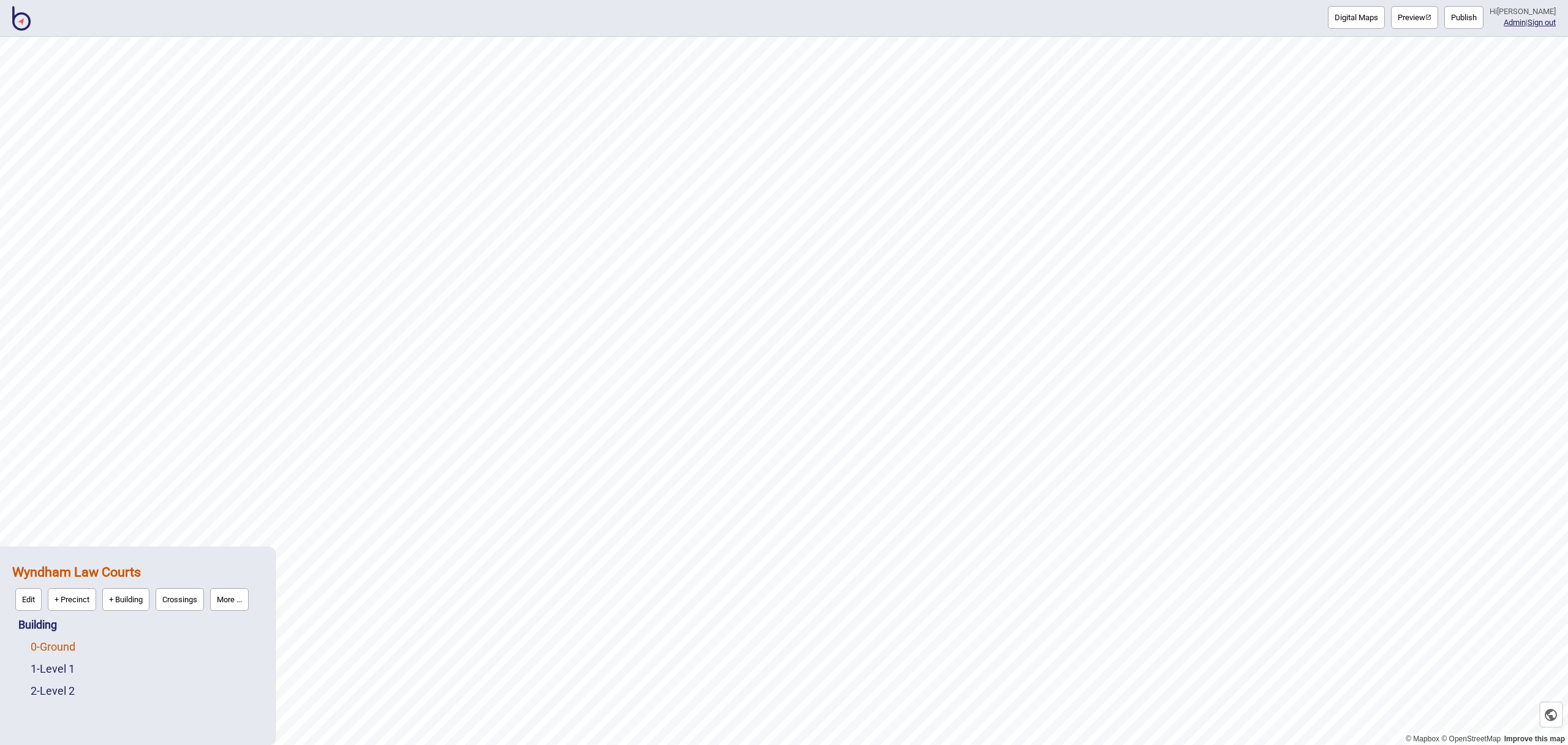
click at [70, 648] on link "0 - Ground" at bounding box center [53, 646] width 45 height 13
click at [51, 647] on button "Edit" at bounding box center [47, 644] width 26 height 22
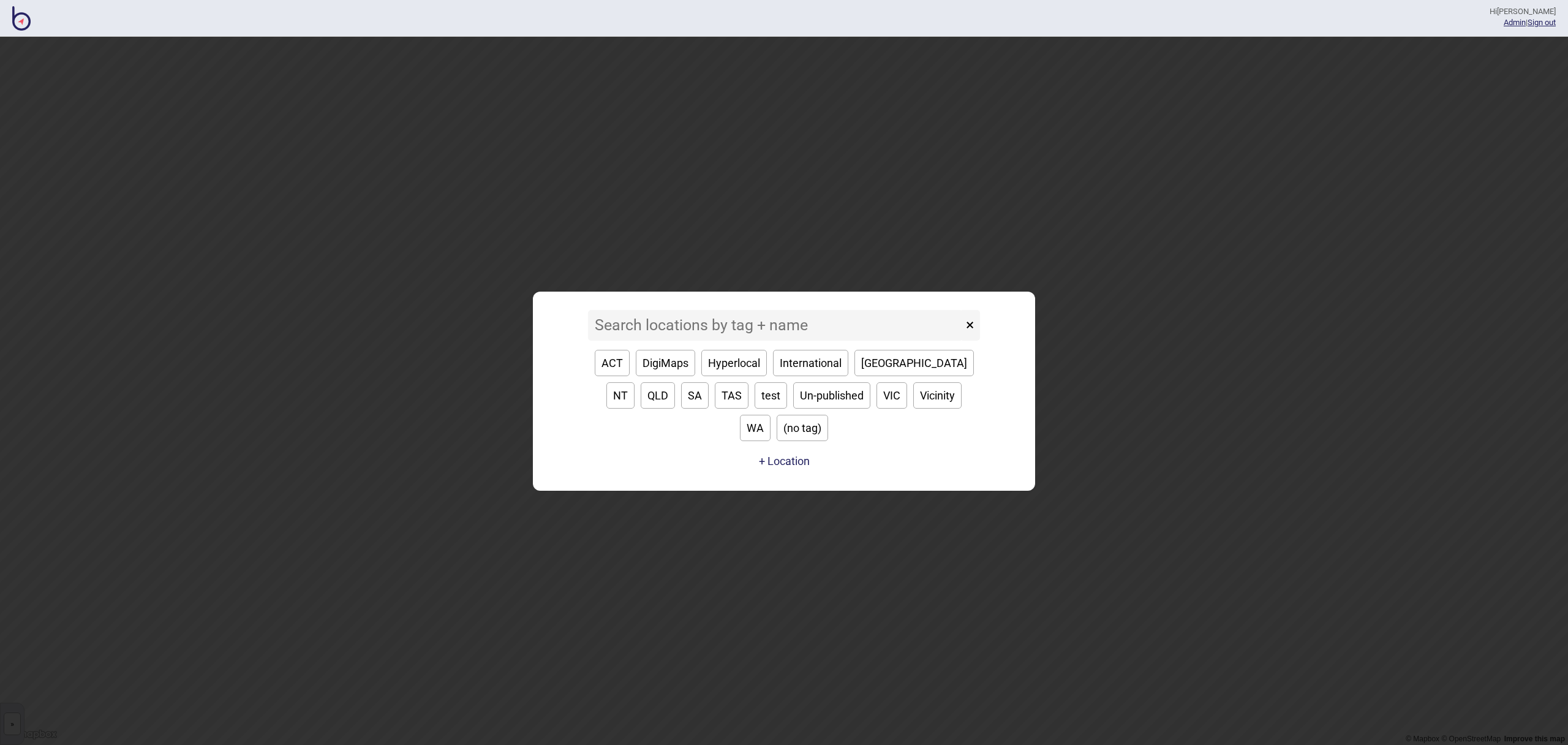
click at [877, 408] on button "VIC" at bounding box center [892, 395] width 30 height 26
type input "VIC"
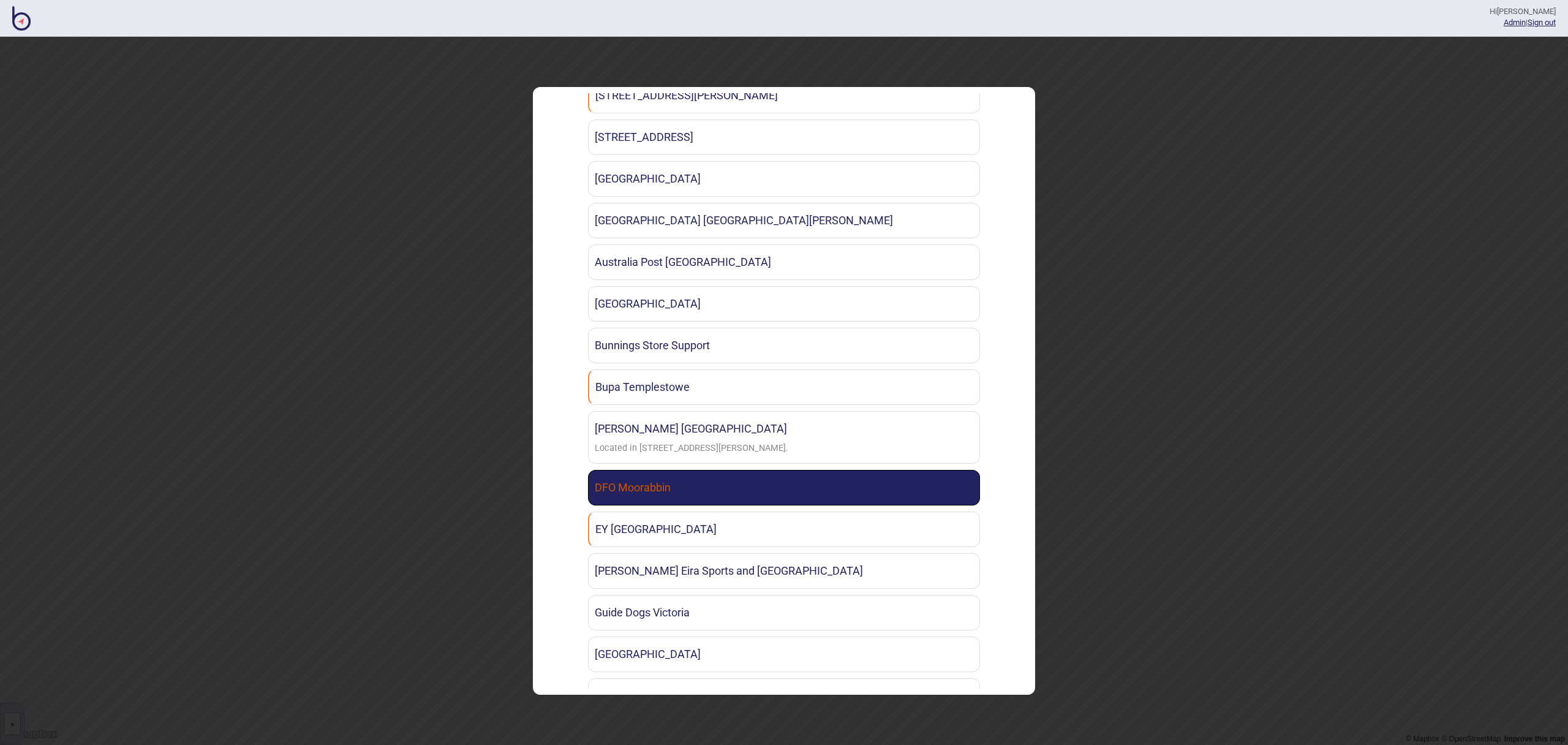
scroll to position [236, 0]
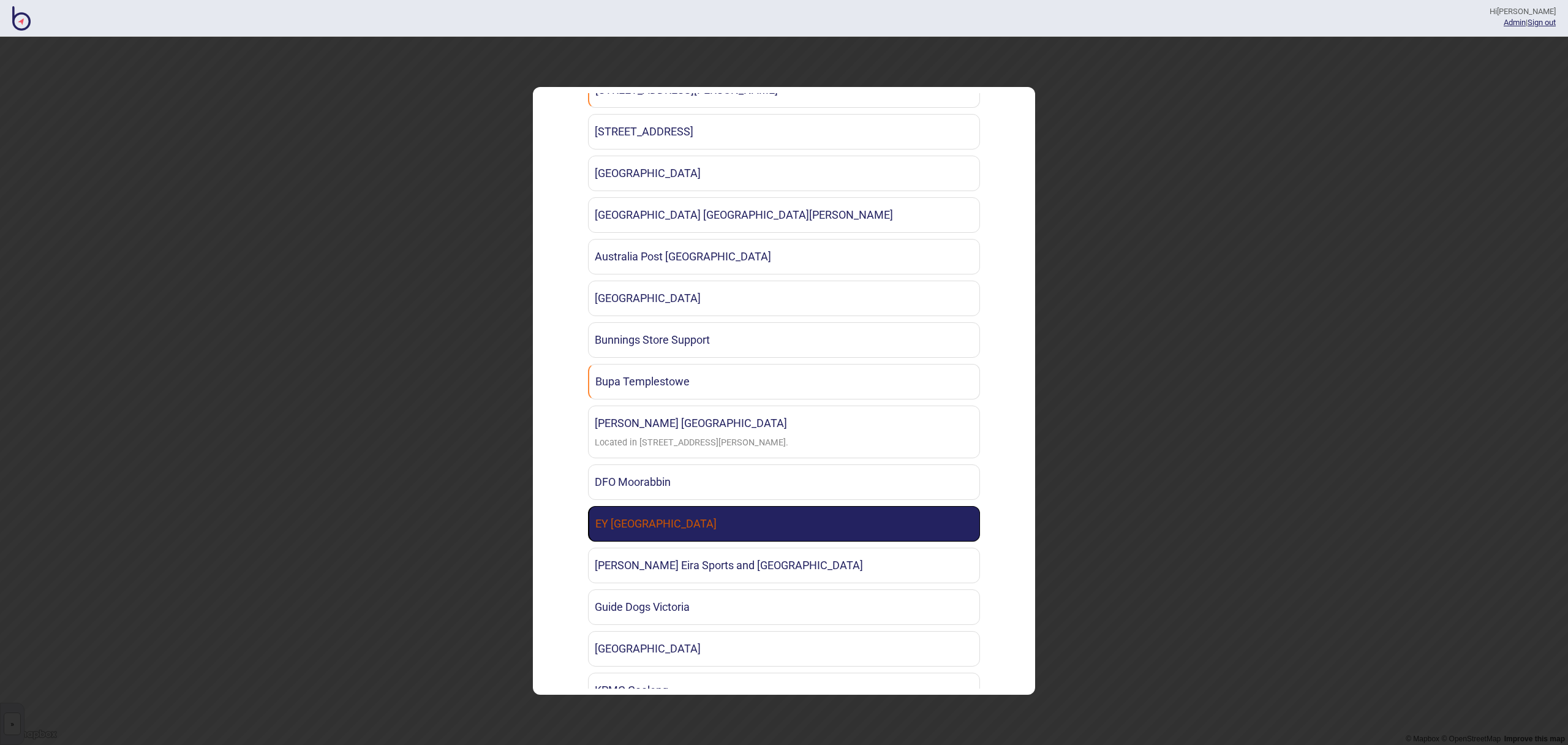
click at [748, 533] on link "EY [GEOGRAPHIC_DATA]" at bounding box center [784, 523] width 392 height 35
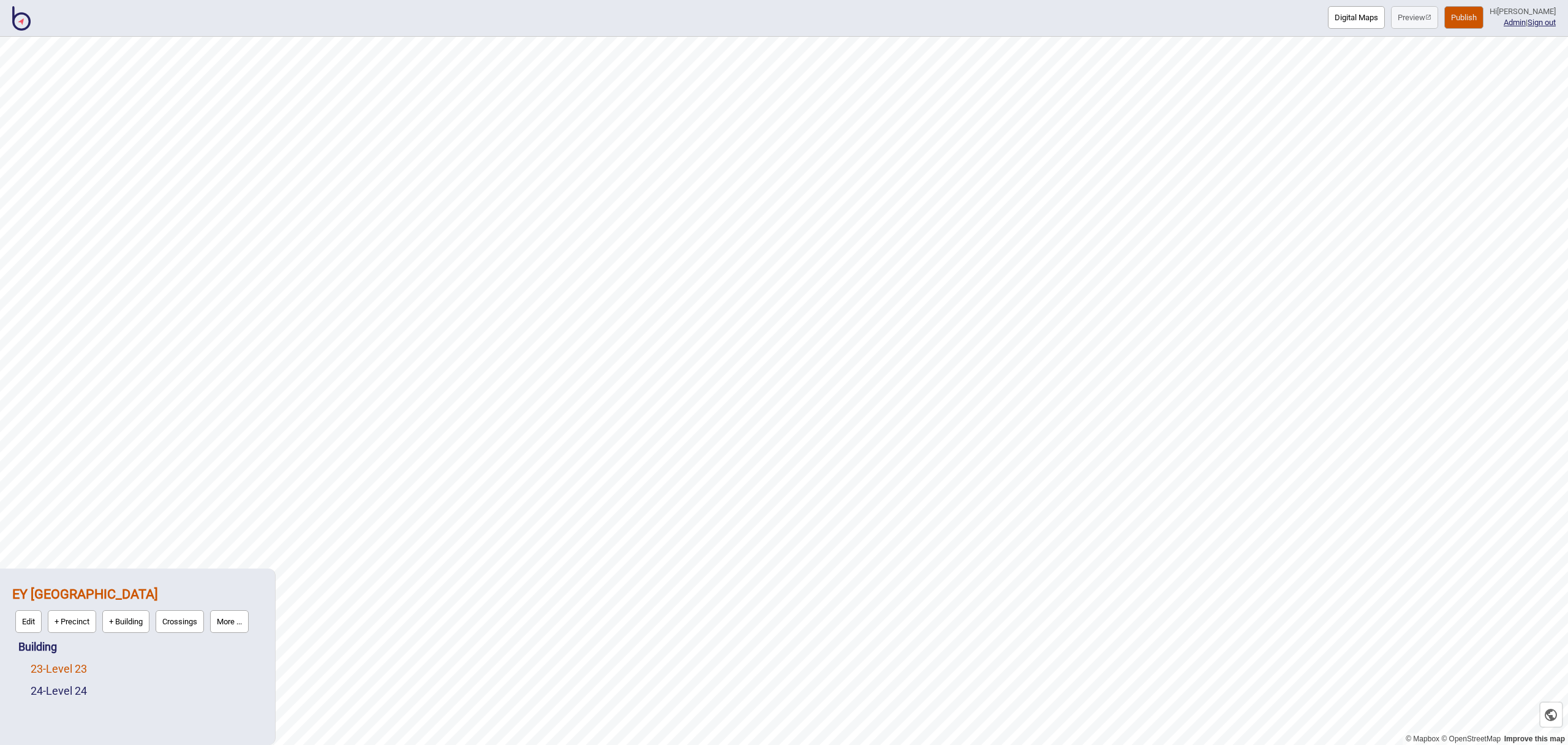
click at [83, 670] on link "23 - Level 23" at bounding box center [58, 669] width 56 height 13
click at [55, 666] on button "Edit" at bounding box center [47, 665] width 26 height 22
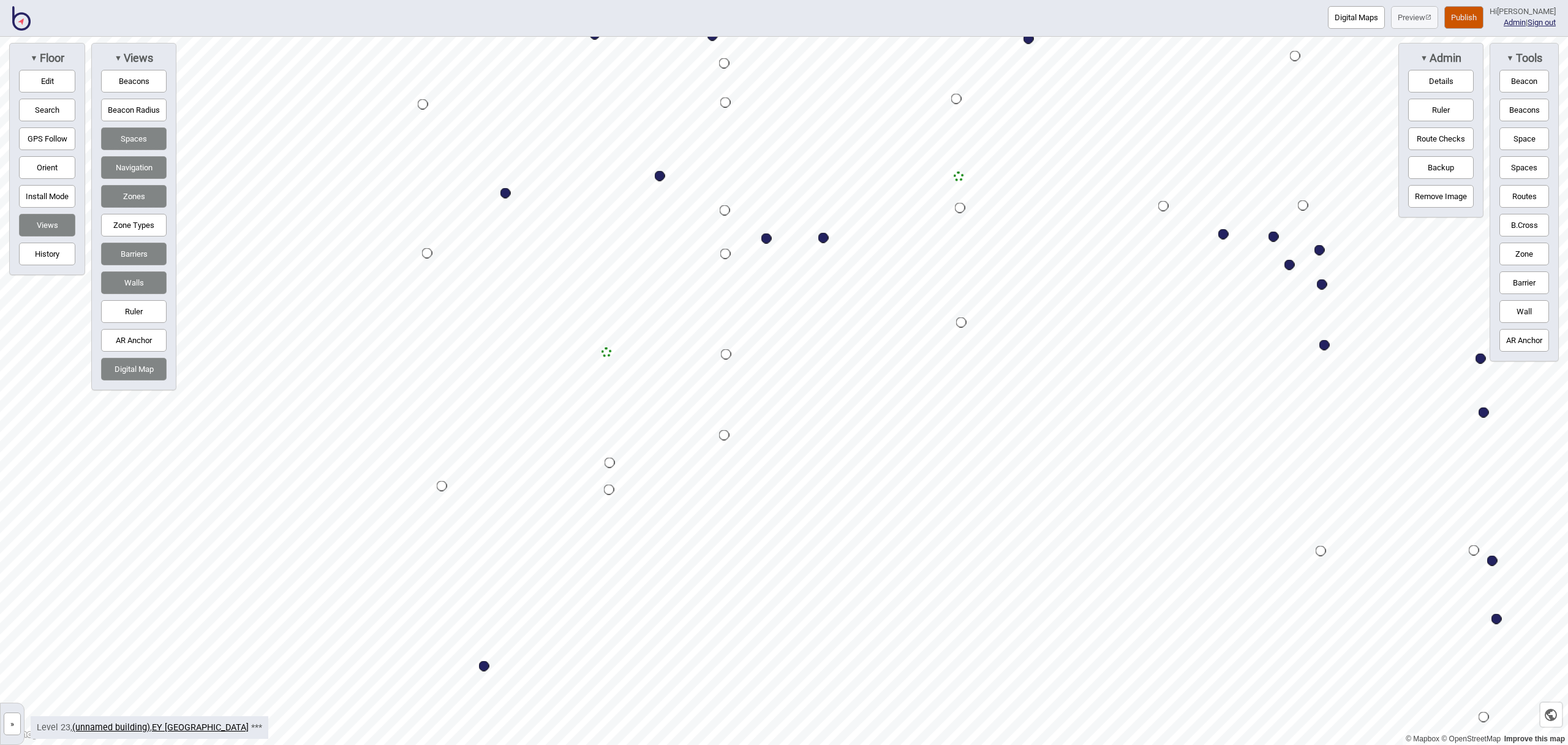
click at [1475, 21] on button "Publish" at bounding box center [1463, 17] width 39 height 22
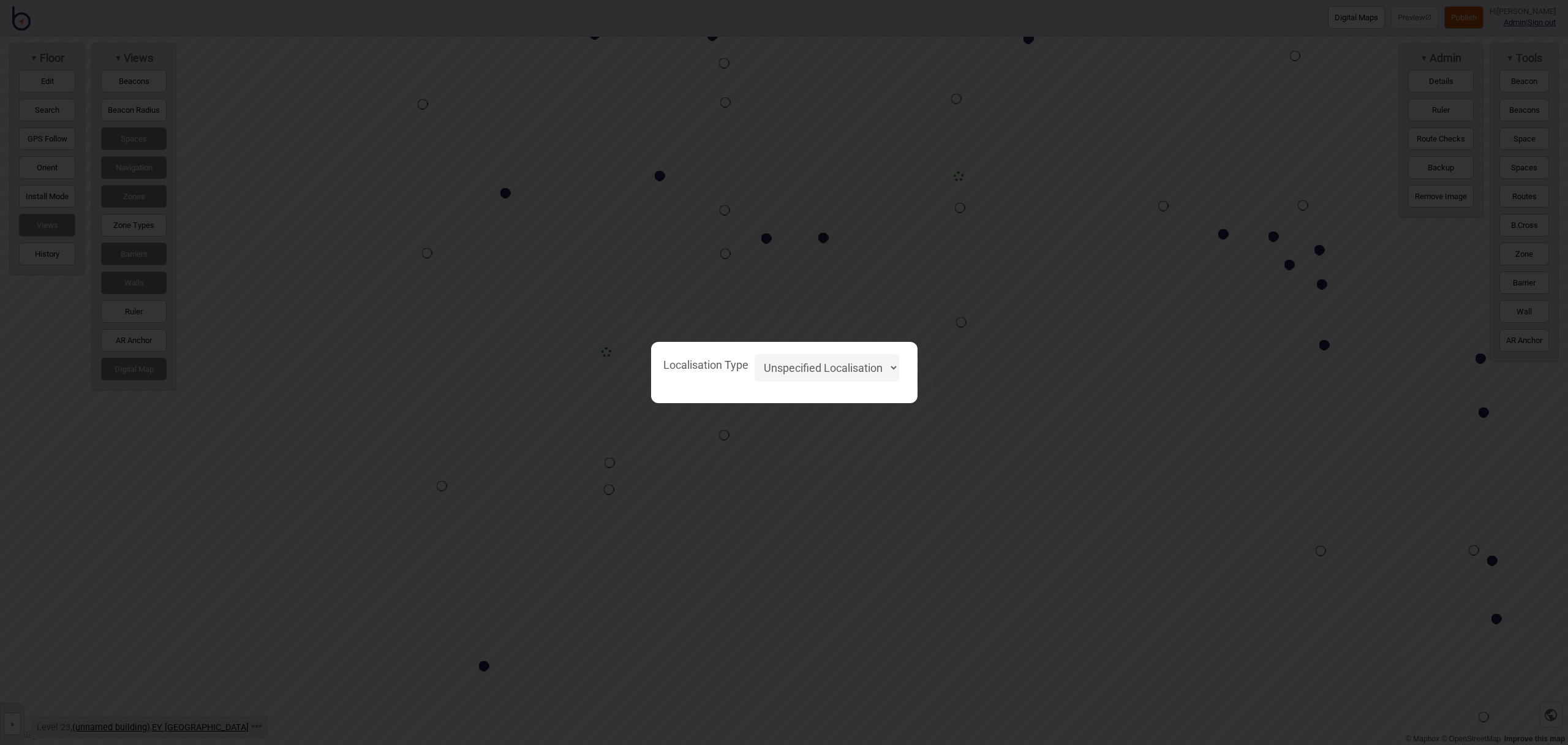
click at [874, 364] on select "Unspecified Localisation Beacons Hyperlocal None" at bounding box center [827, 368] width 144 height 28
click at [755, 354] on select "Unspecified Localisation Beacons Hyperlocal None" at bounding box center [827, 368] width 144 height 28
select select "Unspecified"
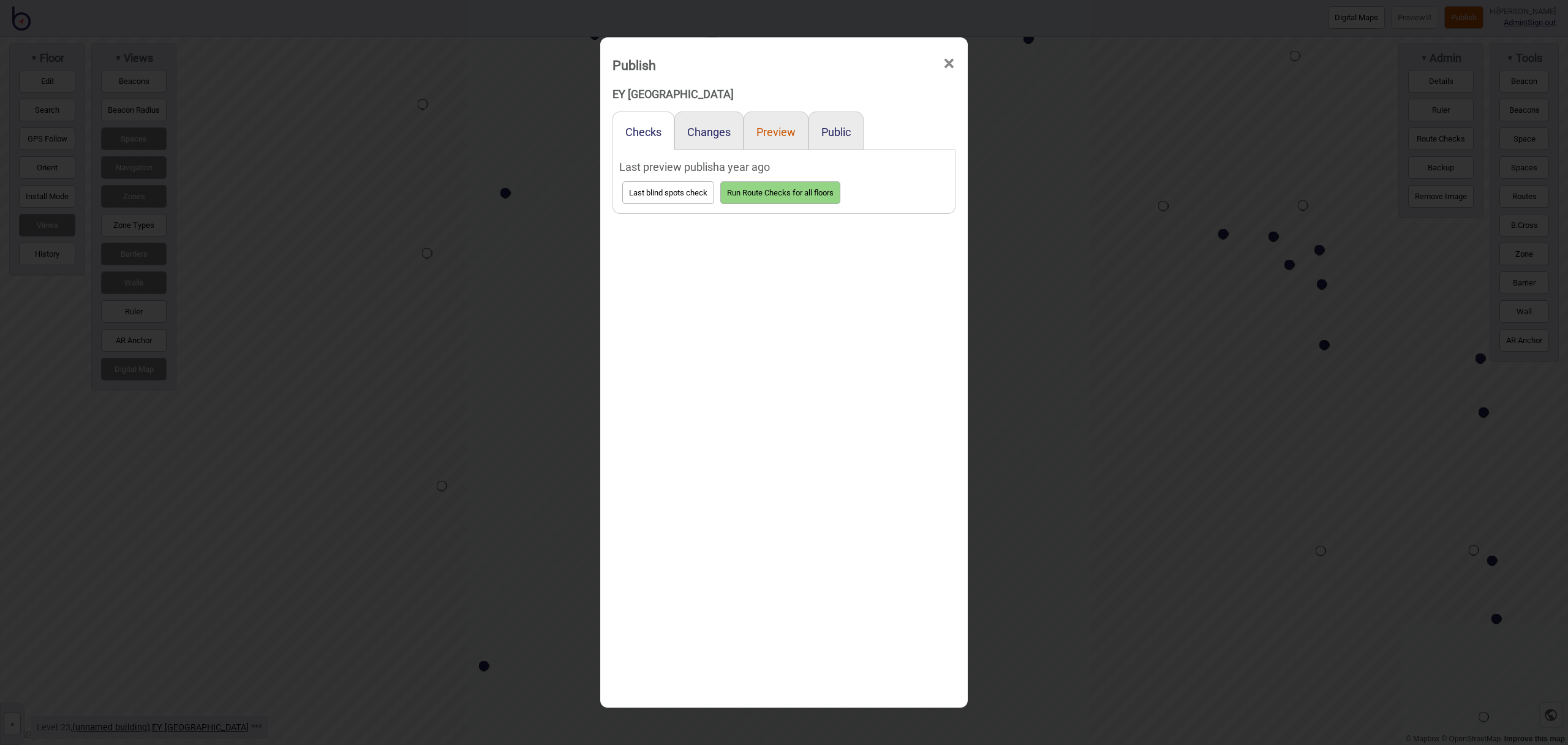
click at [789, 132] on button "Preview" at bounding box center [776, 132] width 39 height 13
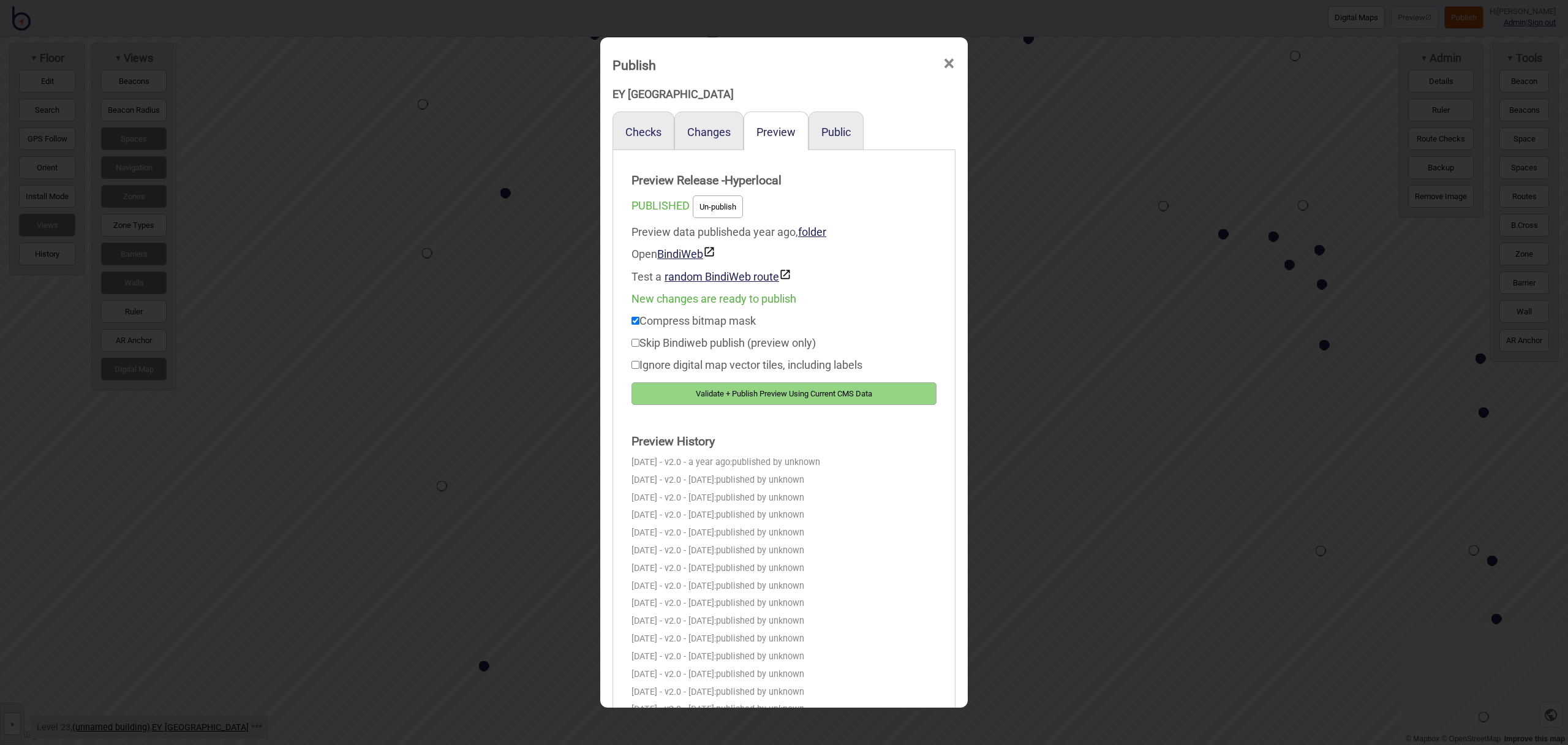
click at [889, 387] on button "Validate + Publish Preview Using Current CMS Data" at bounding box center [784, 394] width 305 height 22
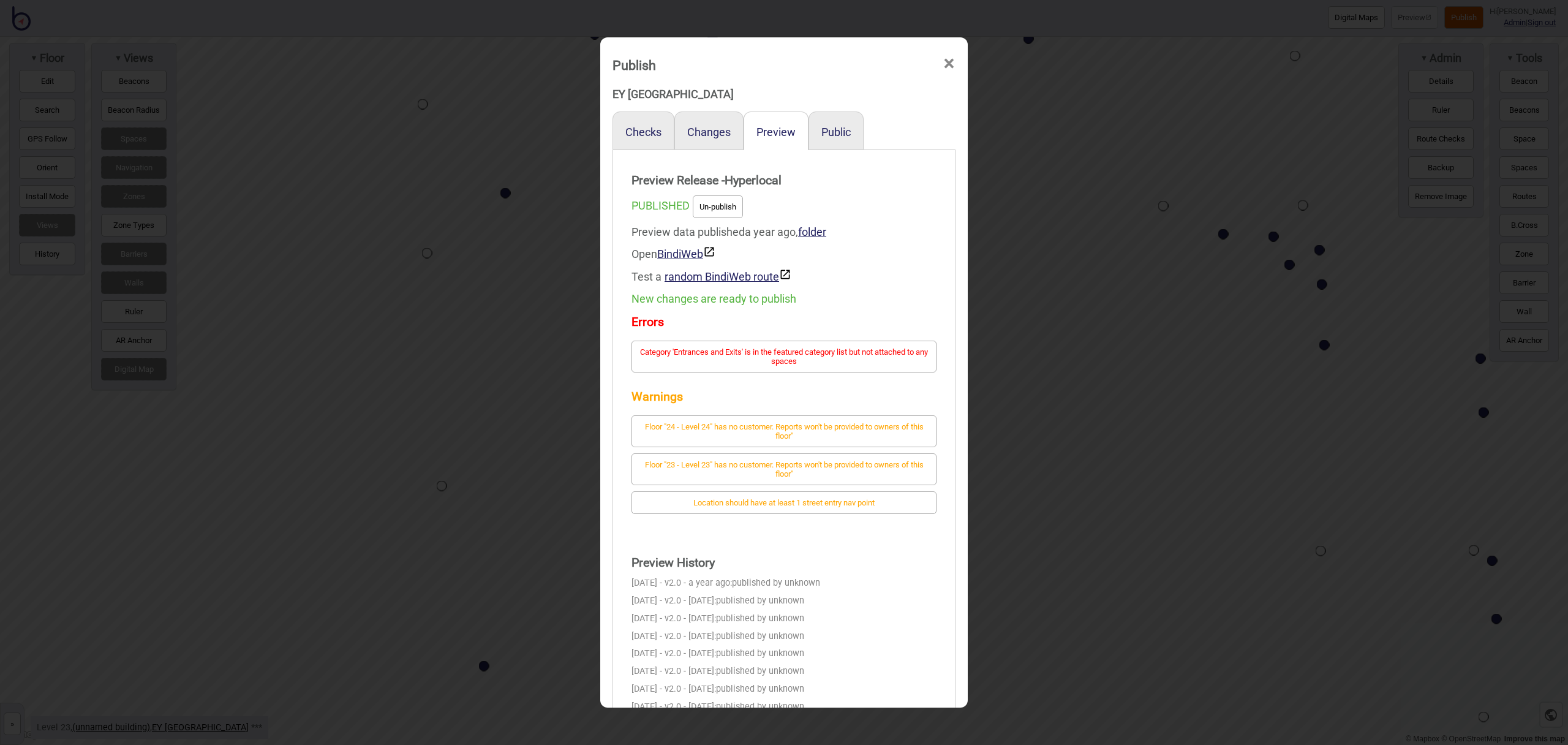
scroll to position [2, 0]
click at [693, 254] on link "BindiWeb" at bounding box center [686, 252] width 58 height 13
click at [951, 61] on span "×" at bounding box center [949, 61] width 13 height 41
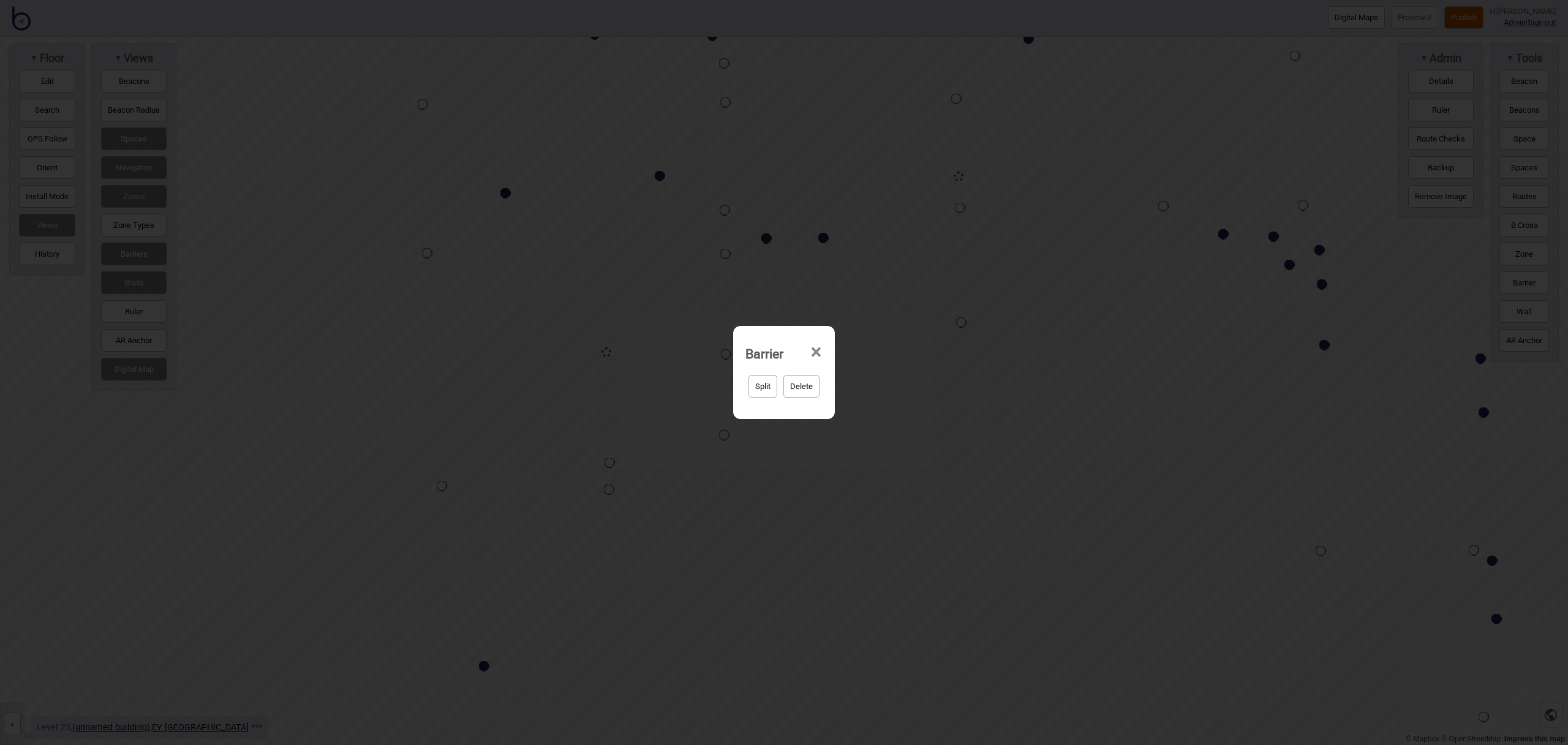
click at [823, 352] on div "Barrier ×" at bounding box center [784, 350] width 89 height 36
click at [820, 352] on span "×" at bounding box center [816, 352] width 13 height 41
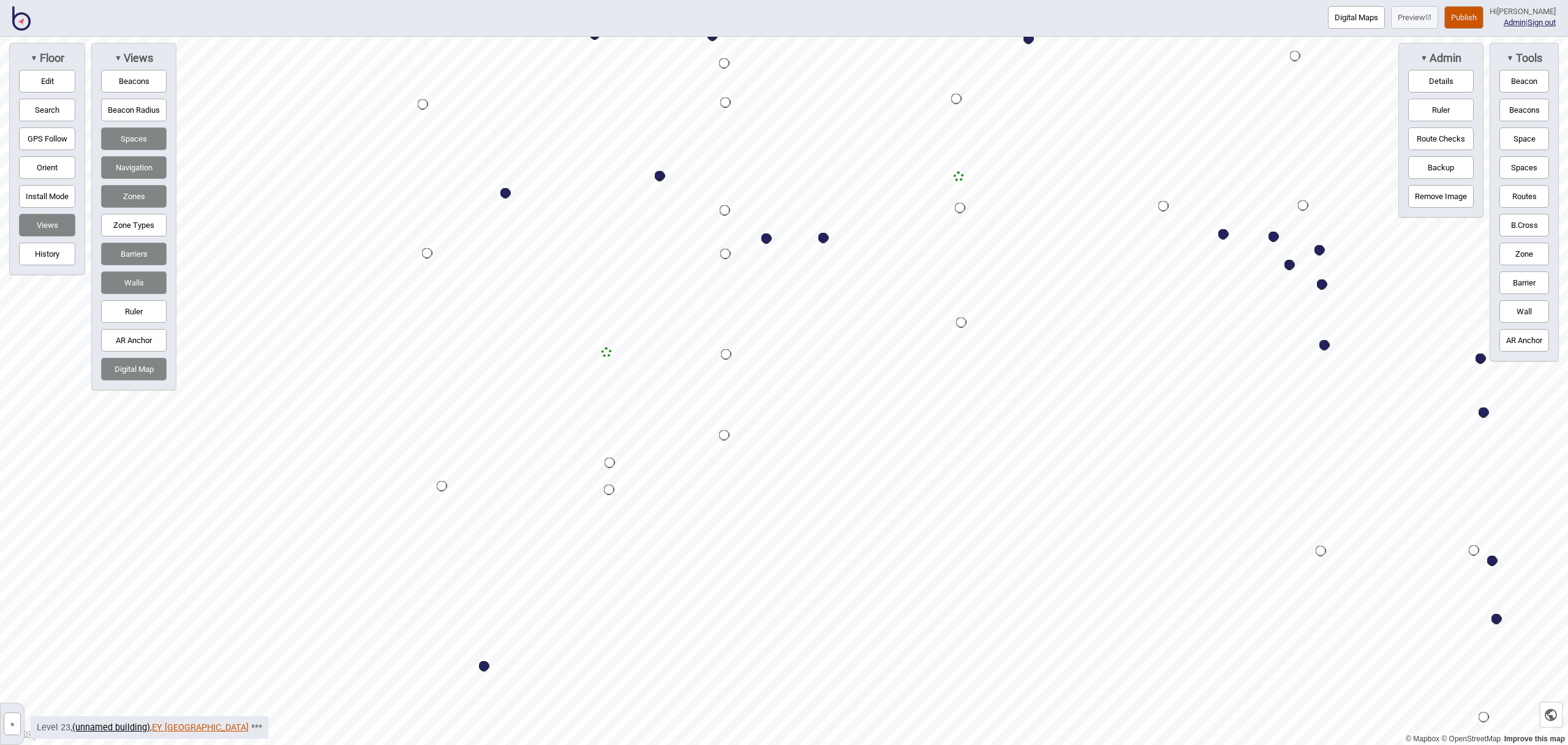
click at [166, 726] on link "EY [GEOGRAPHIC_DATA]" at bounding box center [201, 728] width 97 height 10
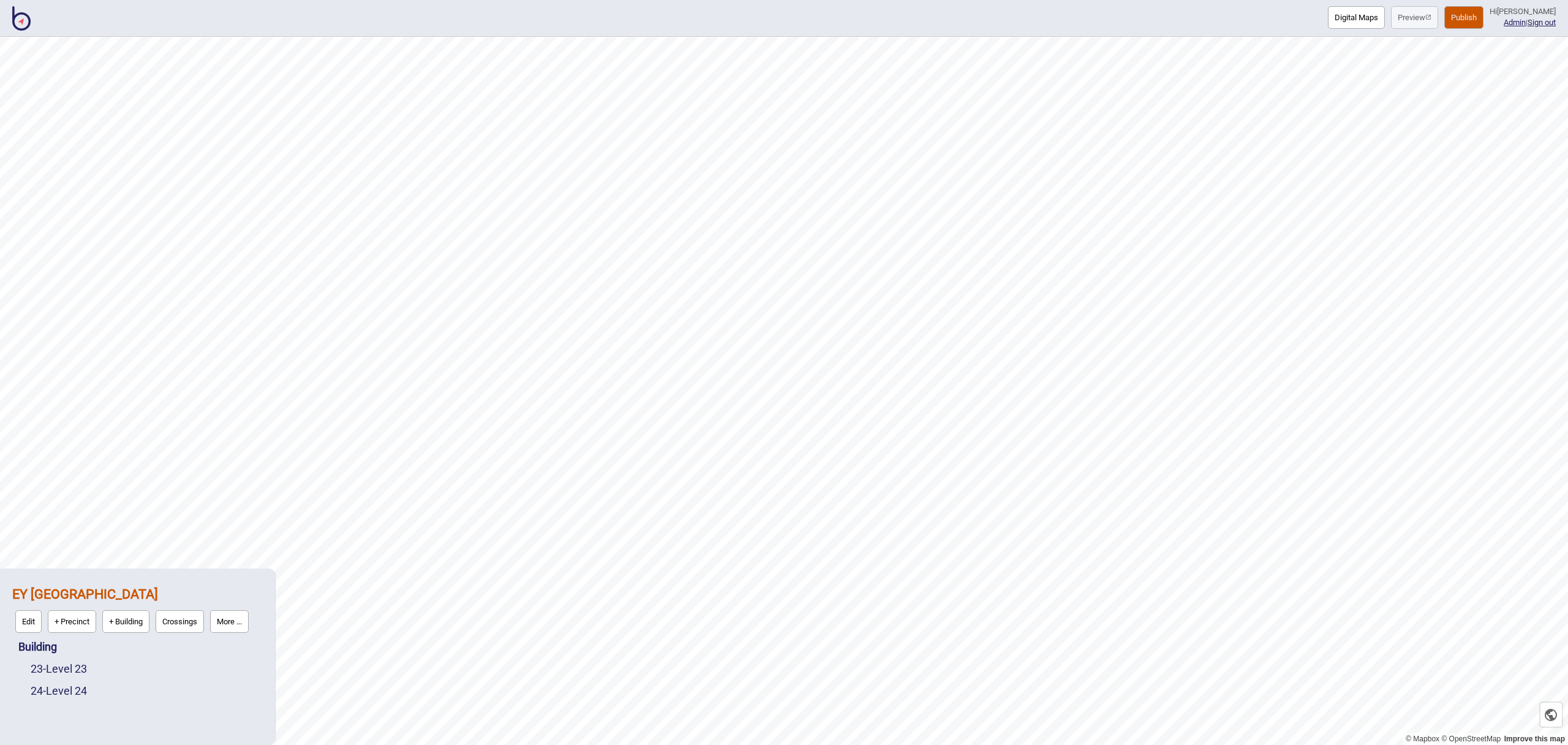
click at [226, 623] on button "More ..." at bounding box center [229, 621] width 39 height 22
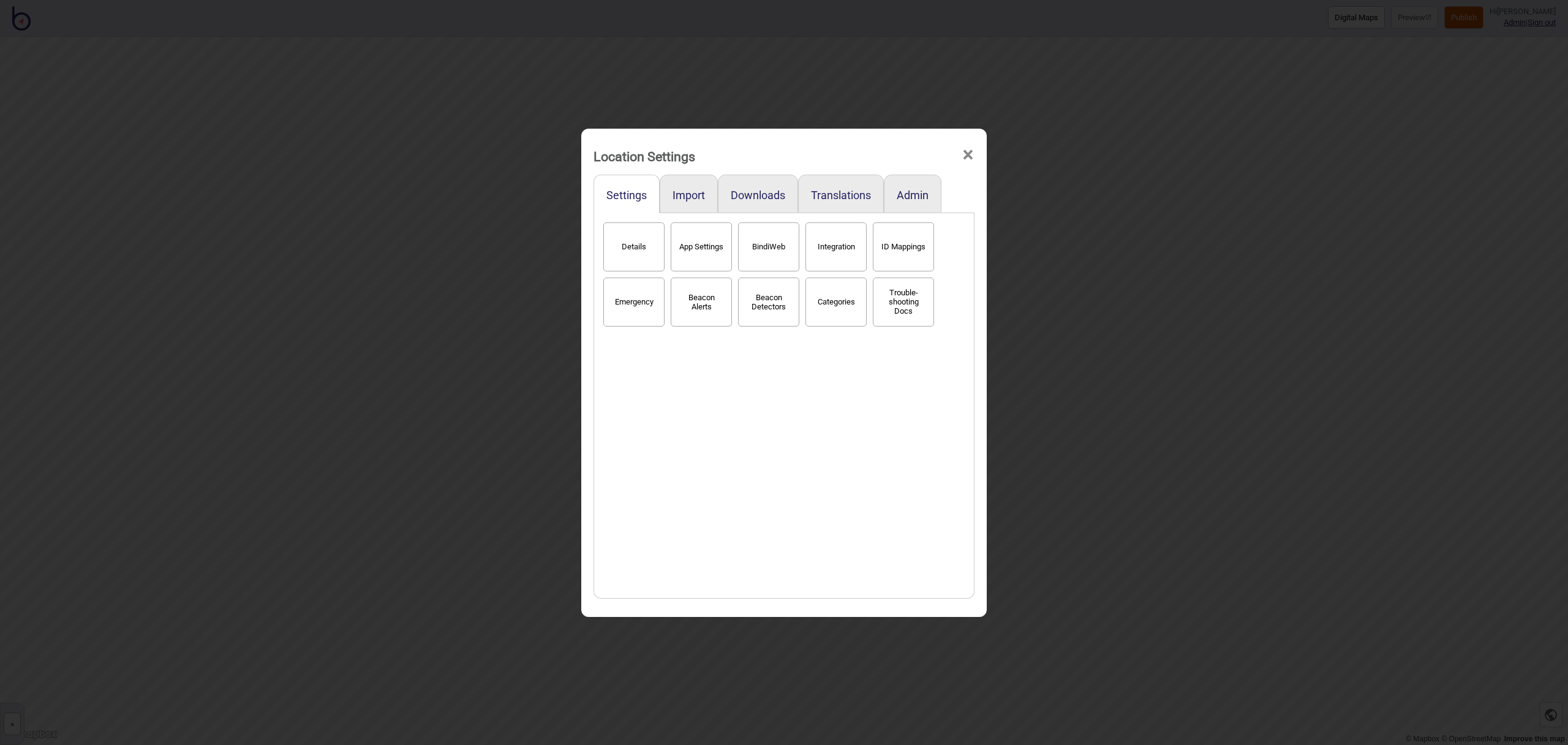
click at [840, 306] on button "Categories" at bounding box center [835, 302] width 61 height 49
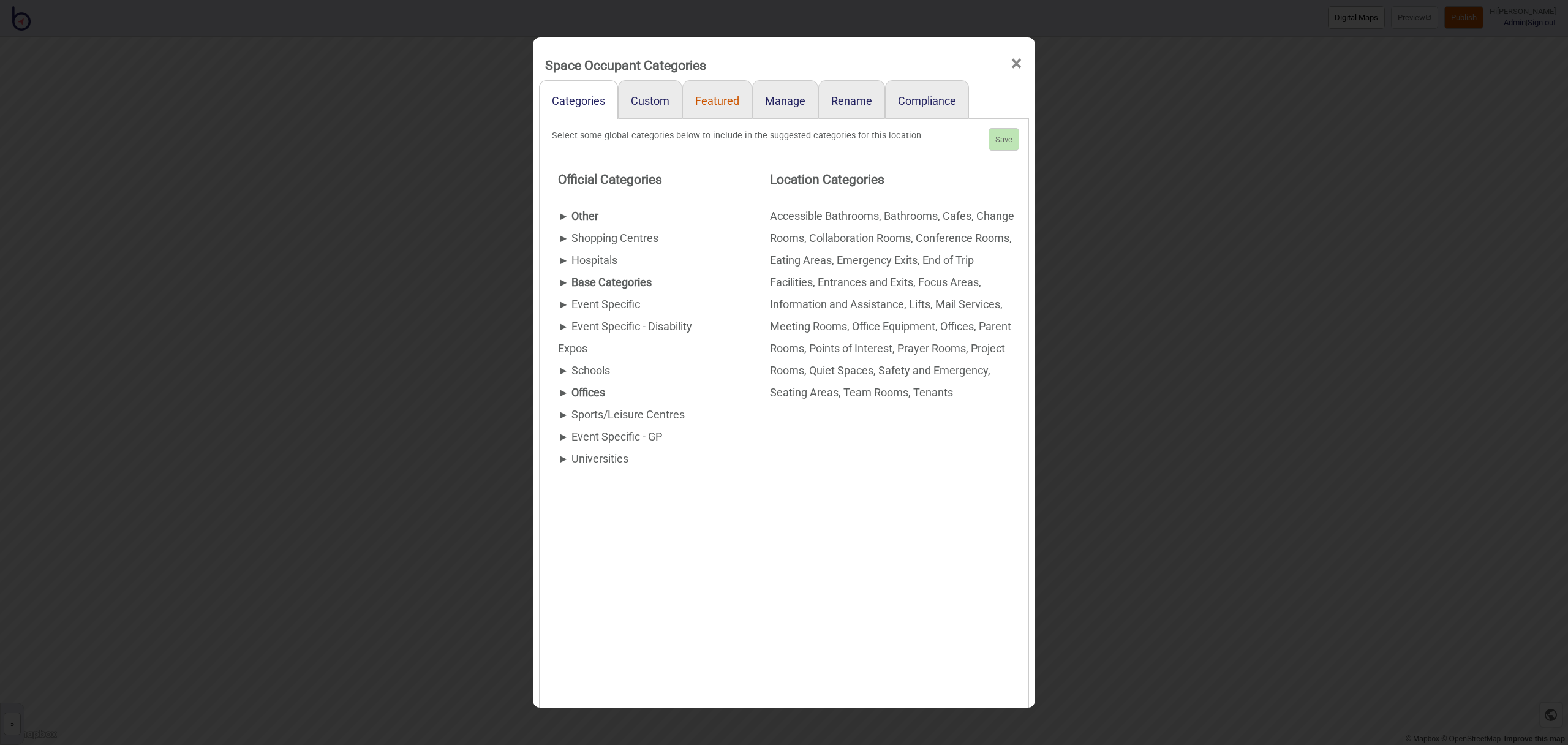
click at [712, 106] on link "Featured" at bounding box center [717, 100] width 70 height 39
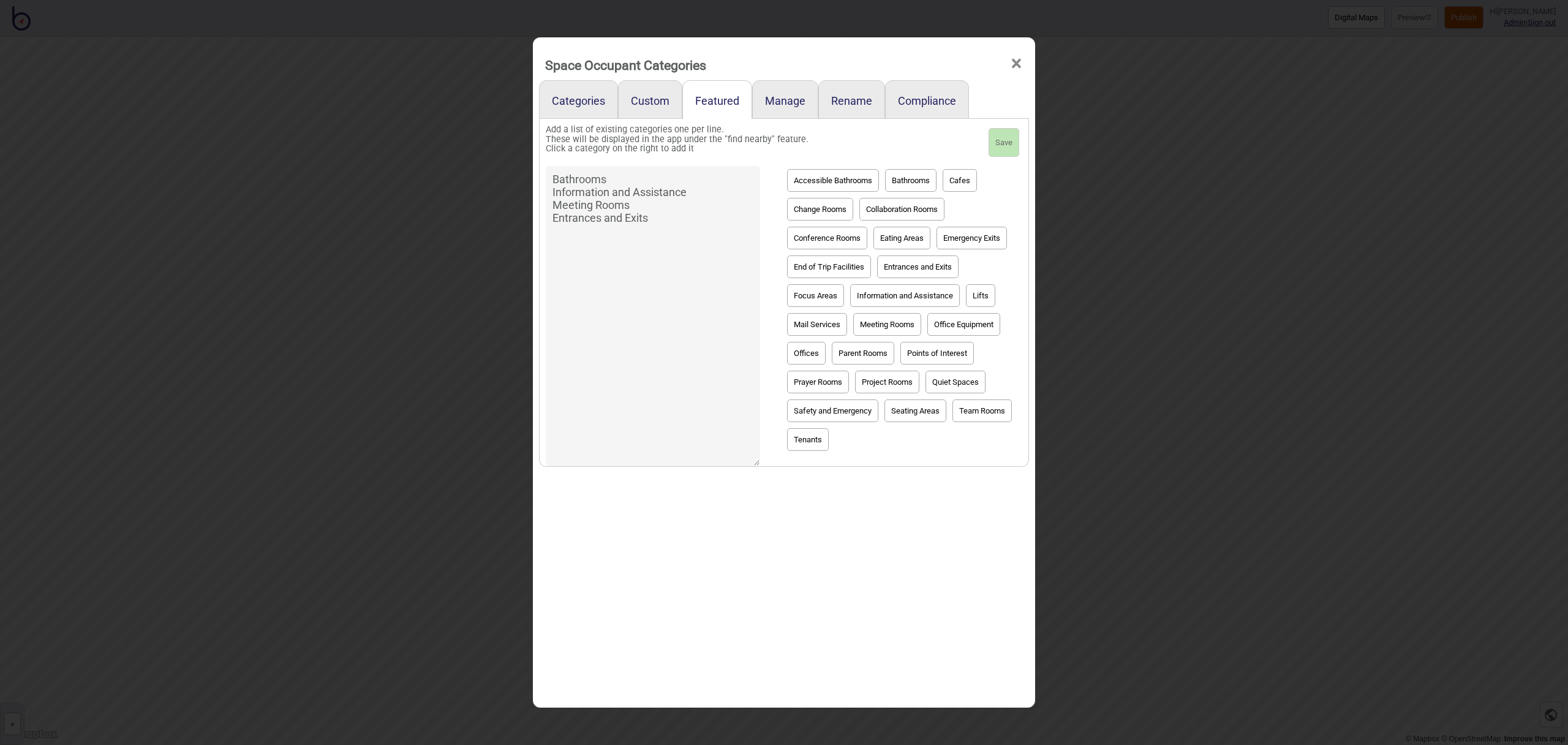
drag, startPoint x: 656, startPoint y: 221, endPoint x: 554, endPoint y: 216, distance: 102.1
click at [554, 216] on textarea "Bathrooms Information and Assistance Meeting Rooms Entrances and Exits" at bounding box center [653, 316] width 214 height 300
type textarea "Bathrooms Information and Assistance Meeting Rooms"
drag, startPoint x: 675, startPoint y: 216, endPoint x: 551, endPoint y: 175, distance: 130.6
click at [551, 175] on textarea "Bathrooms Information and Assistance Meeting Rooms" at bounding box center [653, 316] width 214 height 300
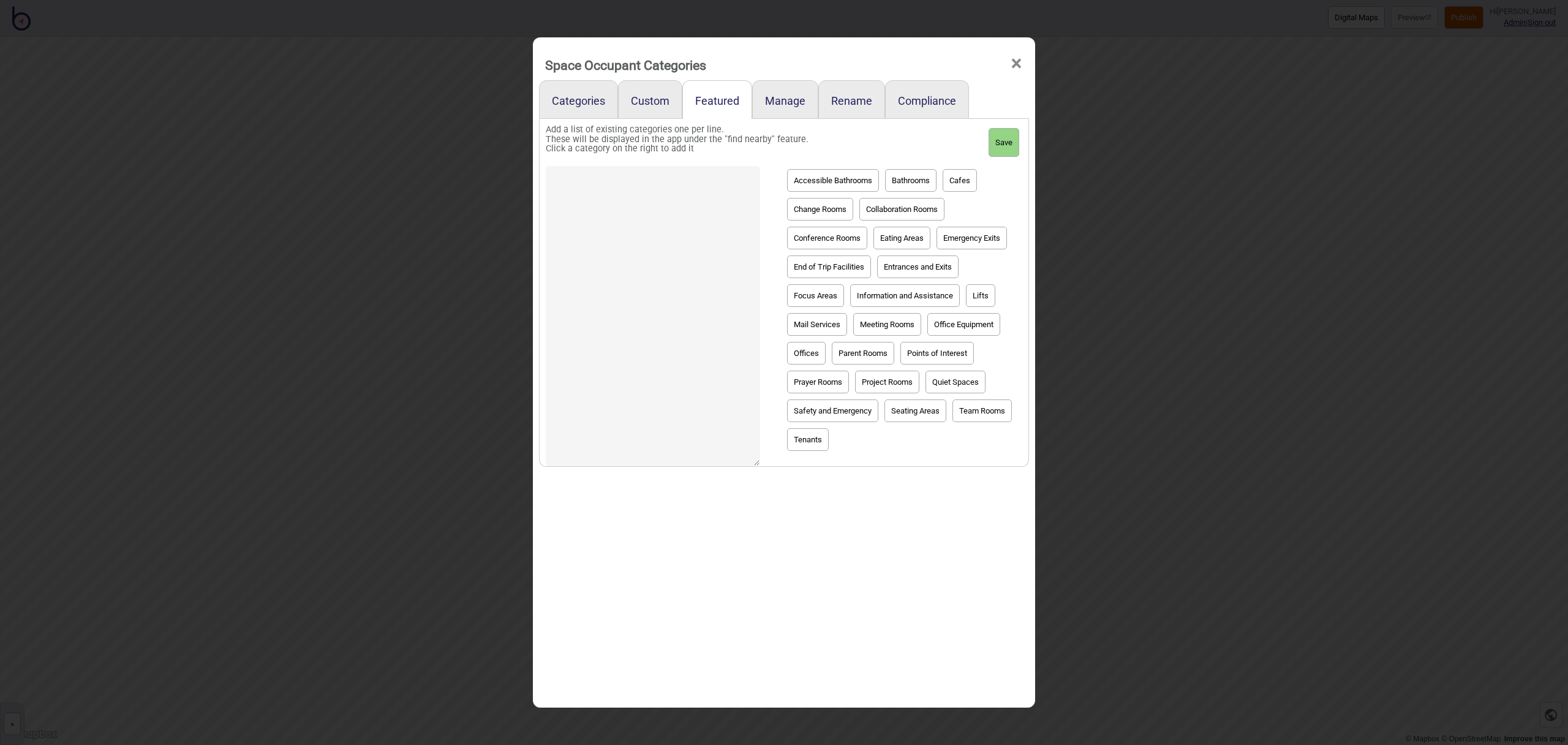
click at [930, 297] on button "Information and Assistance" at bounding box center [905, 296] width 110 height 22
click at [879, 321] on button "Meeting Rooms" at bounding box center [887, 324] width 68 height 22
click at [898, 186] on button "Bathrooms" at bounding box center [910, 180] width 51 height 22
type textarea "Information and Assistance Meeting Rooms Bathrooms"
click at [1005, 138] on button "Save" at bounding box center [1003, 143] width 30 height 29
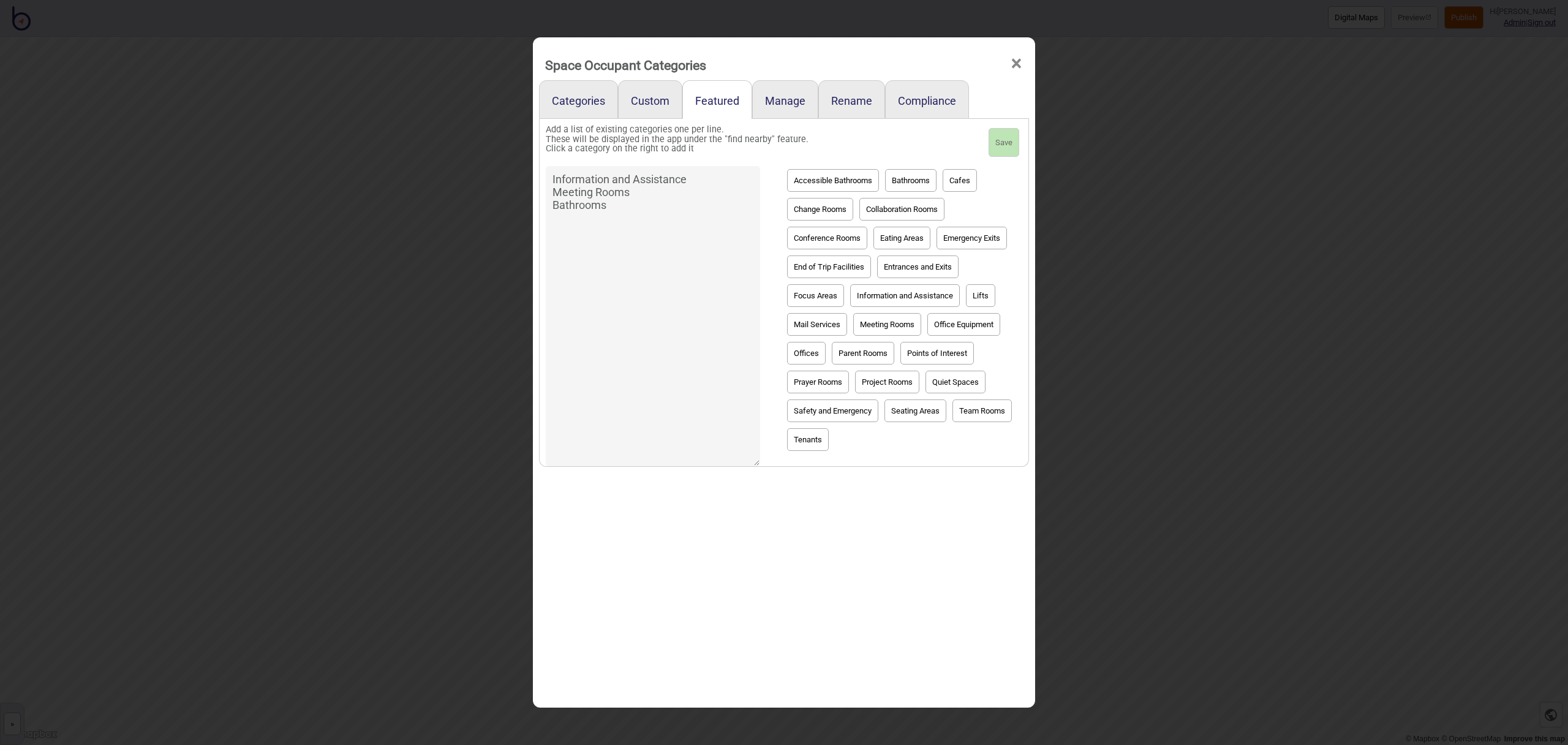
click at [1018, 63] on span "×" at bounding box center [1016, 63] width 13 height 41
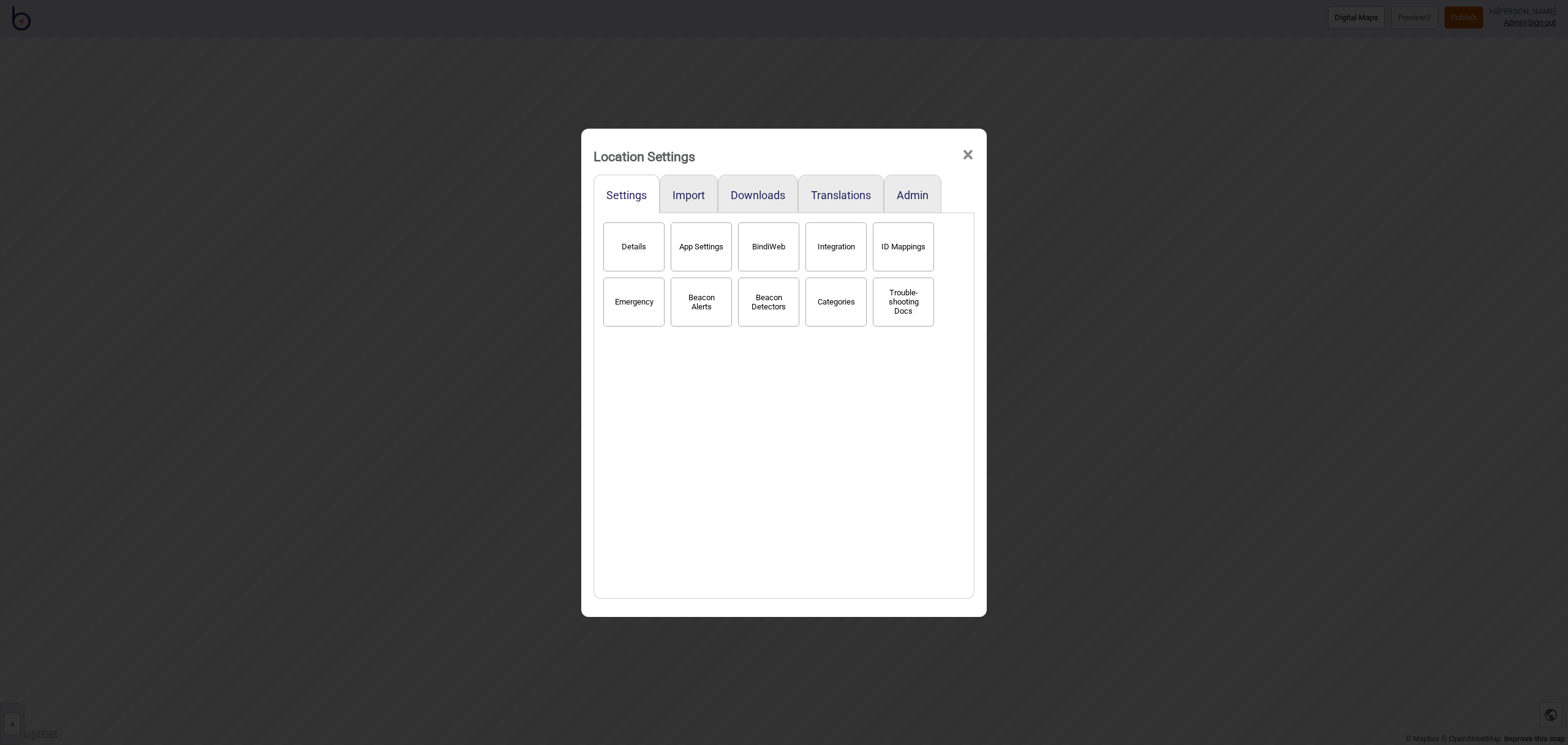
click at [973, 157] on span "×" at bounding box center [968, 155] width 13 height 41
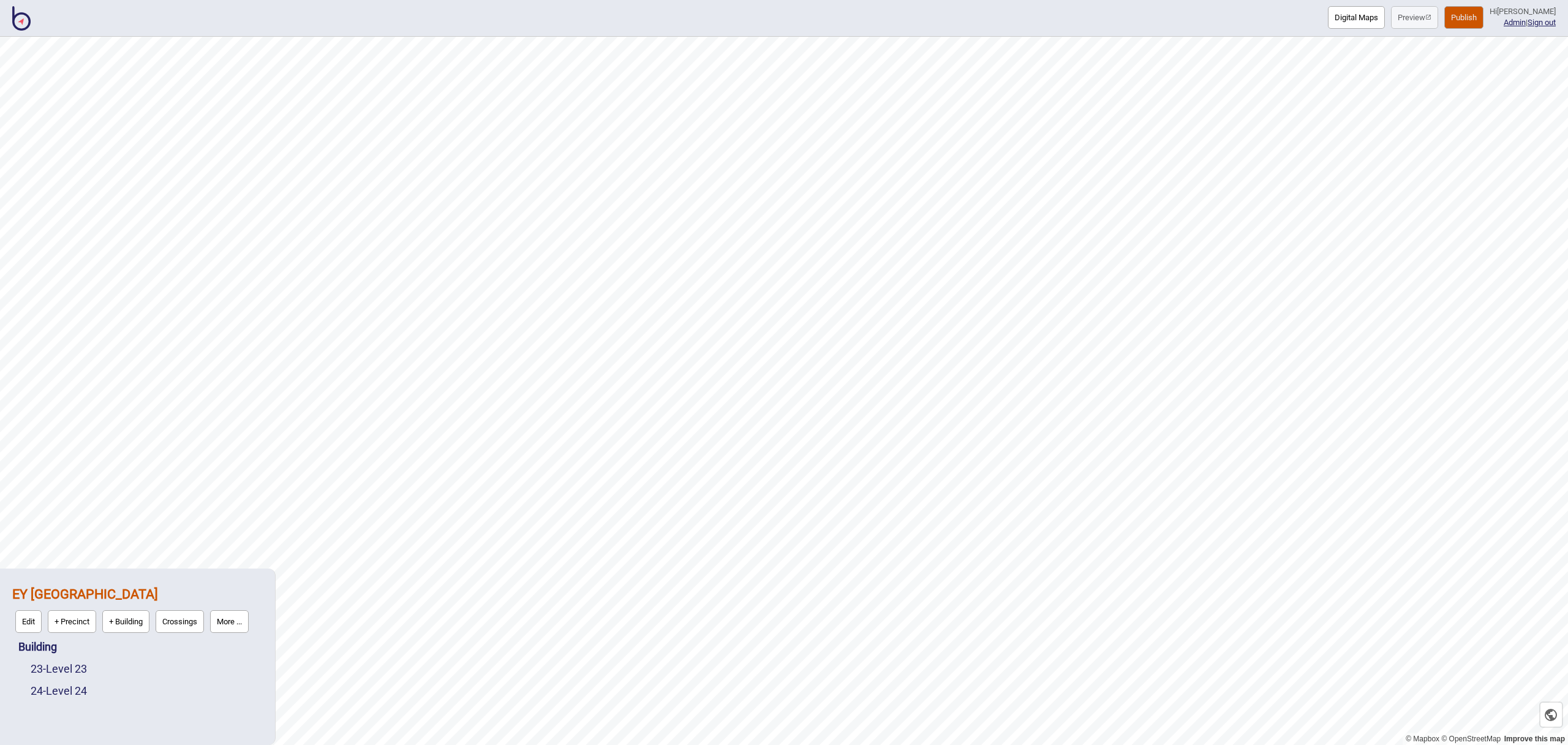
click at [1468, 18] on button "Publish" at bounding box center [1463, 17] width 39 height 22
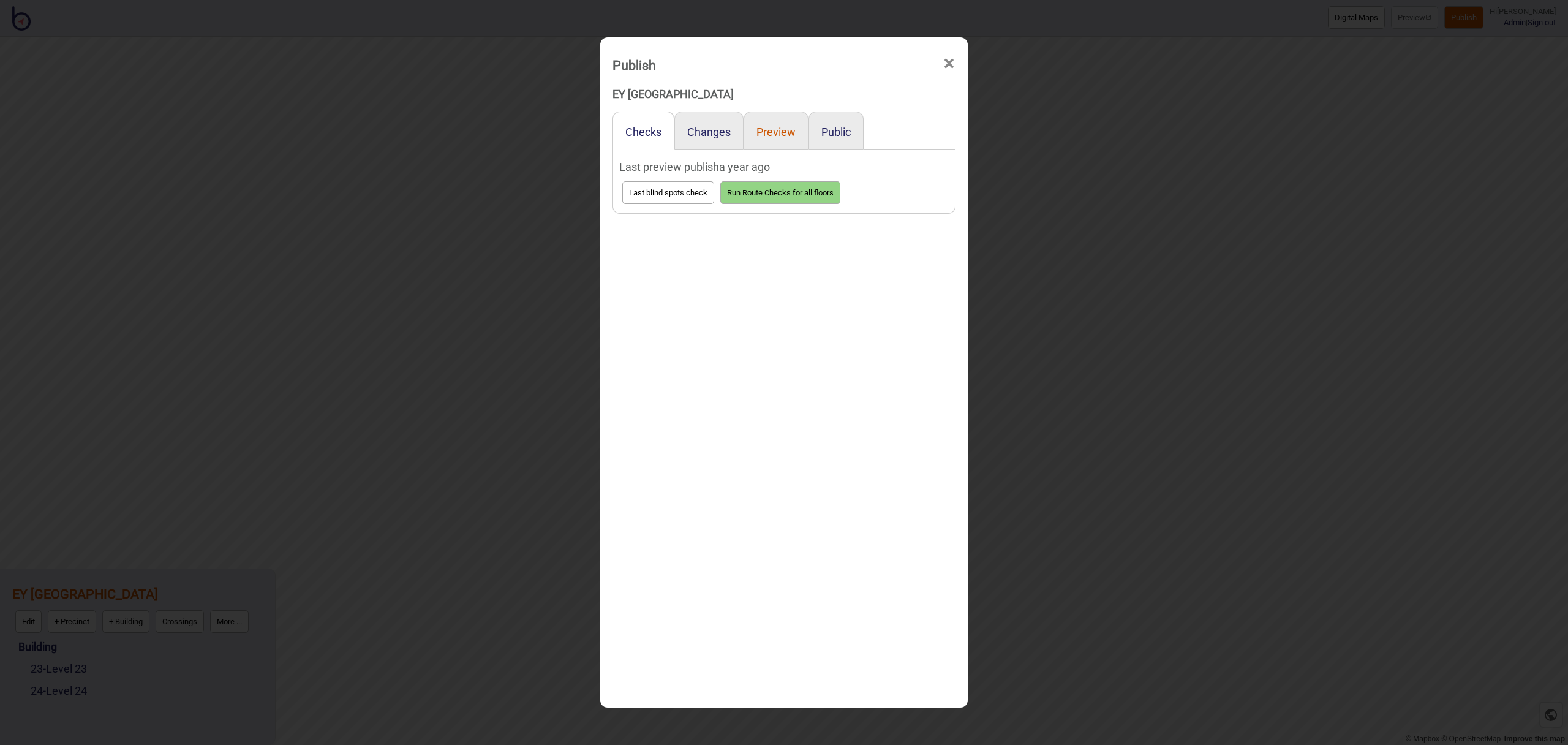
click at [780, 130] on button "Preview" at bounding box center [776, 132] width 39 height 13
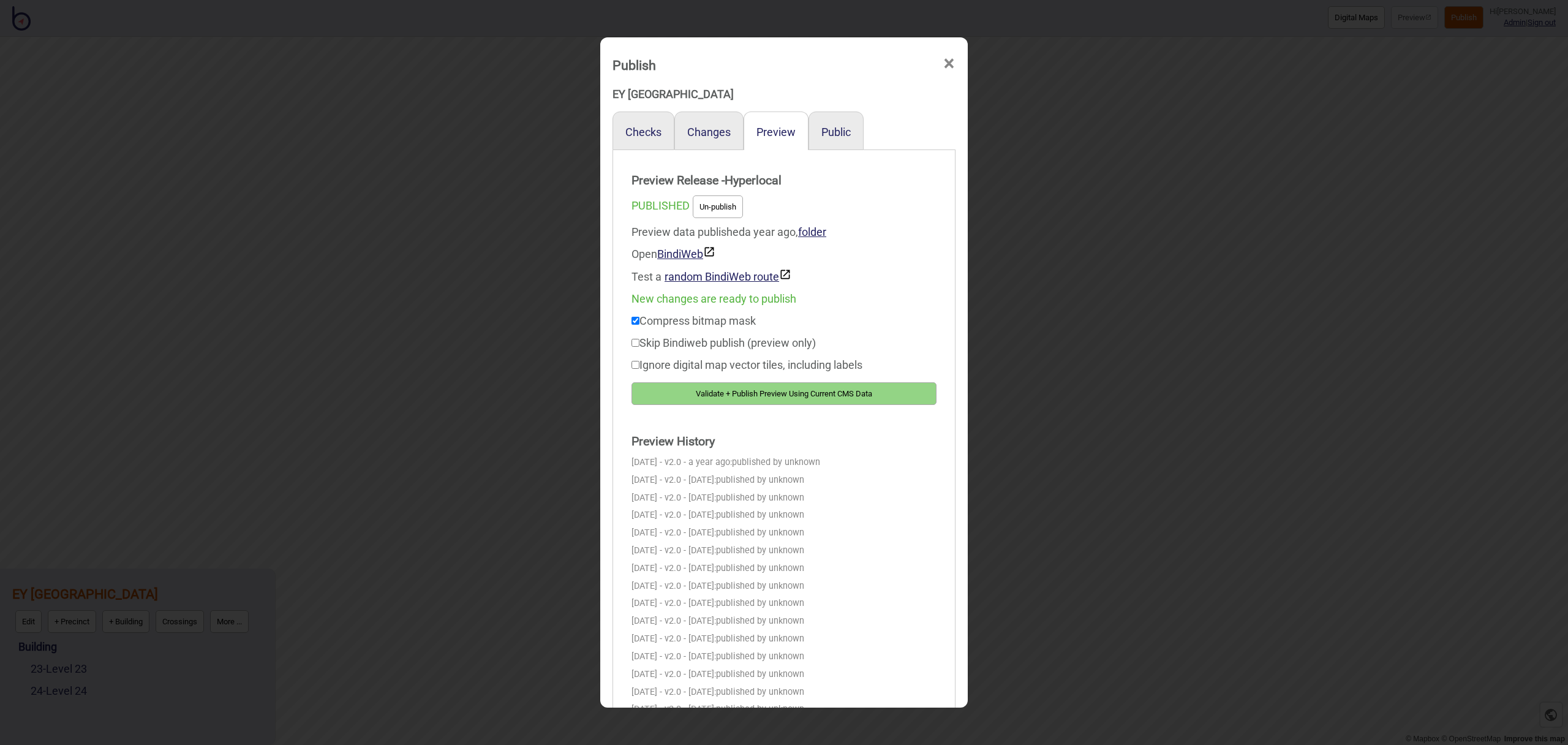
click at [814, 394] on button "Validate + Publish Preview Using Current CMS Data" at bounding box center [784, 394] width 305 height 22
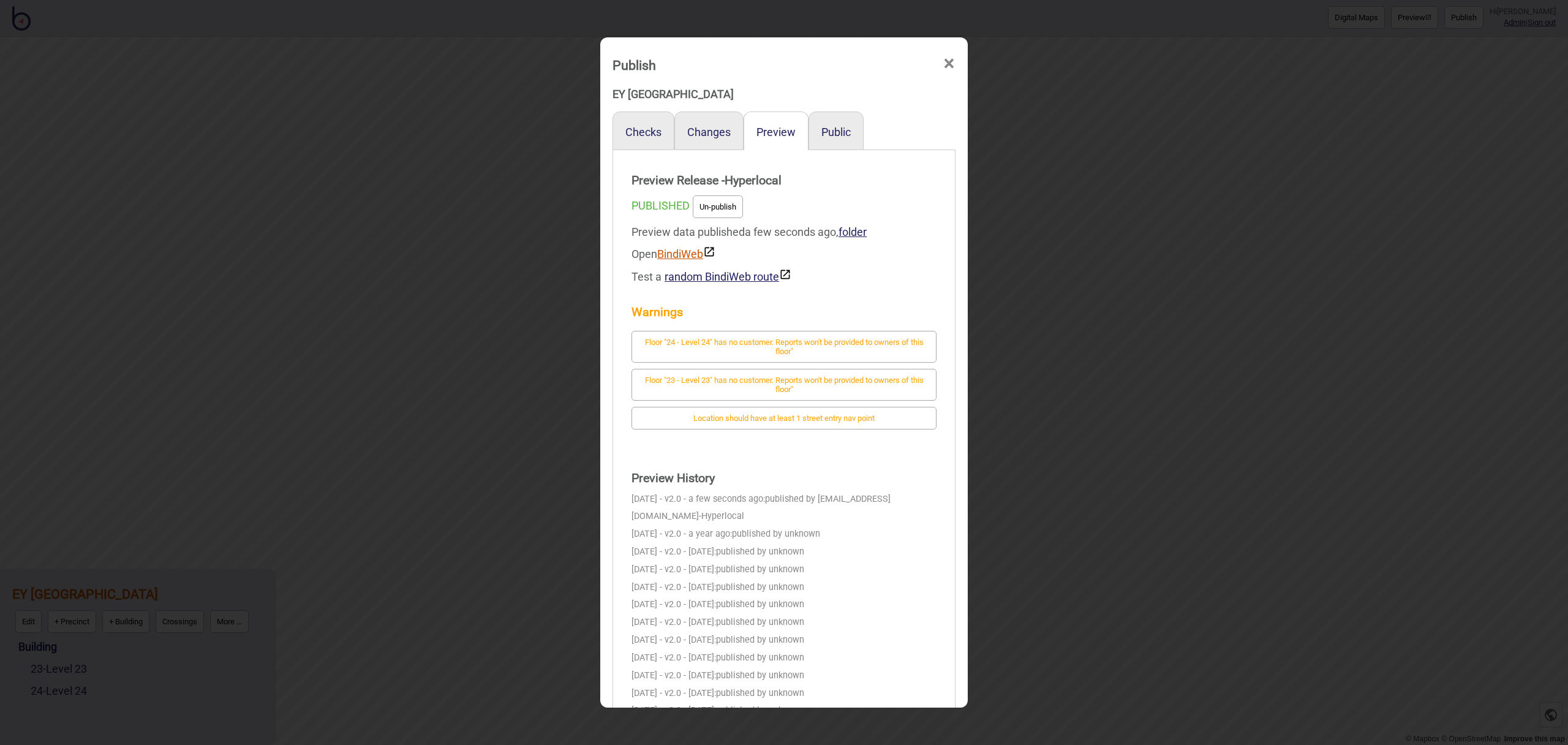
click at [687, 255] on link "BindiWeb" at bounding box center [686, 254] width 58 height 13
